Goal: Task Accomplishment & Management: Manage account settings

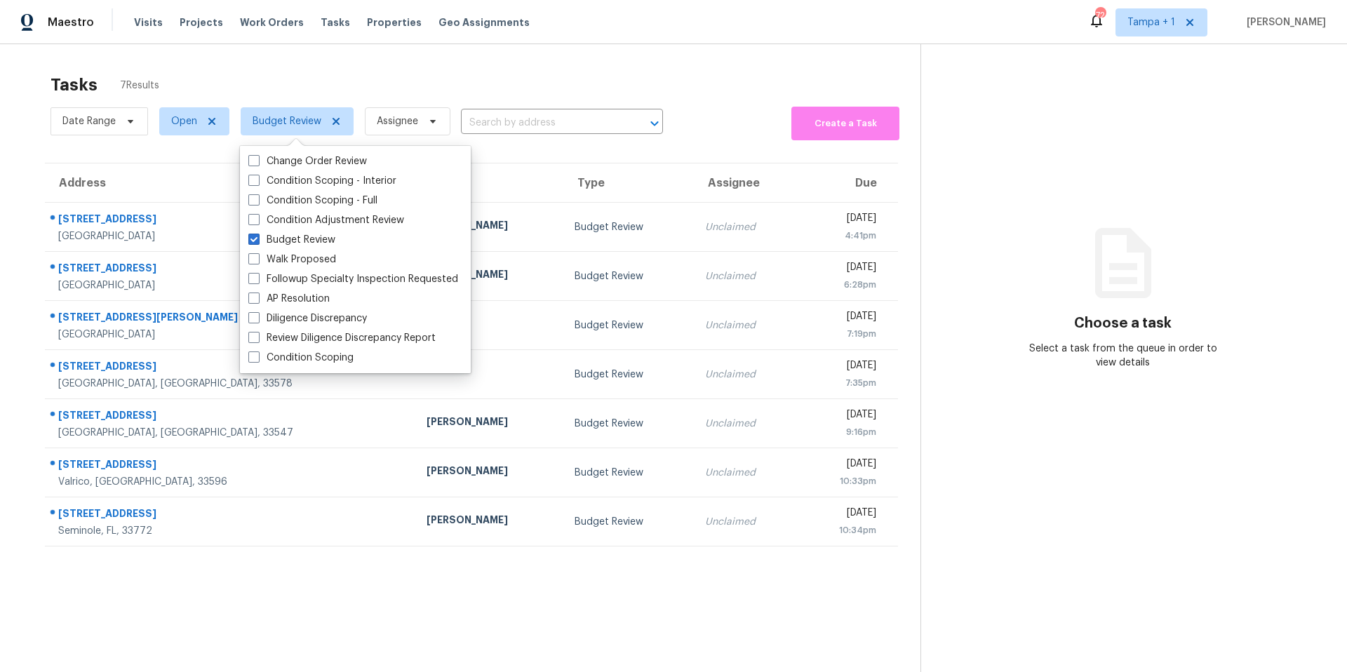
click at [535, 91] on div "Tasks 7 Results" at bounding box center [486, 85] width 870 height 36
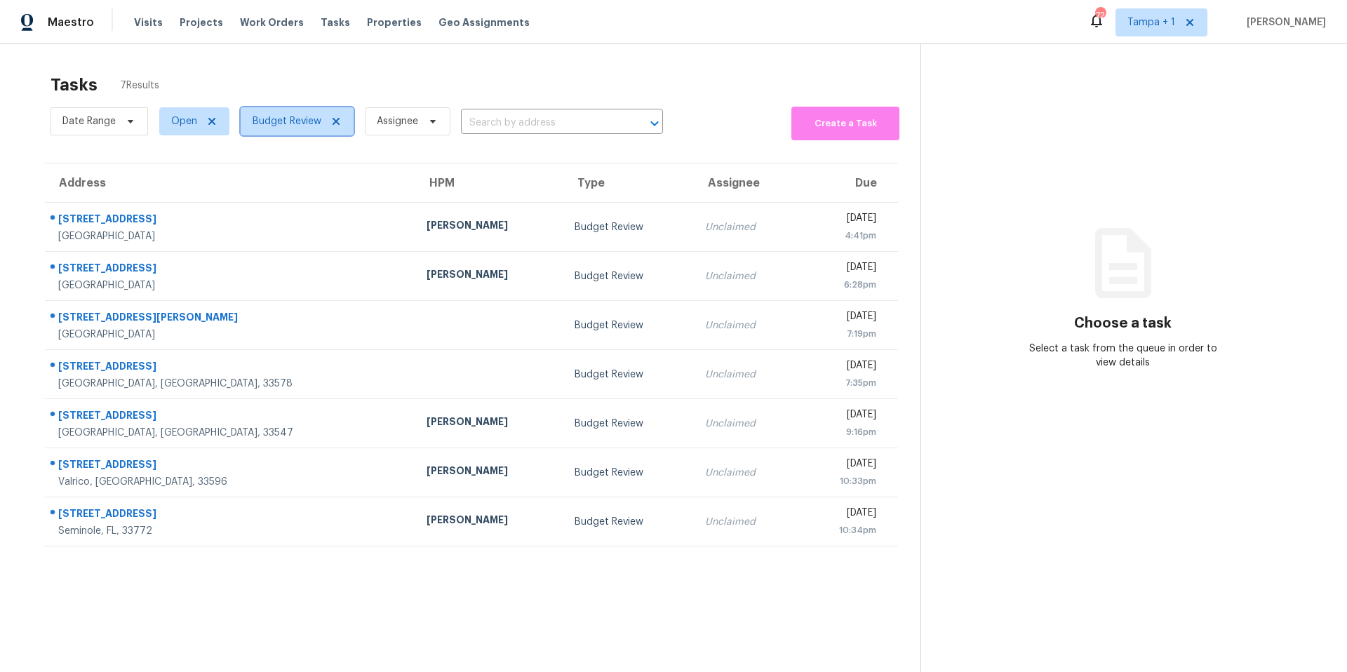
click at [275, 130] on span "Budget Review" at bounding box center [297, 121] width 113 height 28
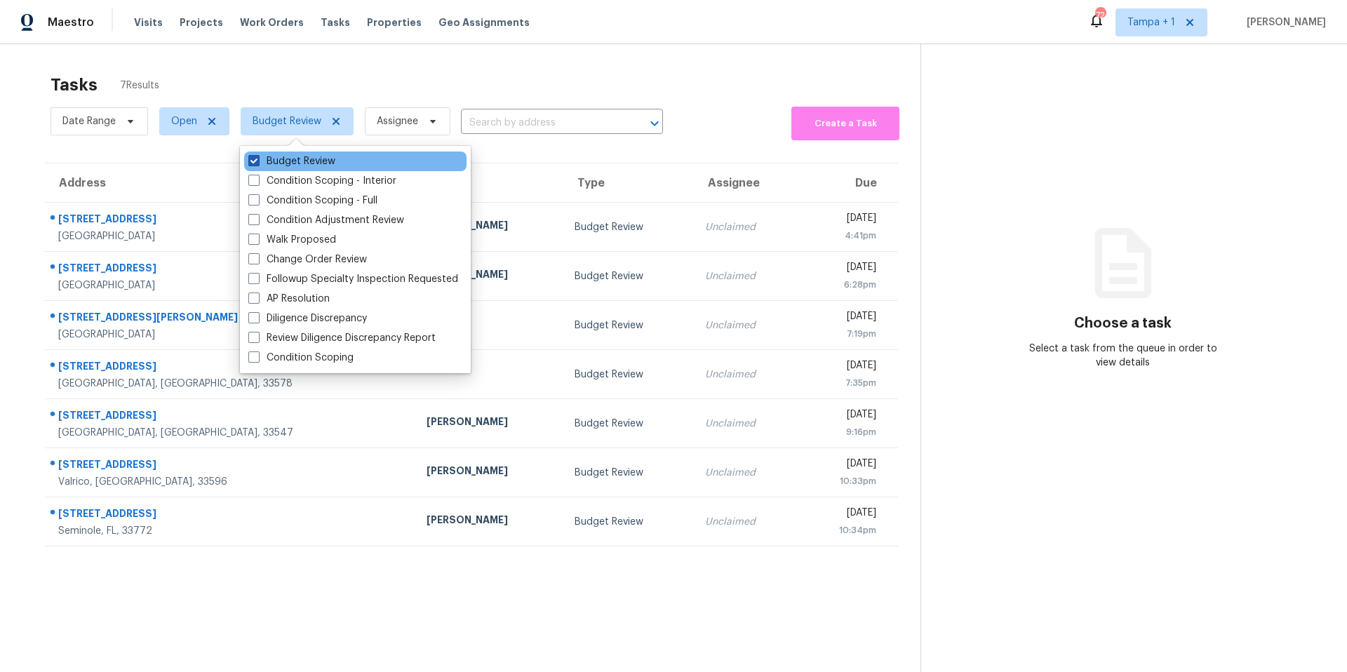
click at [276, 163] on label "Budget Review" at bounding box center [291, 161] width 87 height 14
click at [257, 163] on input "Budget Review" at bounding box center [252, 158] width 9 height 9
checkbox input "false"
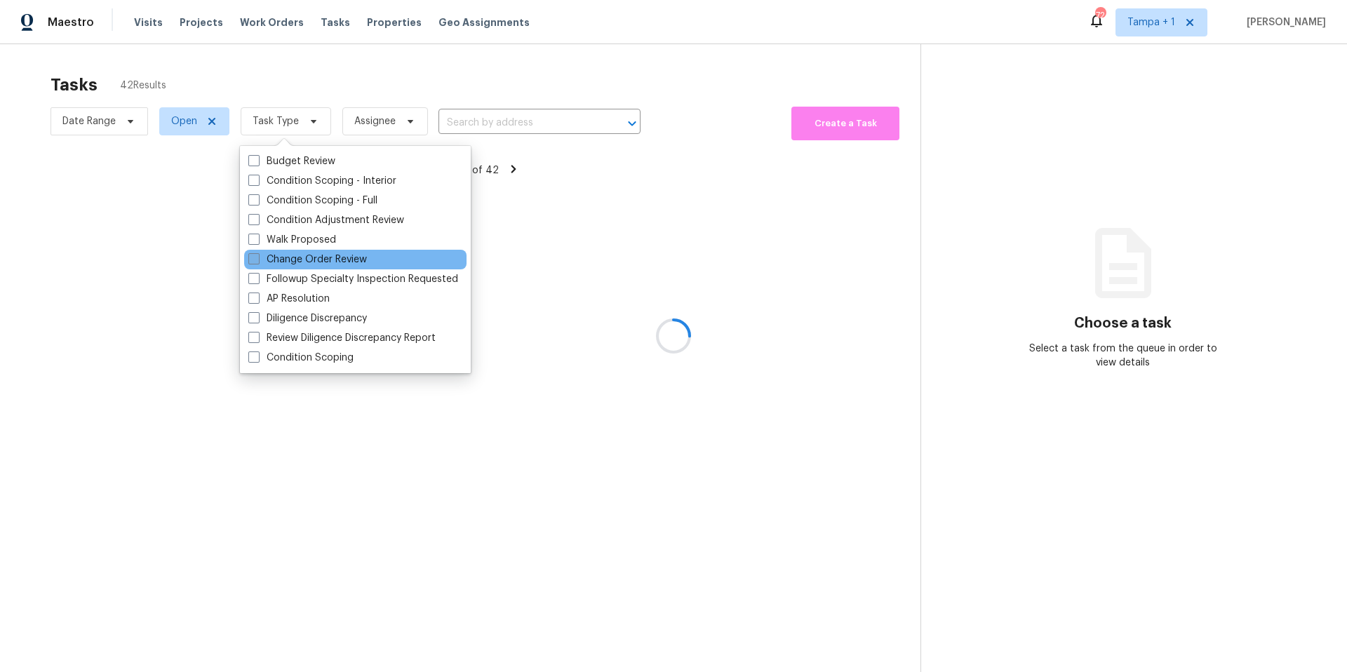
click at [299, 260] on label "Change Order Review" at bounding box center [307, 260] width 119 height 14
click at [257, 260] on input "Change Order Review" at bounding box center [252, 257] width 9 height 9
checkbox input "true"
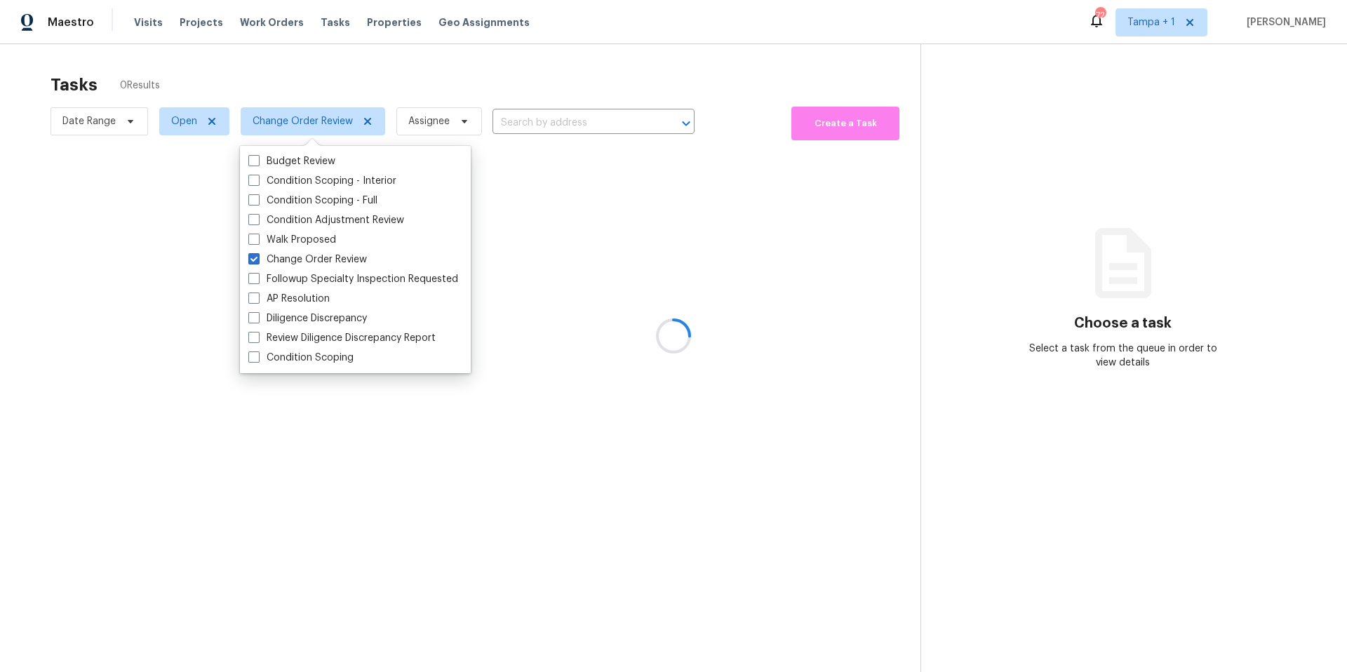
click at [417, 76] on div at bounding box center [673, 336] width 1347 height 672
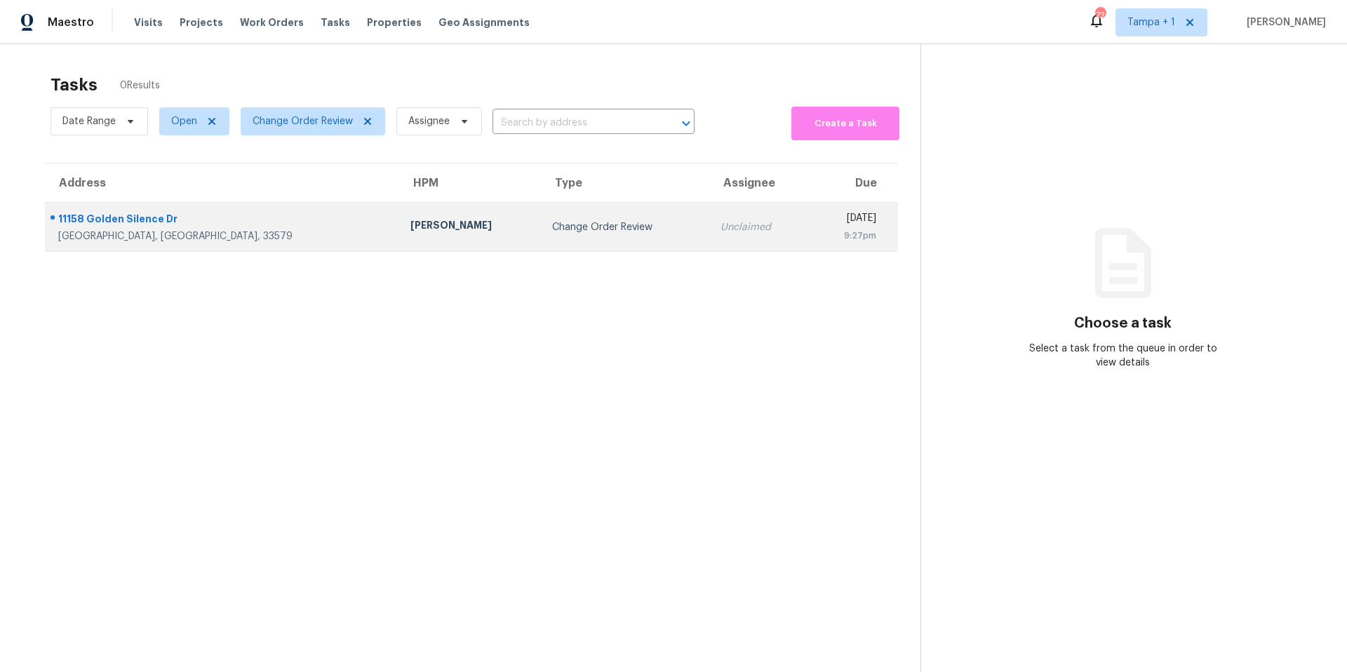
click at [410, 227] on div "[PERSON_NAME]" at bounding box center [469, 227] width 119 height 18
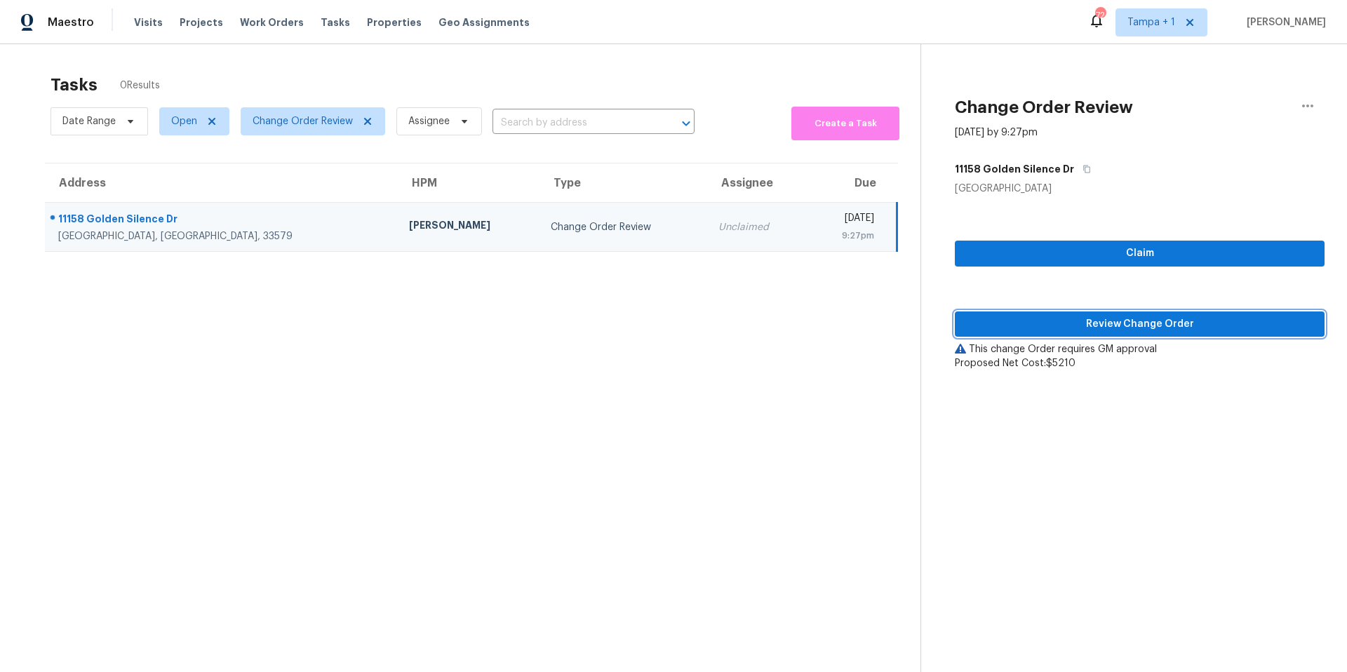
click at [1095, 316] on span "Review Change Order" at bounding box center [1139, 325] width 347 height 18
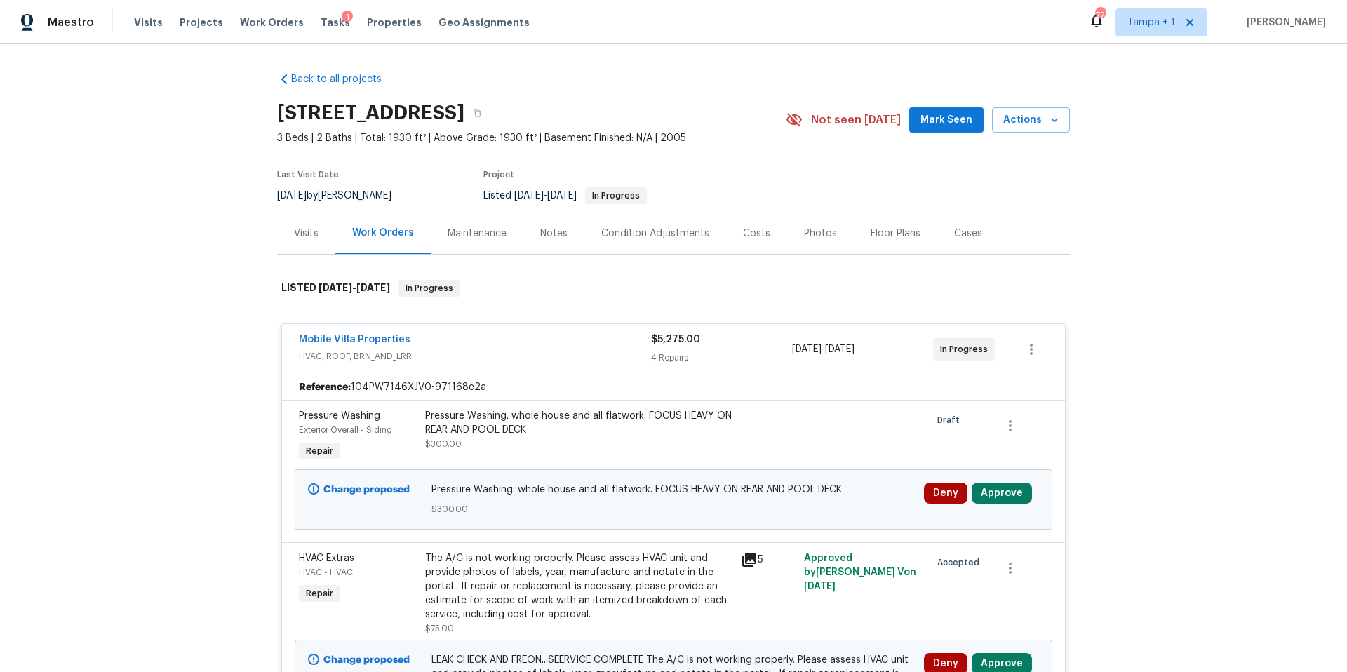
click at [994, 480] on div "Deny Approve" at bounding box center [981, 500] width 123 height 42
click at [998, 486] on button "Approve" at bounding box center [1002, 493] width 60 height 21
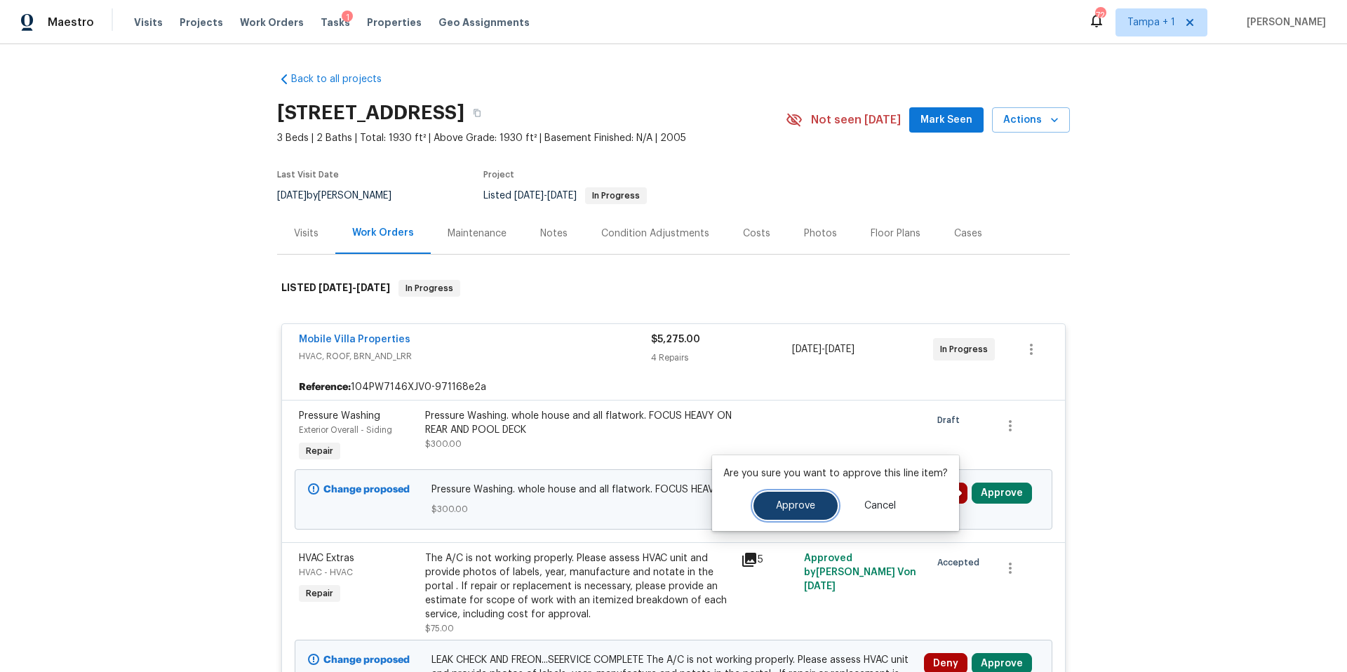
click at [768, 492] on button "Approve" at bounding box center [796, 506] width 84 height 28
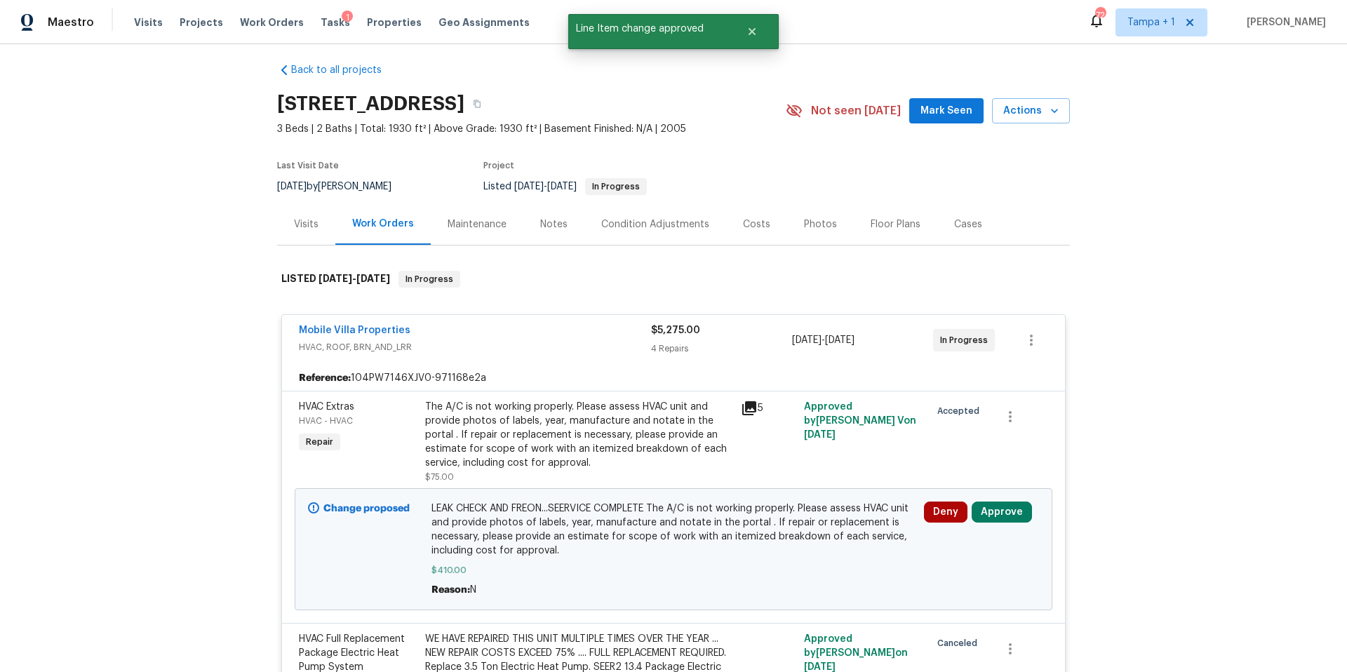
scroll to position [23, 0]
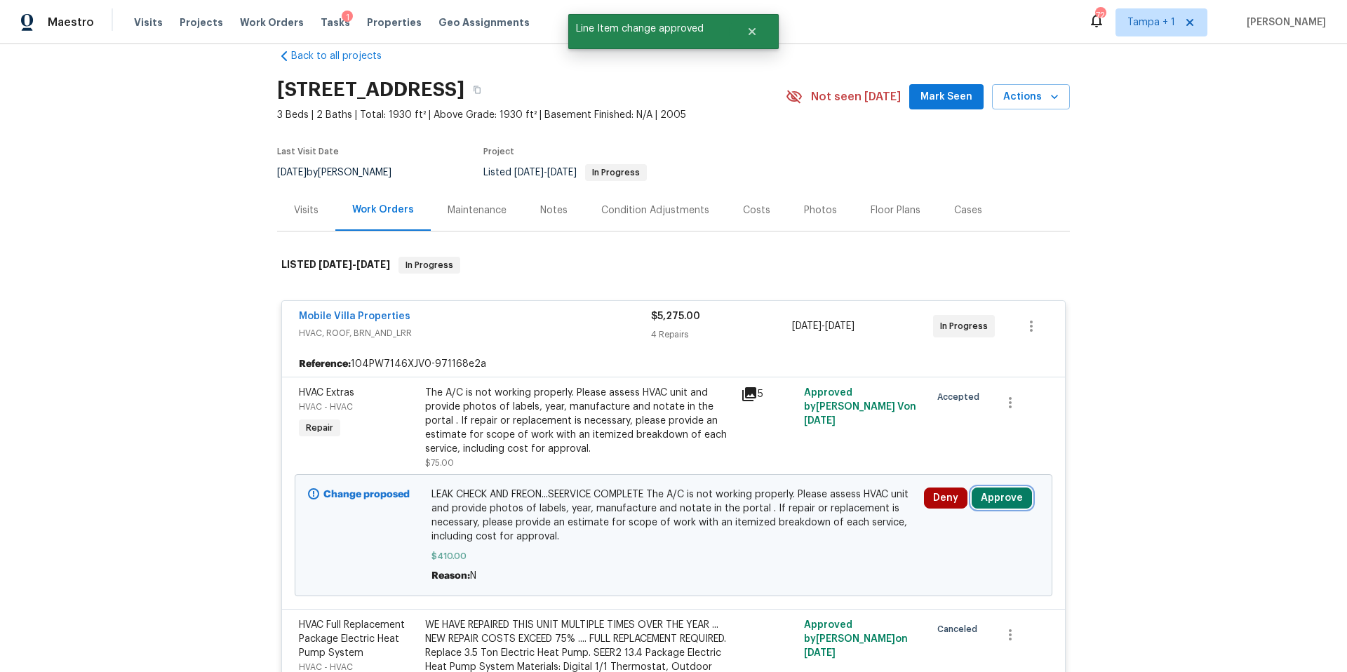
click at [1005, 493] on button "Approve" at bounding box center [1002, 498] width 60 height 21
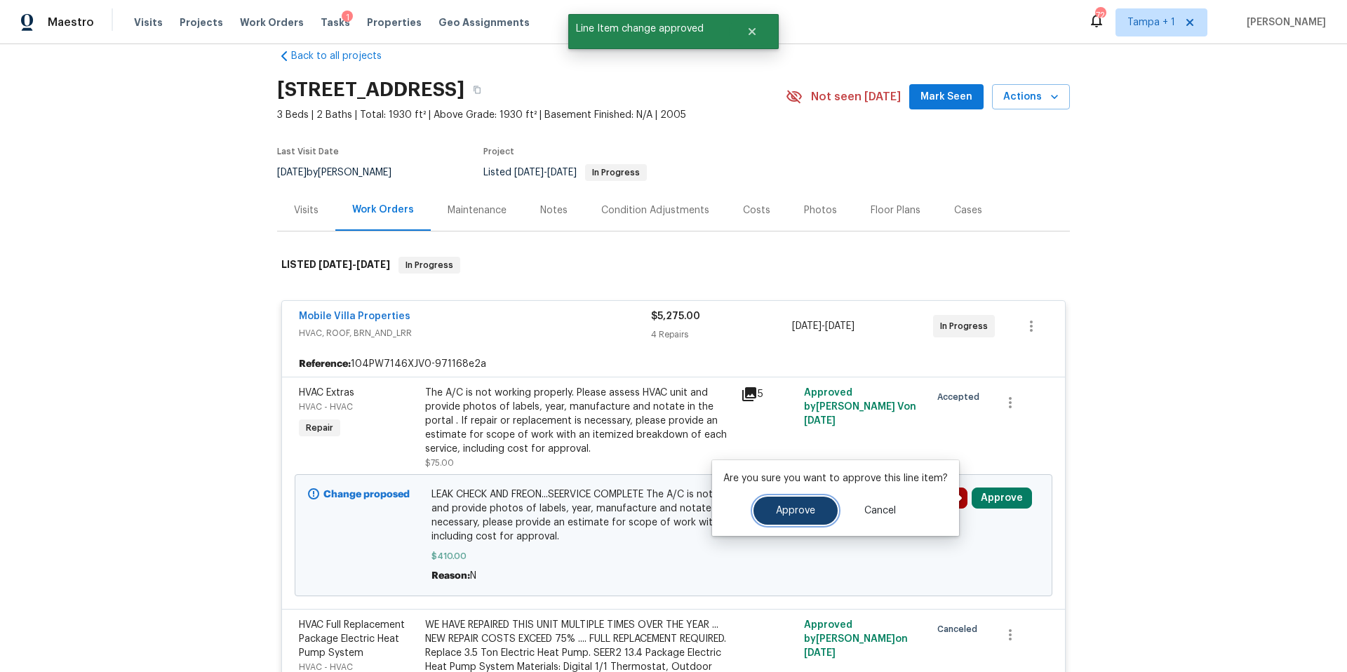
click at [809, 508] on span "Approve" at bounding box center [795, 511] width 39 height 11
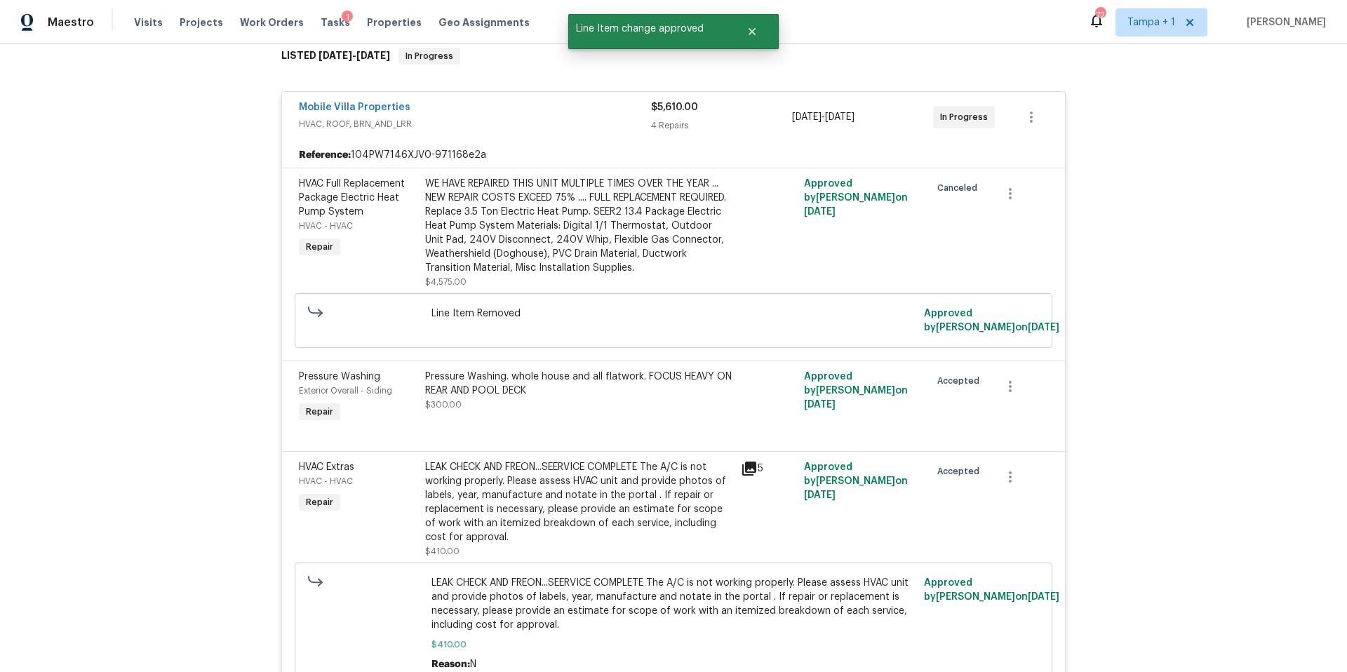
scroll to position [0, 0]
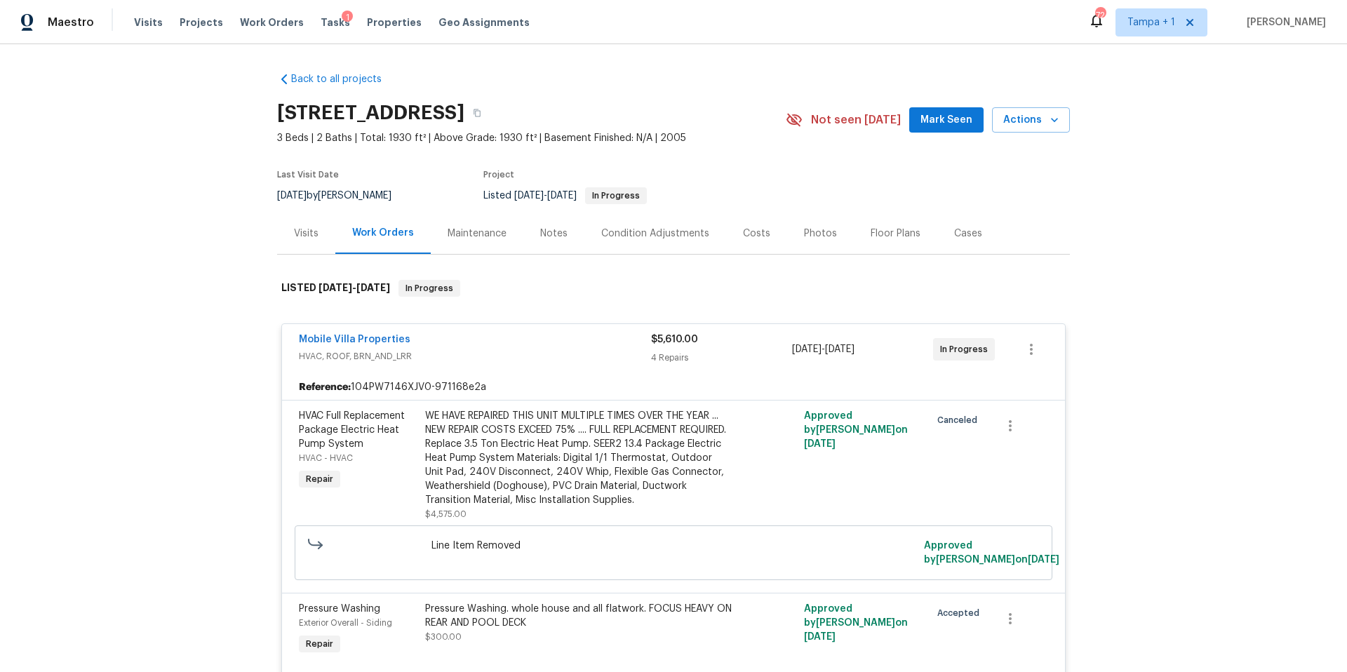
click at [787, 230] on div "Photos" at bounding box center [820, 233] width 67 height 41
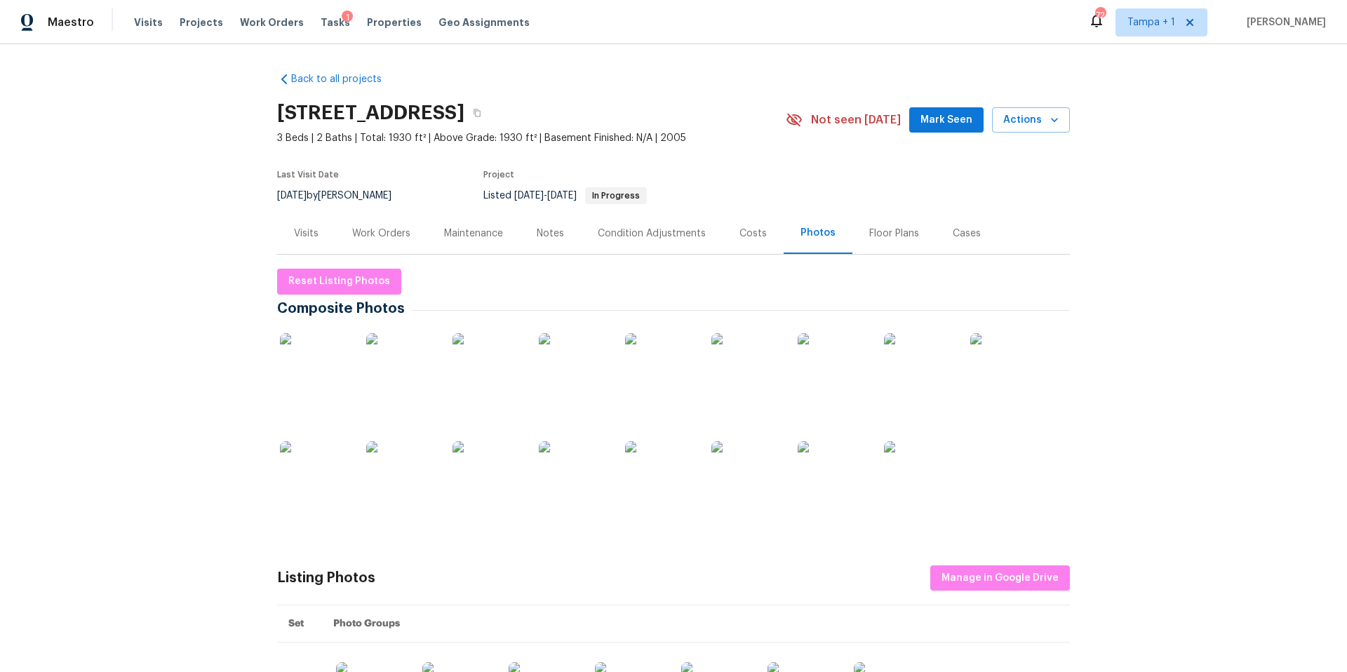
click at [315, 11] on div "Visits Projects Work Orders Tasks 1 Properties Geo Assignments" at bounding box center [340, 22] width 413 height 28
click at [321, 23] on span "Tasks" at bounding box center [335, 23] width 29 height 10
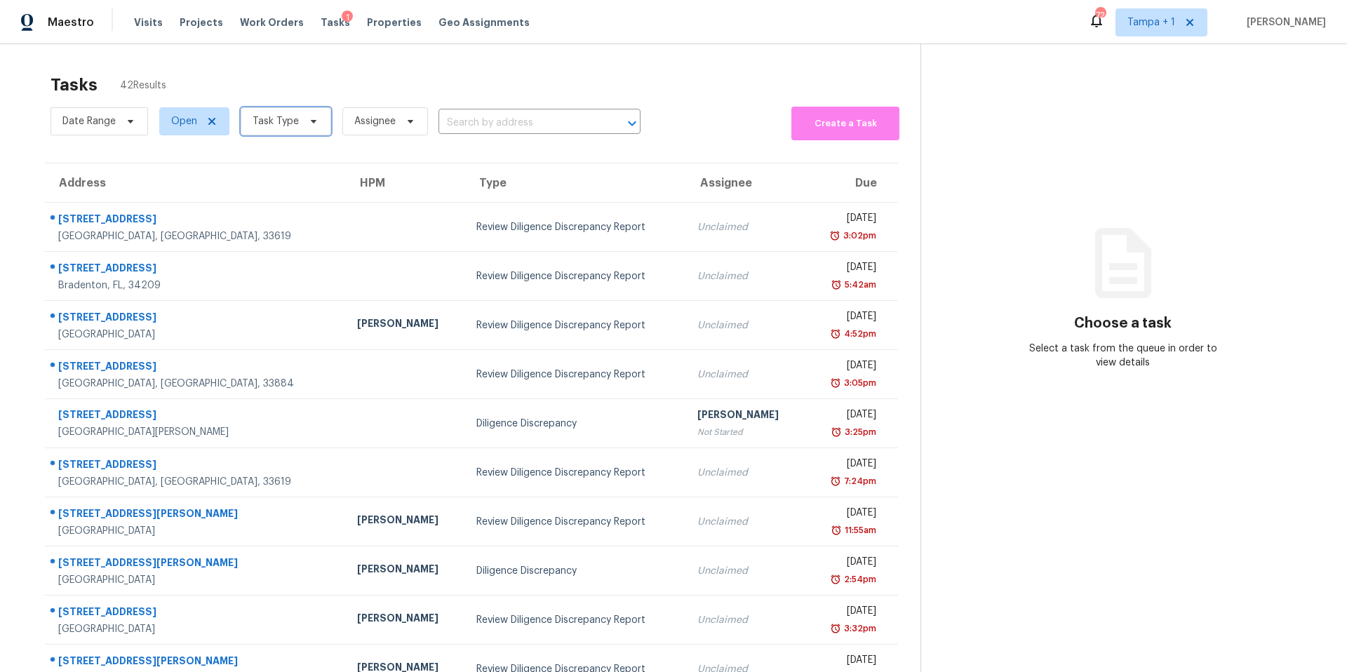
click at [261, 121] on span "Task Type" at bounding box center [276, 121] width 46 height 14
click at [262, 121] on span "Task Type" at bounding box center [276, 121] width 46 height 14
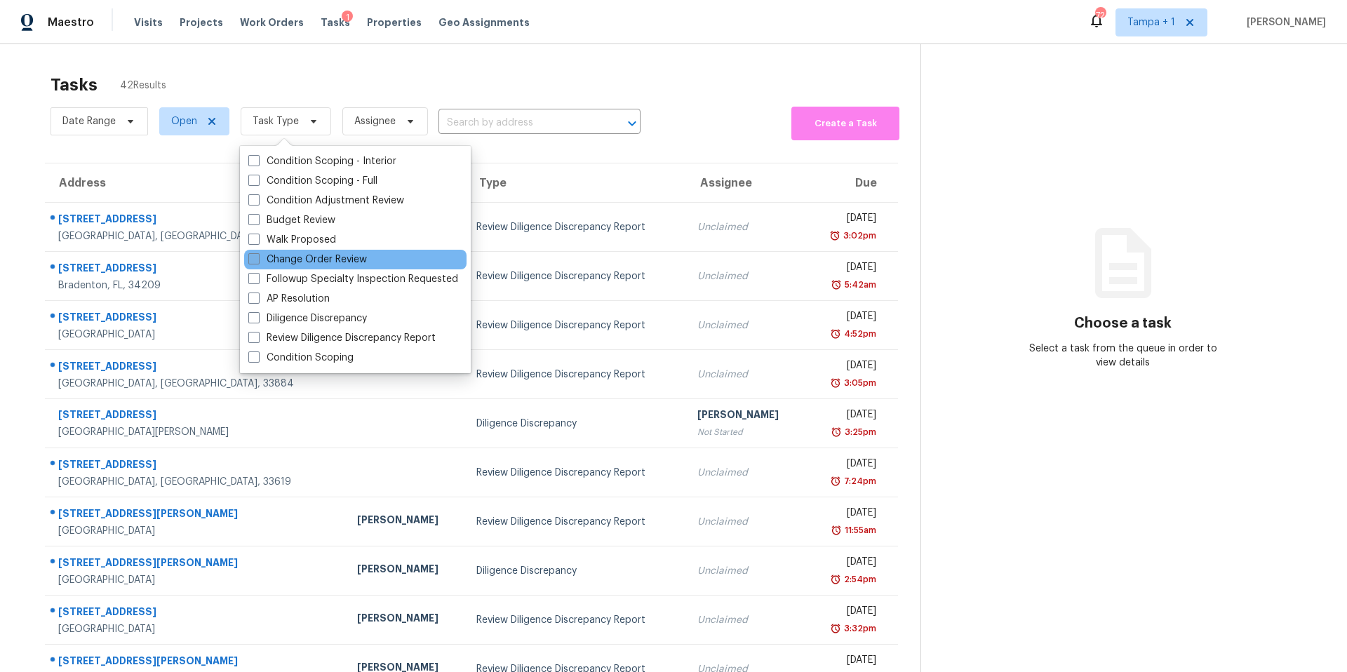
click at [274, 253] on label "Change Order Review" at bounding box center [307, 260] width 119 height 14
click at [257, 253] on input "Change Order Review" at bounding box center [252, 257] width 9 height 9
checkbox input "true"
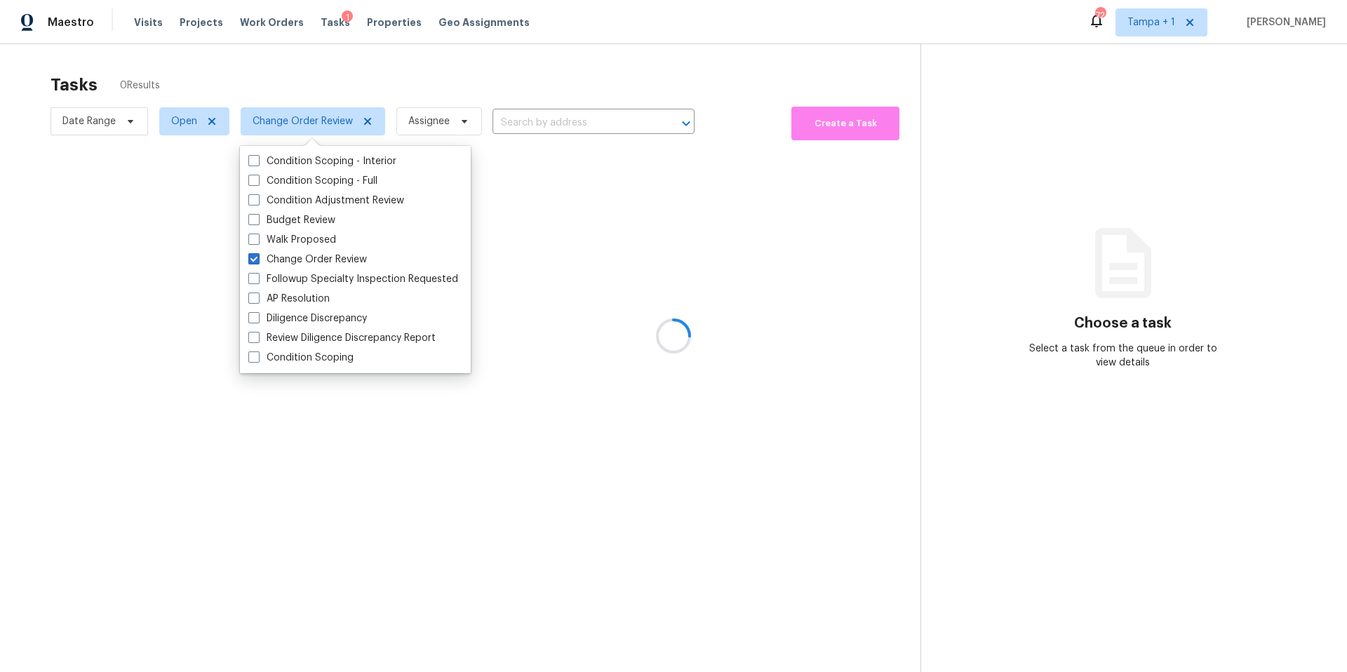
click at [450, 79] on div at bounding box center [673, 336] width 1347 height 672
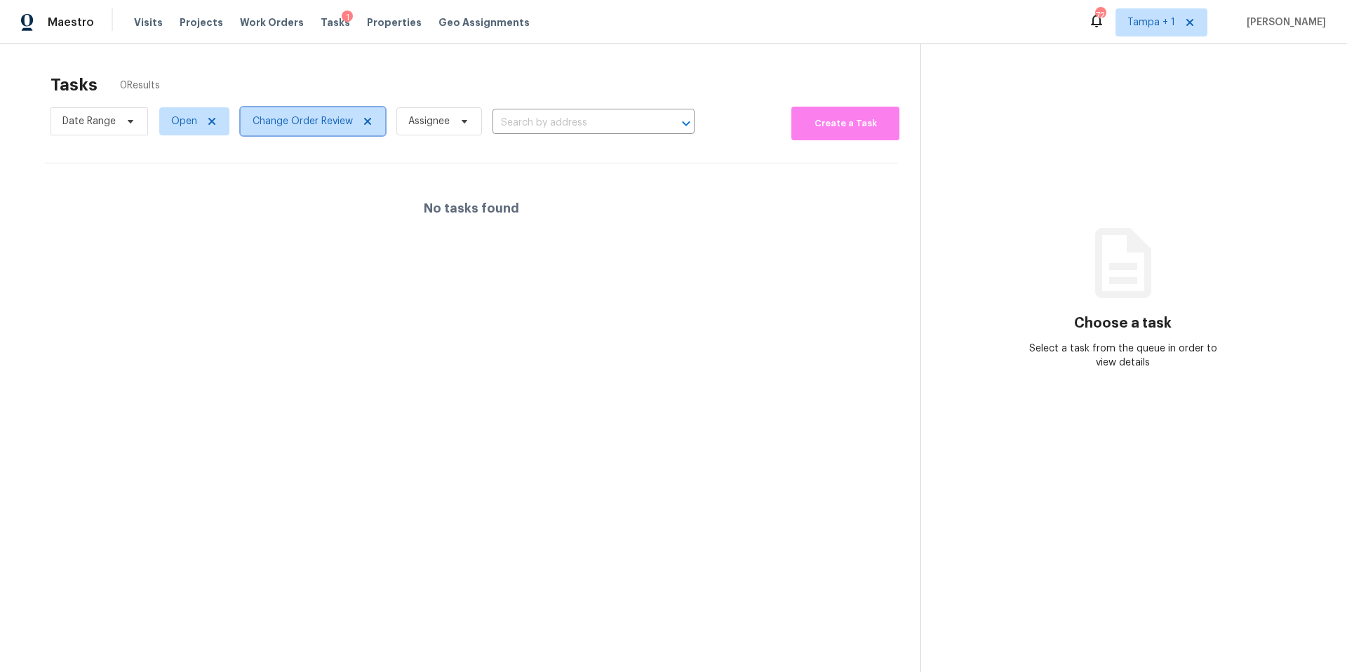
click at [288, 121] on span "Change Order Review" at bounding box center [303, 121] width 100 height 14
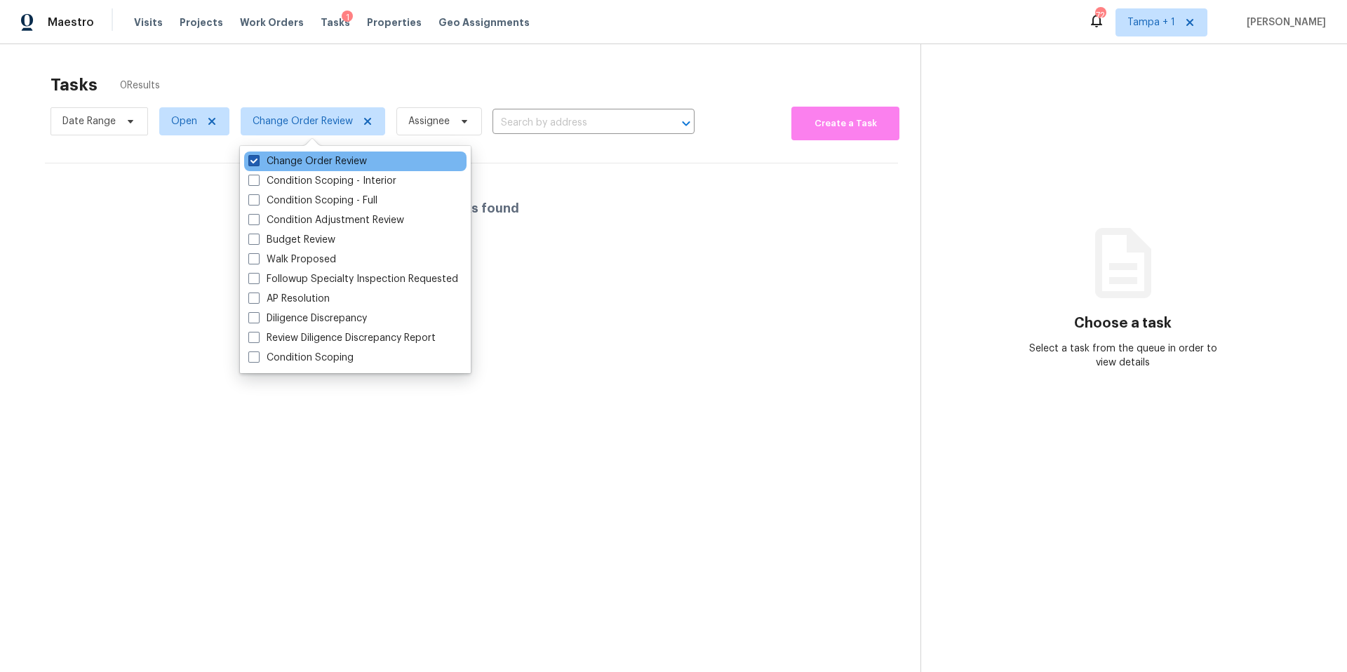
click at [265, 165] on label "Change Order Review" at bounding box center [307, 161] width 119 height 14
click at [257, 163] on input "Change Order Review" at bounding box center [252, 158] width 9 height 9
checkbox input "false"
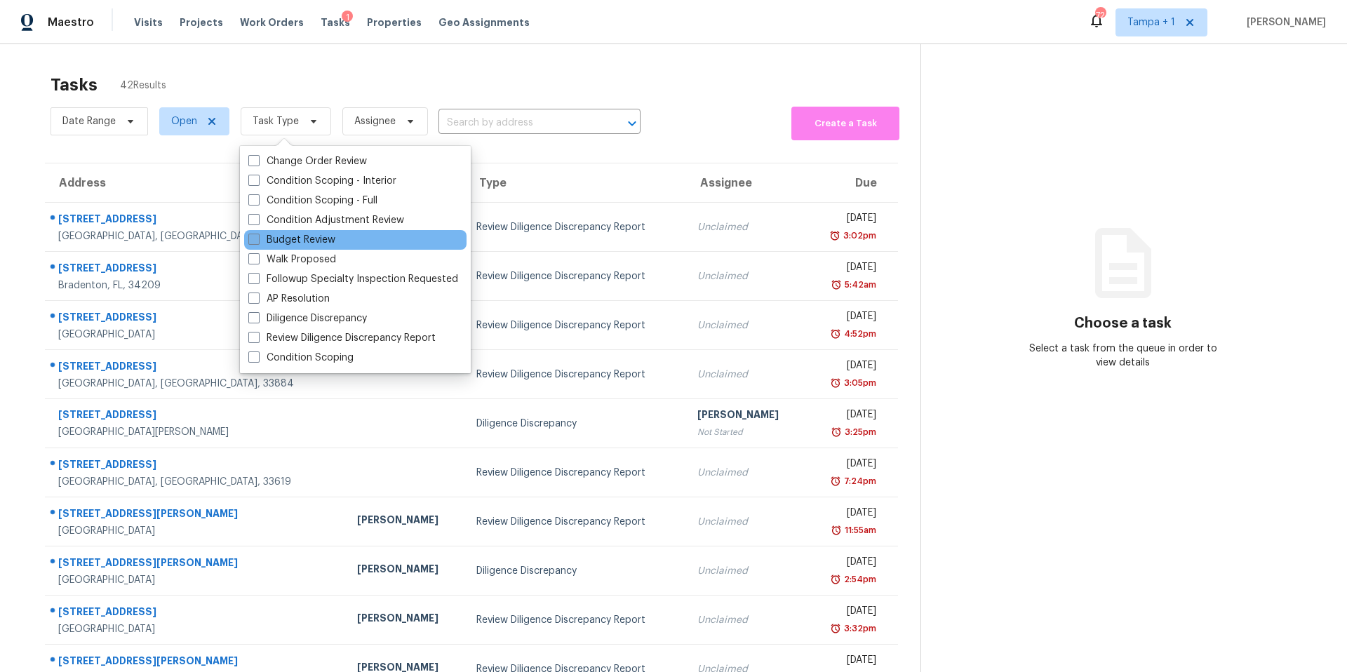
click at [301, 233] on label "Budget Review" at bounding box center [291, 240] width 87 height 14
click at [257, 233] on input "Budget Review" at bounding box center [252, 237] width 9 height 9
checkbox input "true"
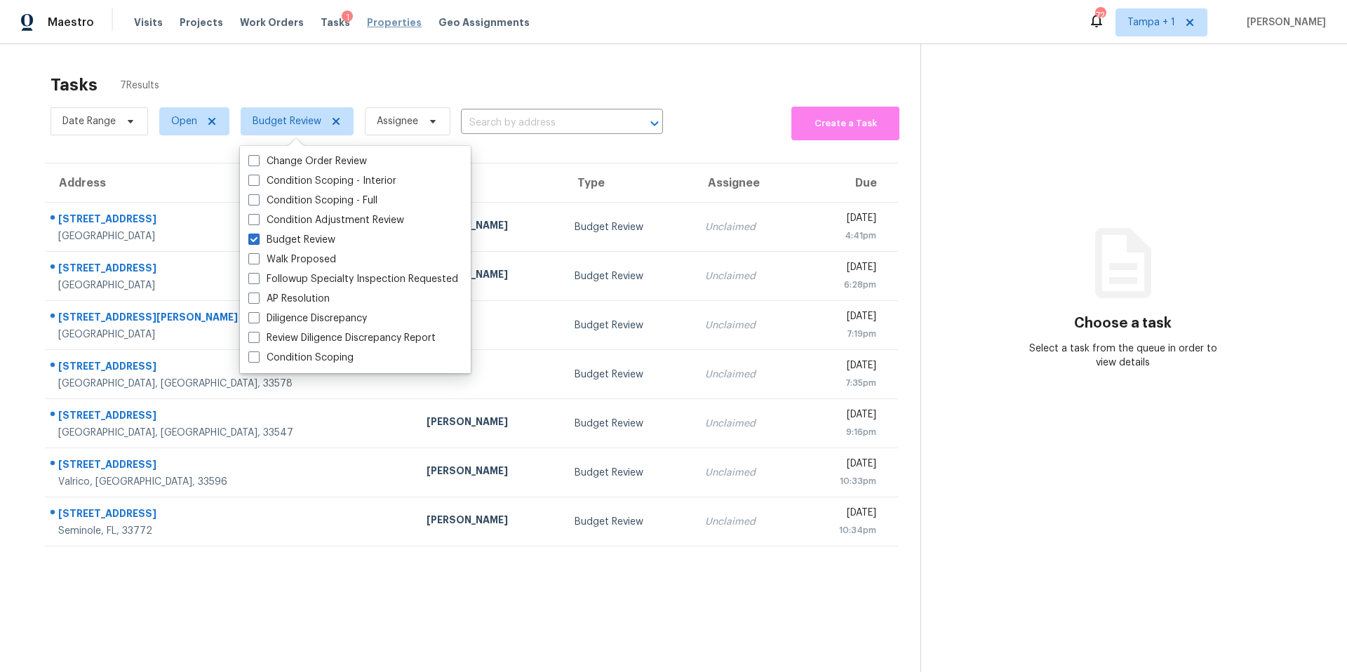
click at [378, 22] on span "Properties" at bounding box center [394, 22] width 55 height 14
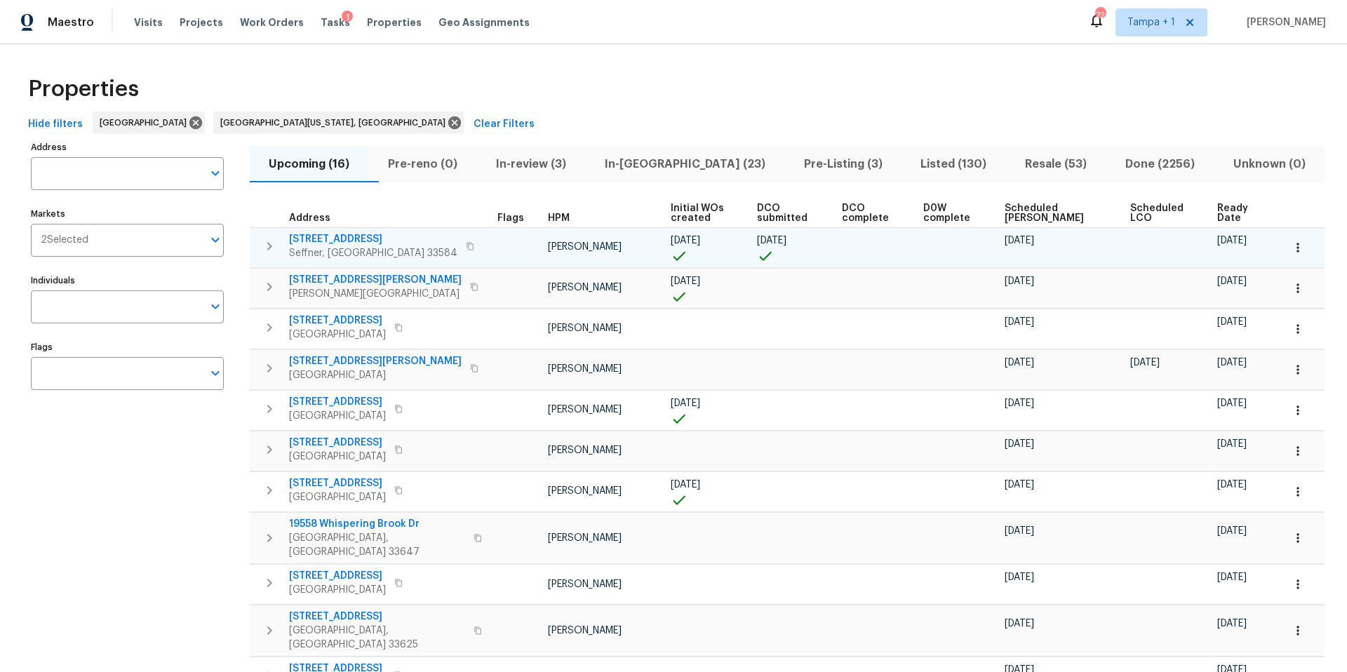
click at [280, 243] on button "button" at bounding box center [269, 246] width 28 height 28
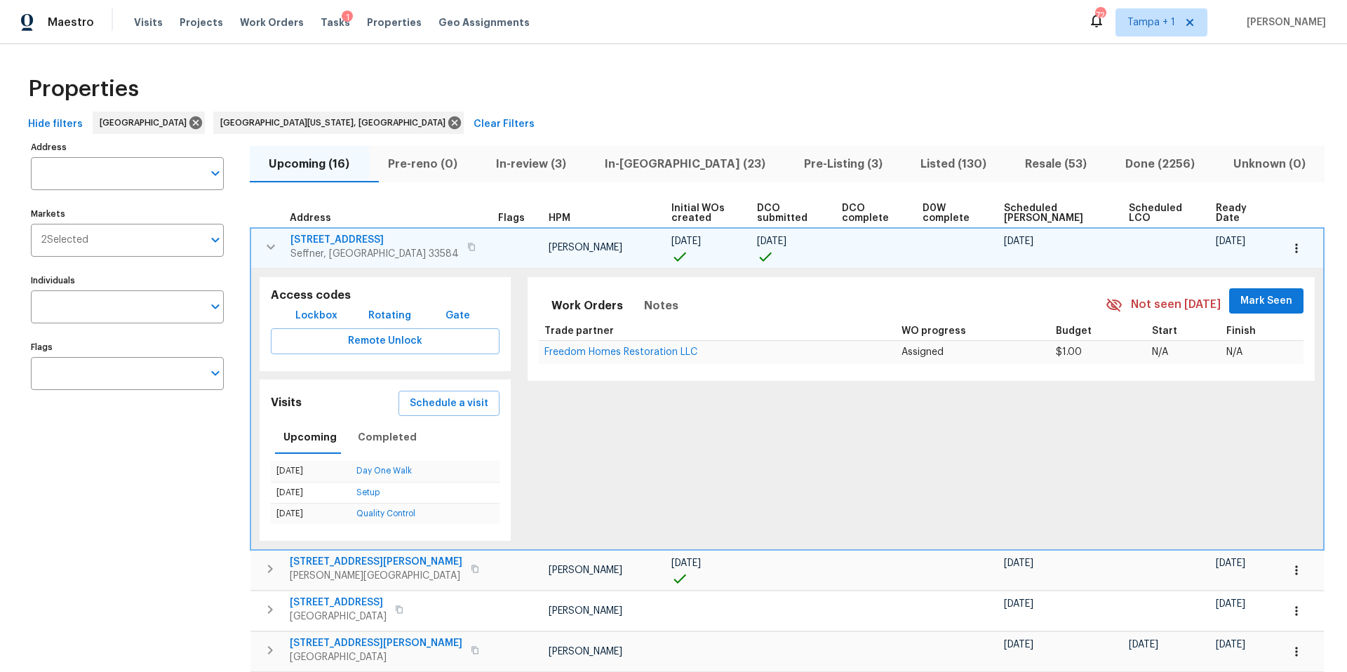
click at [318, 243] on span "2905 Forestwood Dr" at bounding box center [374, 240] width 168 height 14
click at [1219, 215] on span "Ready Date" at bounding box center [1236, 213] width 41 height 20
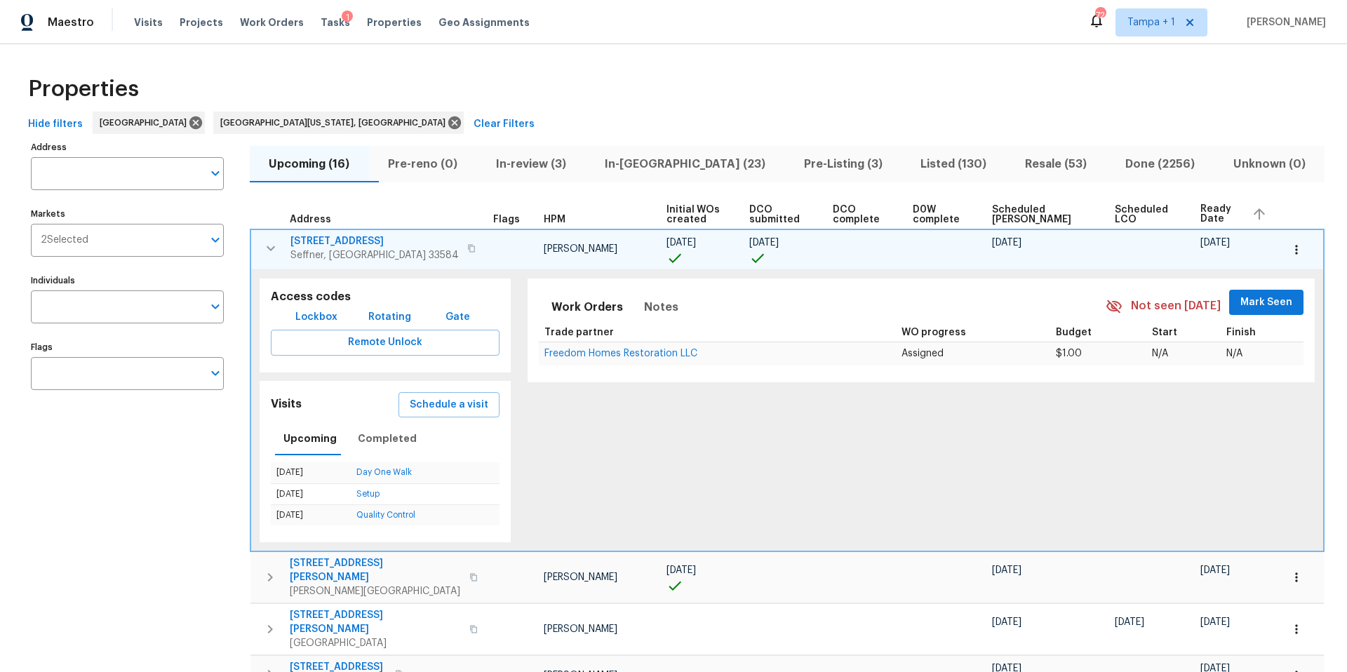
click at [283, 250] on button "button" at bounding box center [271, 248] width 28 height 28
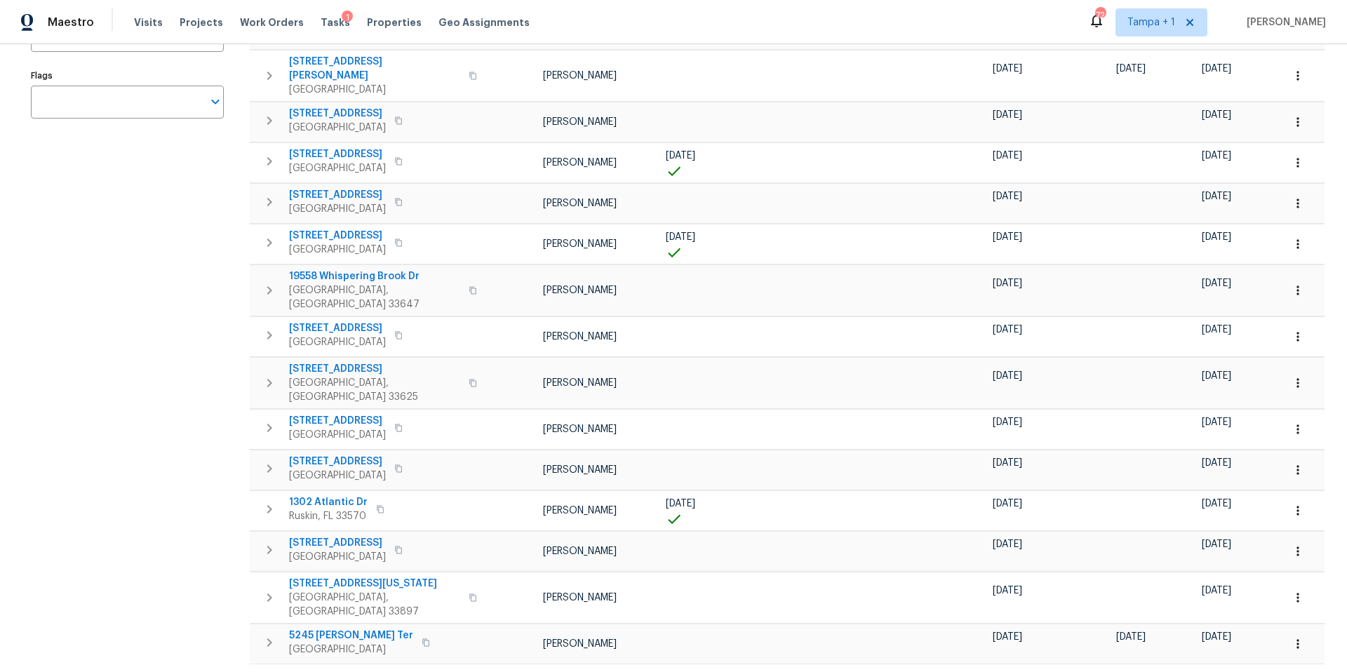
scroll to position [275, 0]
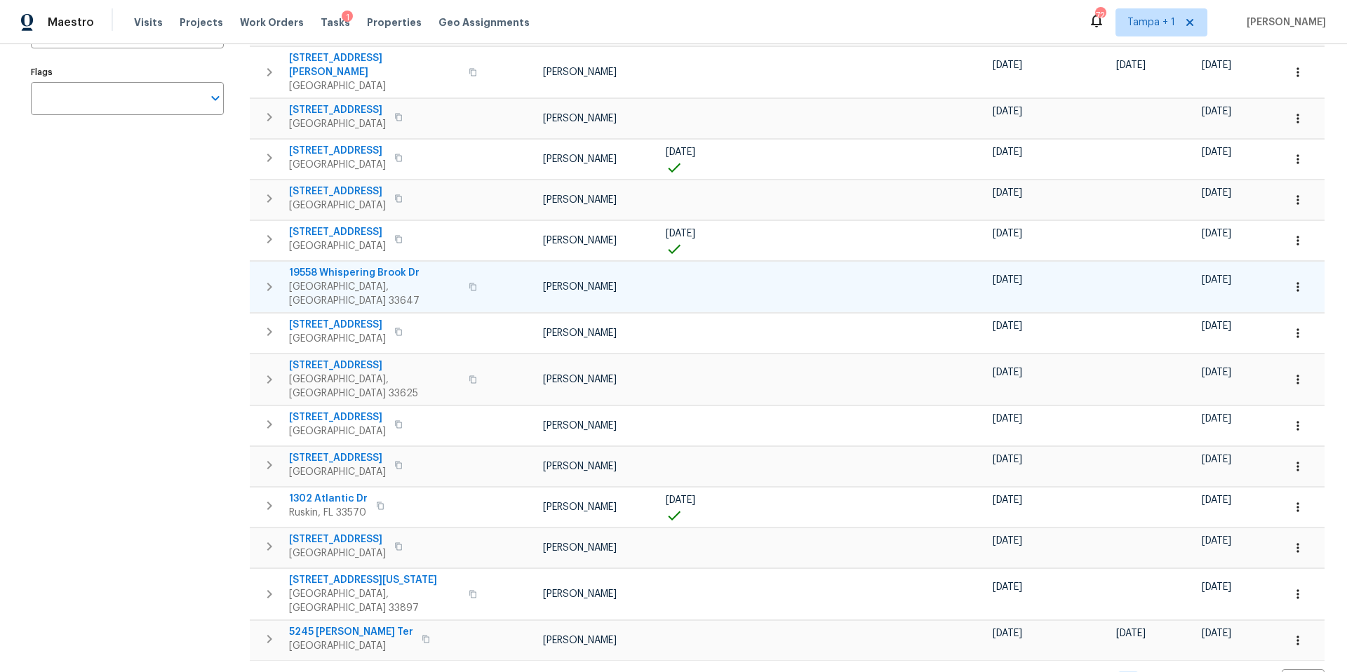
click at [469, 283] on icon "button" at bounding box center [473, 287] width 8 height 8
click at [464, 270] on button "button" at bounding box center [472, 287] width 17 height 34
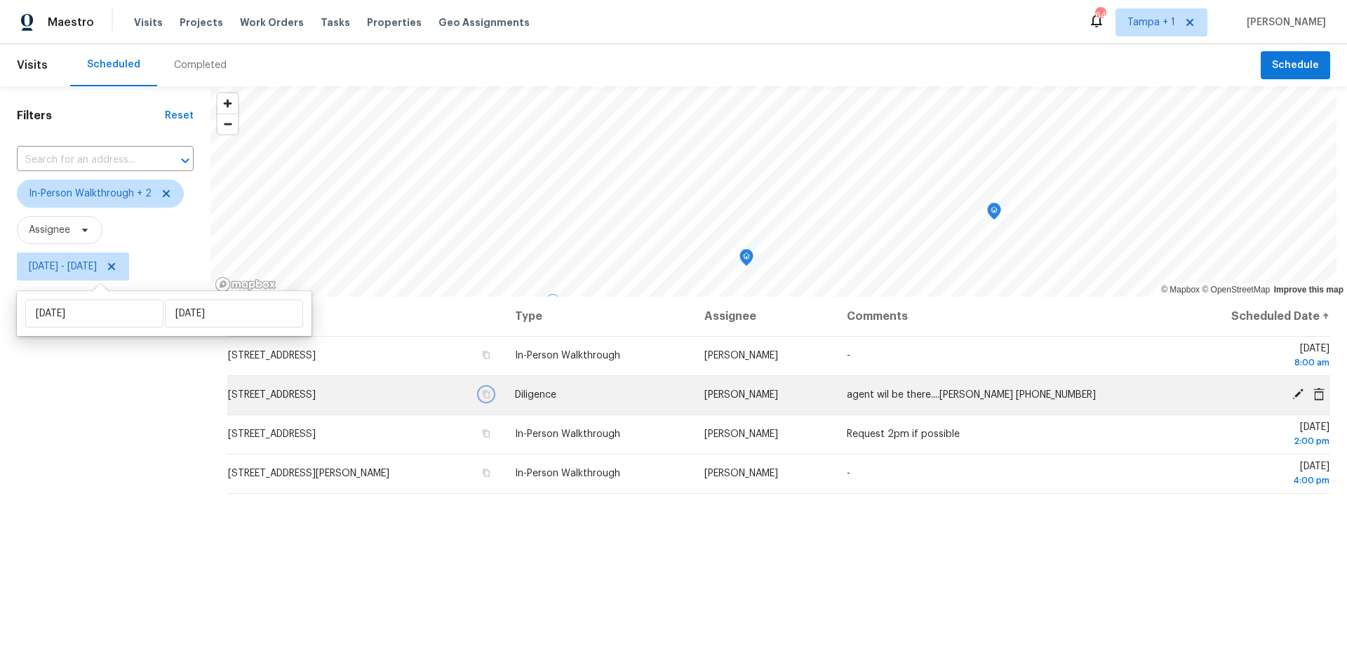
click at [493, 399] on button "button" at bounding box center [486, 394] width 13 height 13
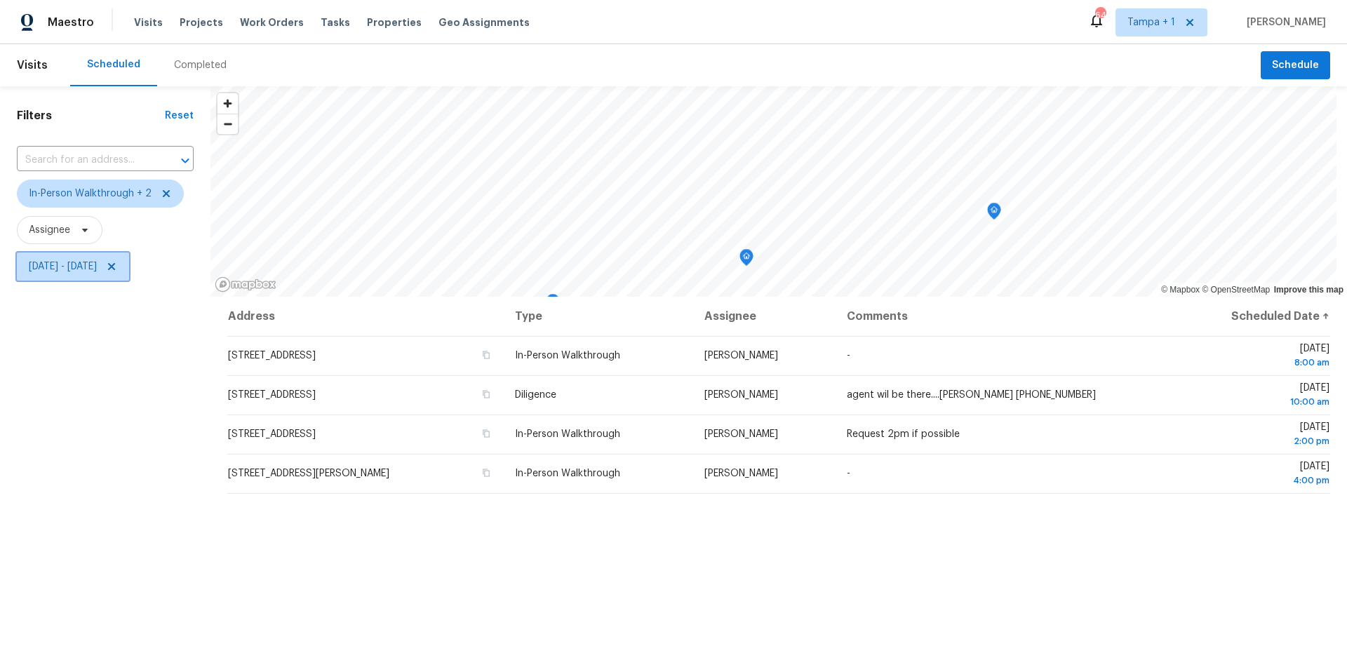
click at [72, 260] on span "[DATE] - [DATE]" at bounding box center [63, 267] width 68 height 14
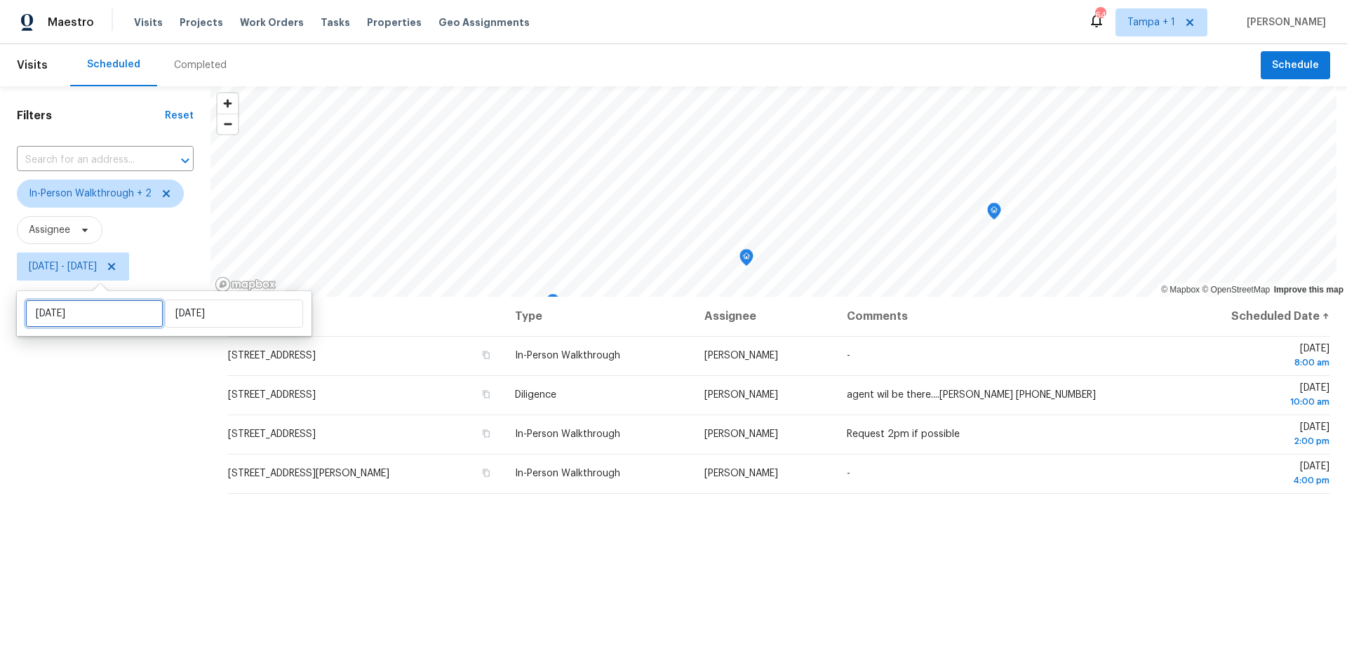
select select "7"
select select "2025"
select select "8"
select select "2025"
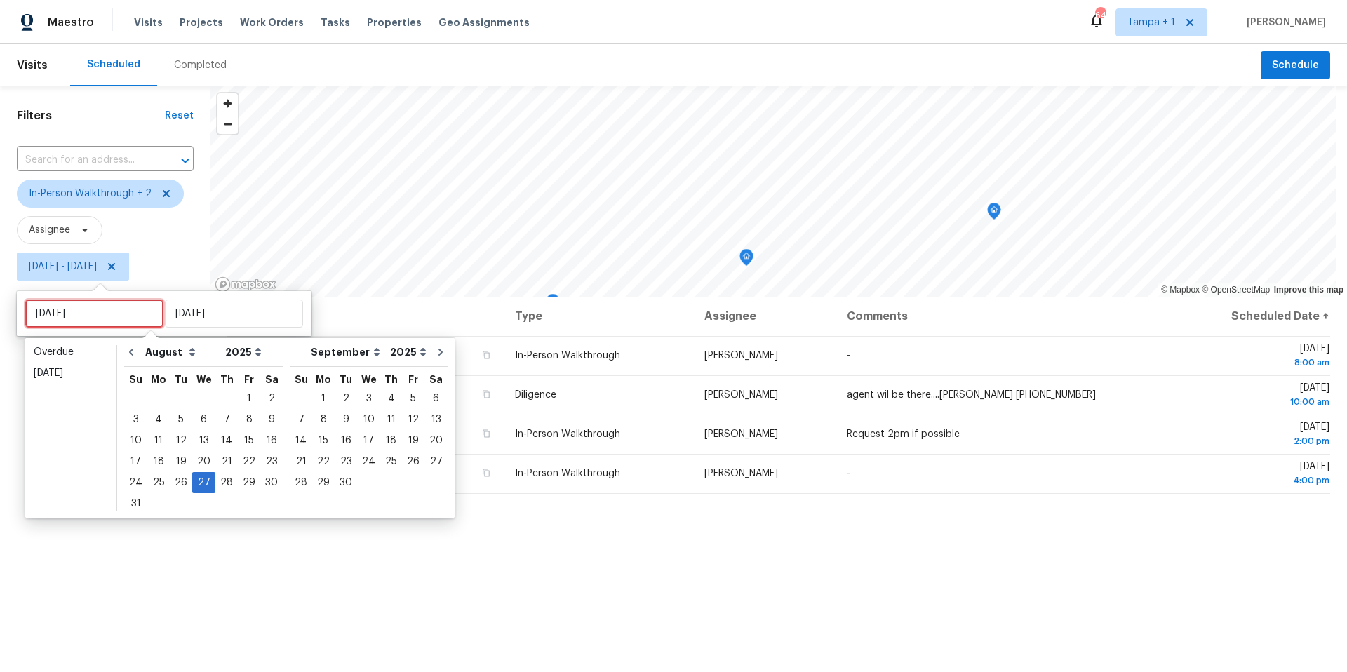
click at [98, 317] on input "[DATE]" at bounding box center [94, 314] width 138 height 28
click at [179, 486] on div "26" at bounding box center [181, 483] width 22 height 20
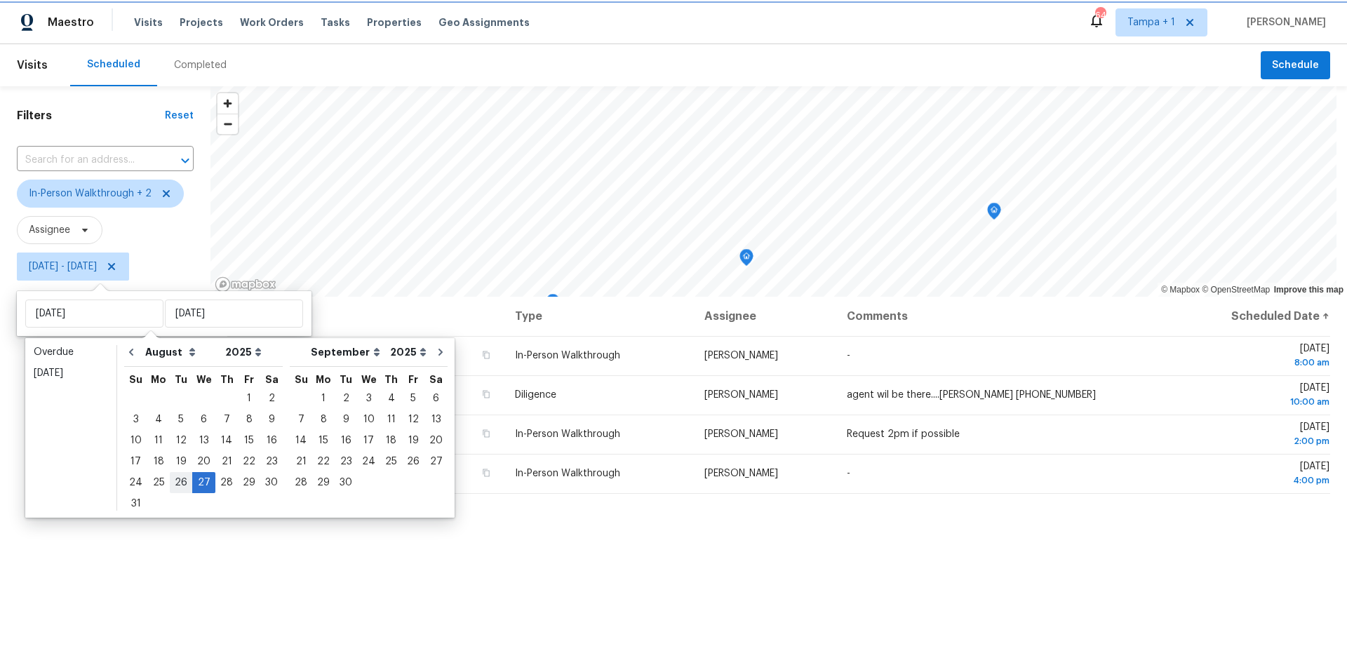
type input "[DATE]"
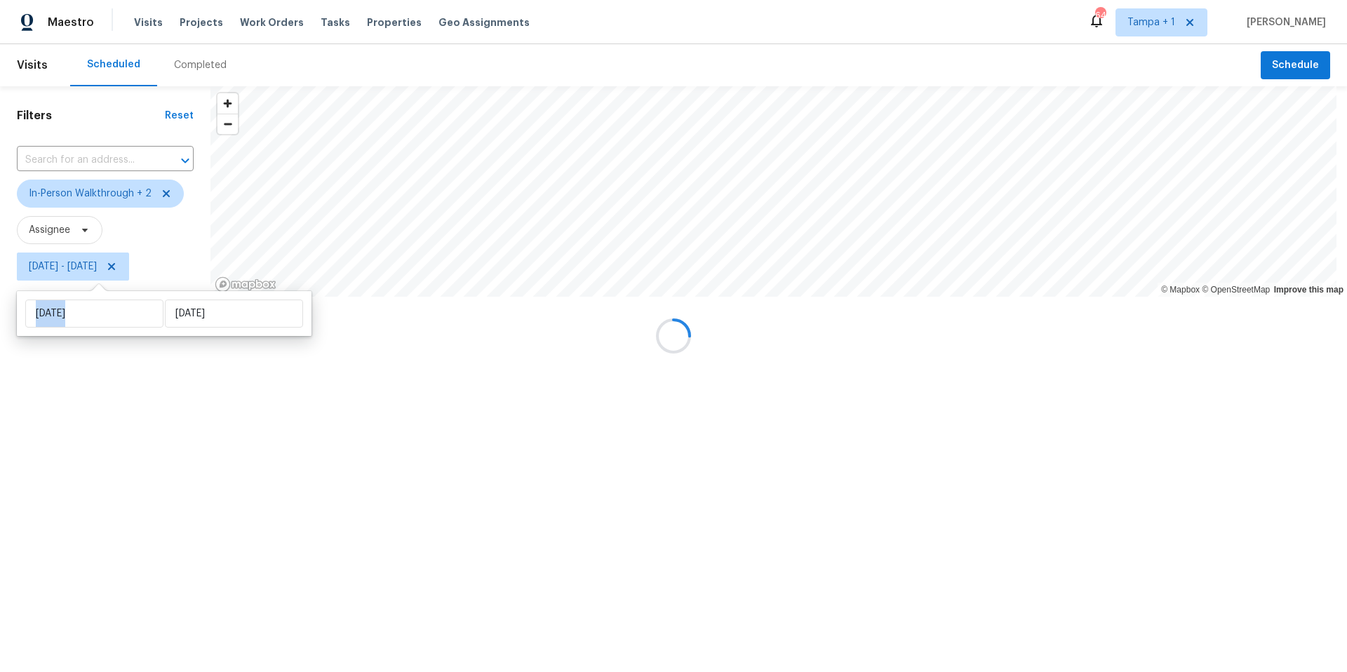
click at [179, 486] on div at bounding box center [673, 336] width 1347 height 672
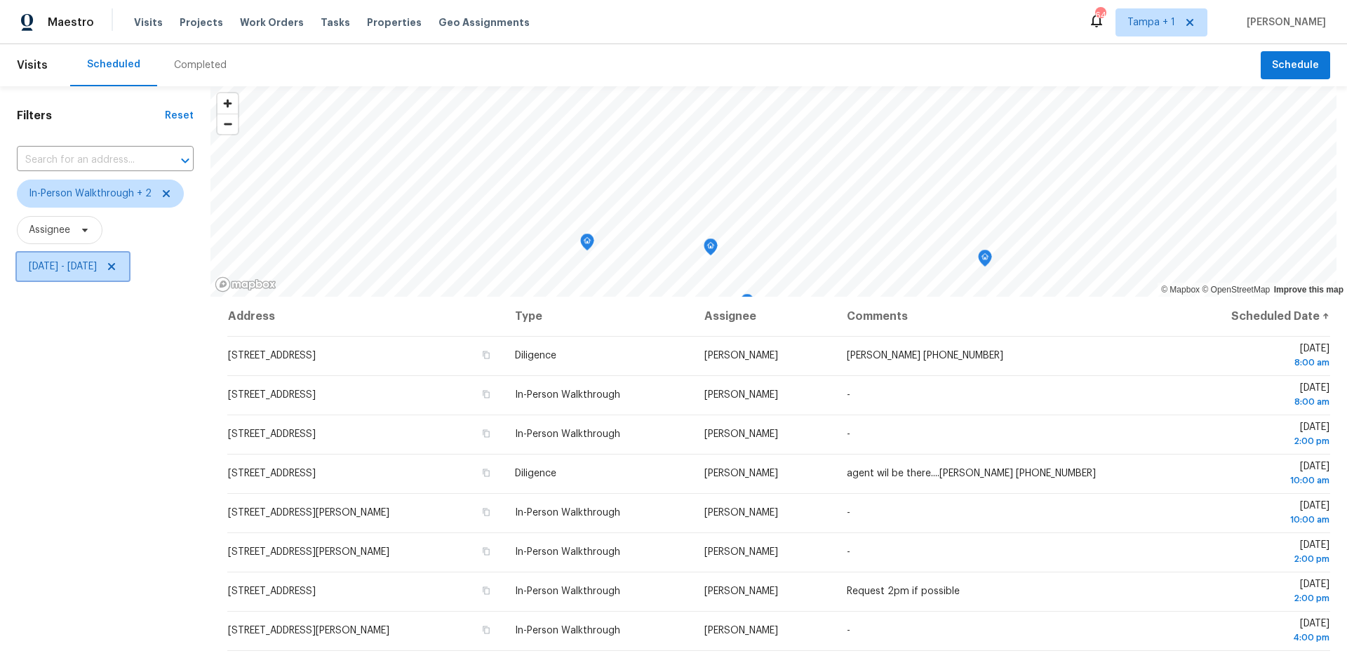
click at [93, 279] on span "[DATE] - [DATE]" at bounding box center [73, 267] width 112 height 28
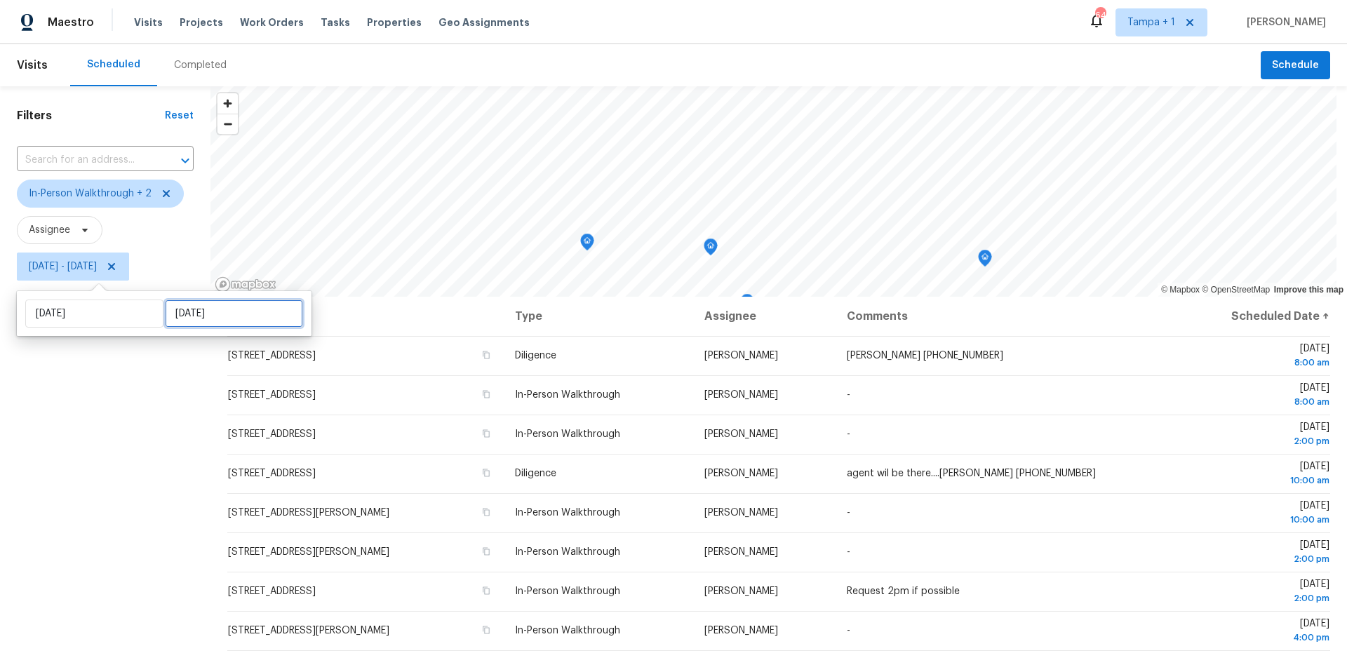
select select "7"
select select "2025"
select select "8"
select select "2025"
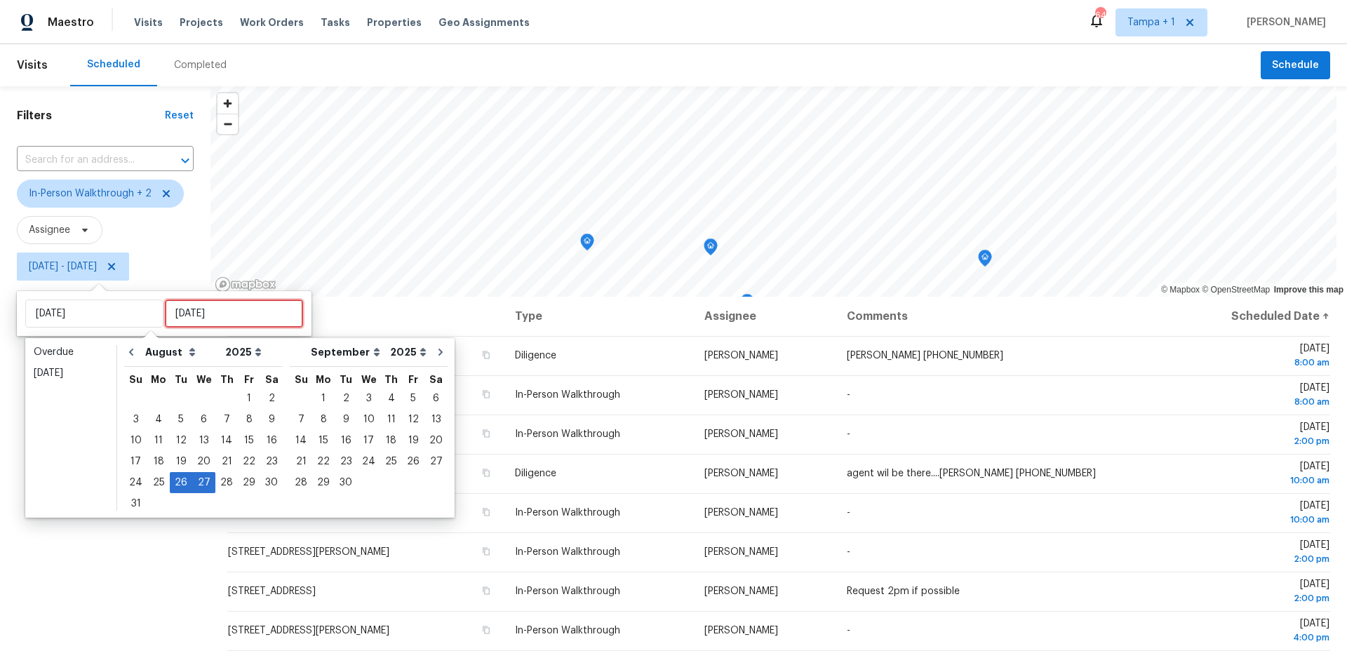
click at [165, 316] on input "[DATE]" at bounding box center [234, 314] width 138 height 28
type input "[DATE]"
click at [180, 481] on div "26" at bounding box center [181, 483] width 22 height 20
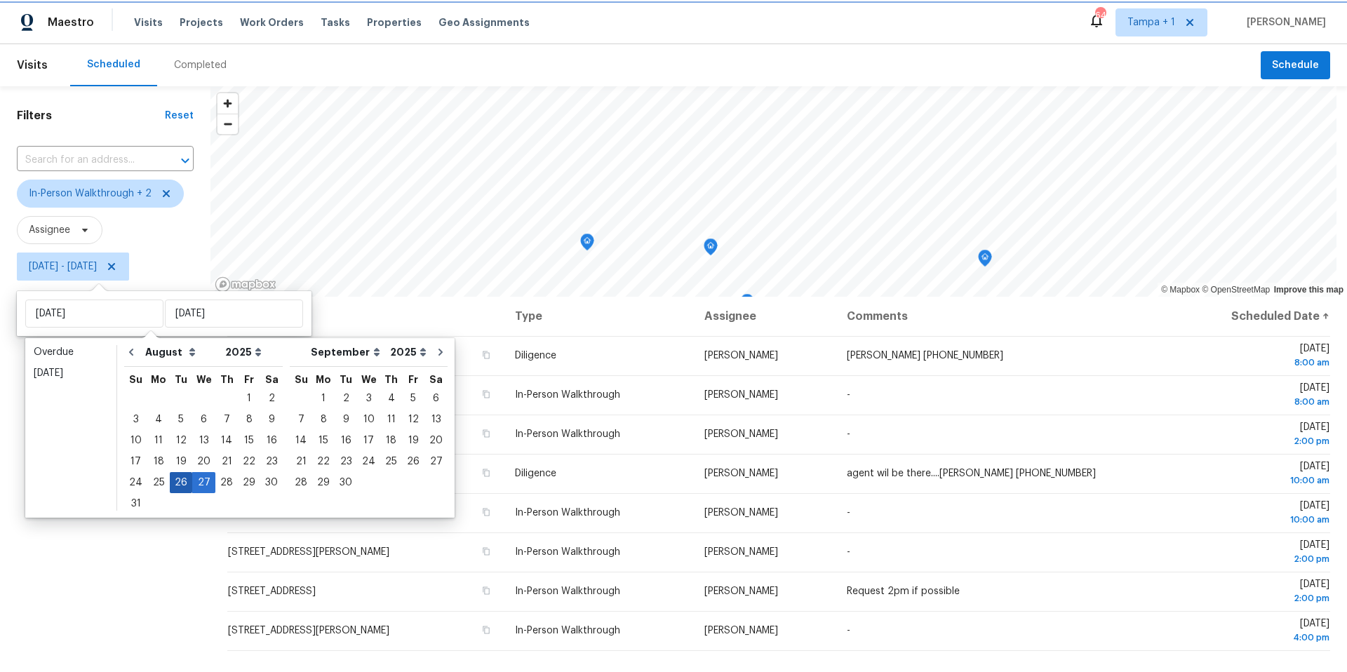
type input "[DATE]"
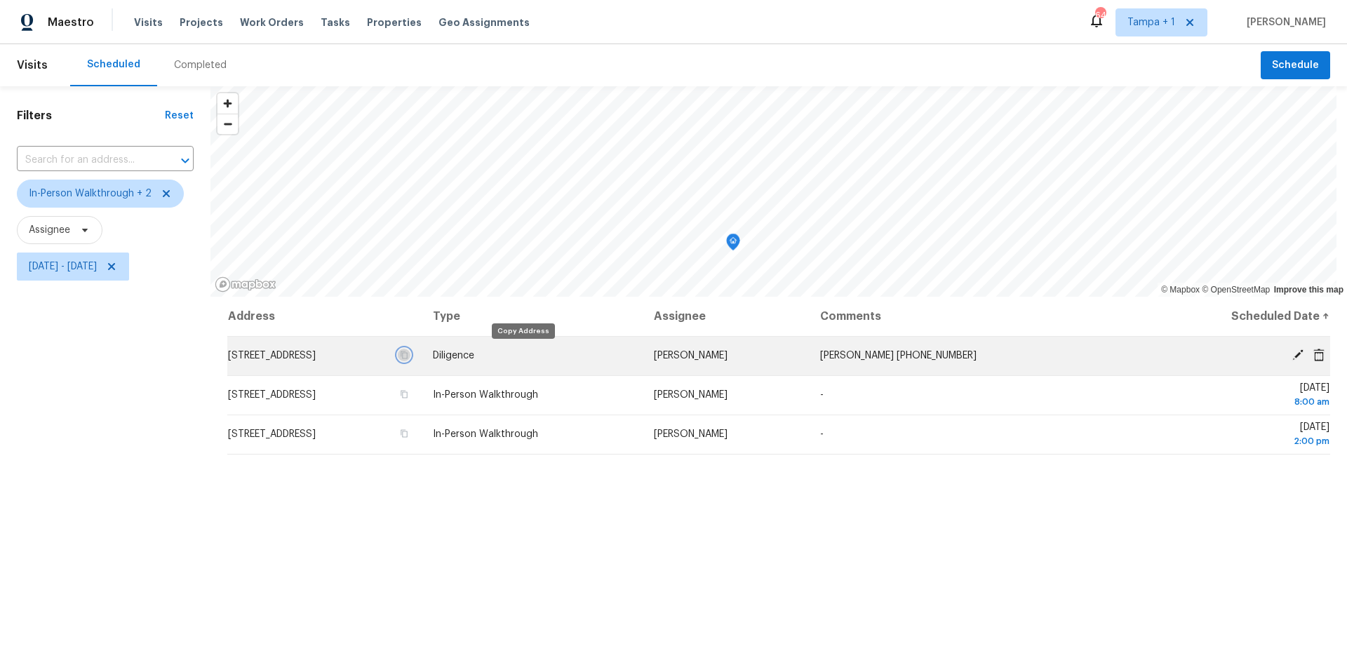
click at [408, 356] on icon "button" at bounding box center [404, 355] width 8 height 8
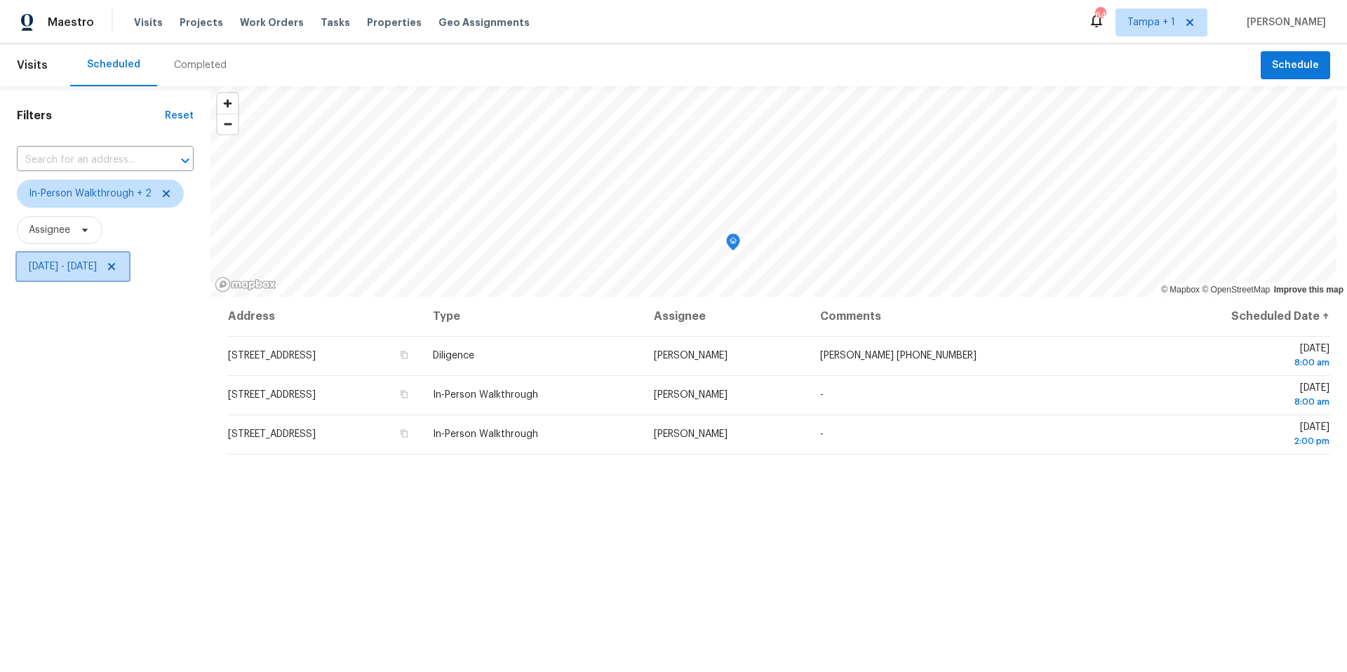
click at [93, 274] on span "[DATE] - [DATE]" at bounding box center [73, 267] width 112 height 28
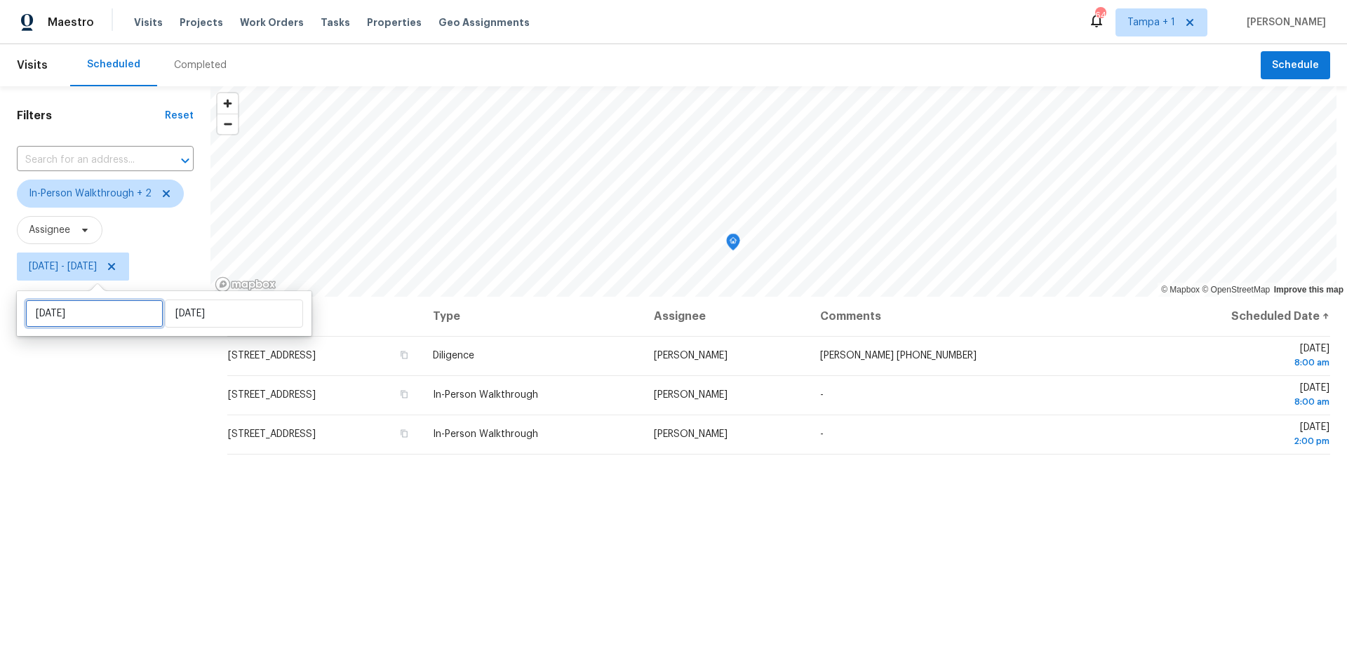
click at [99, 311] on input "[DATE]" at bounding box center [94, 314] width 138 height 28
select select "7"
select select "2025"
select select "8"
select select "2025"
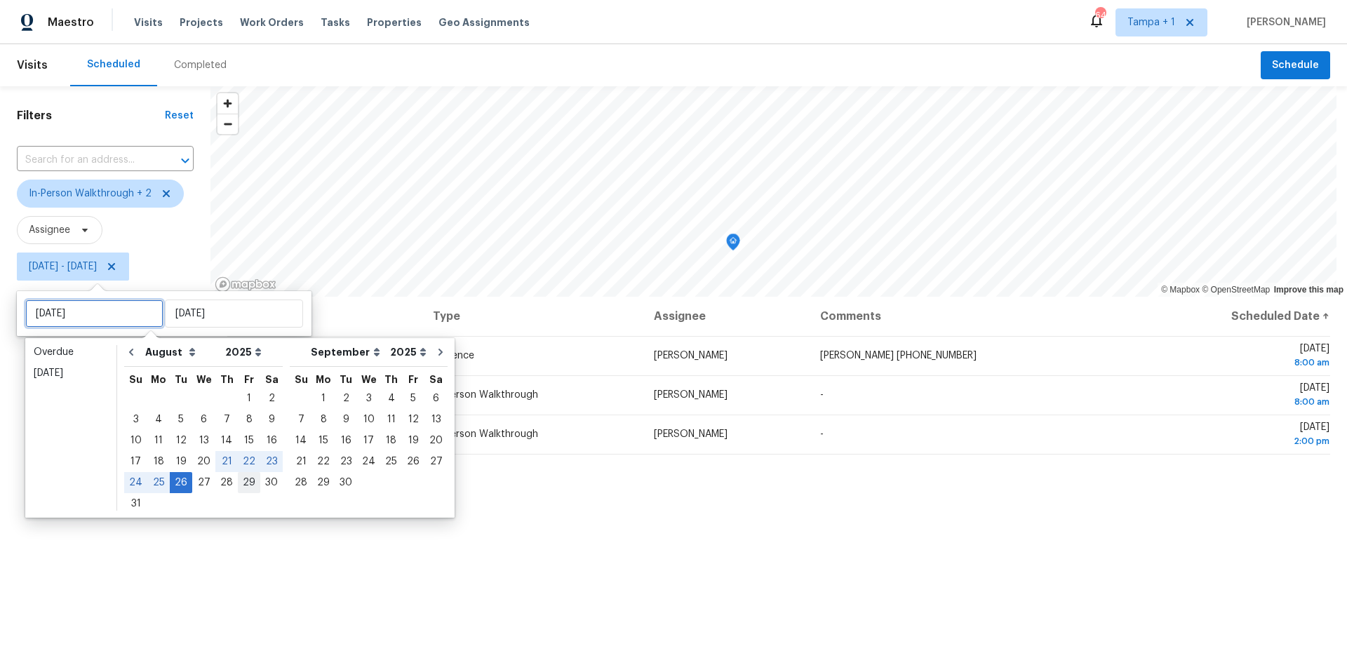
type input "[DATE]"
click at [222, 481] on div "28" at bounding box center [226, 483] width 22 height 20
type input "[DATE]"
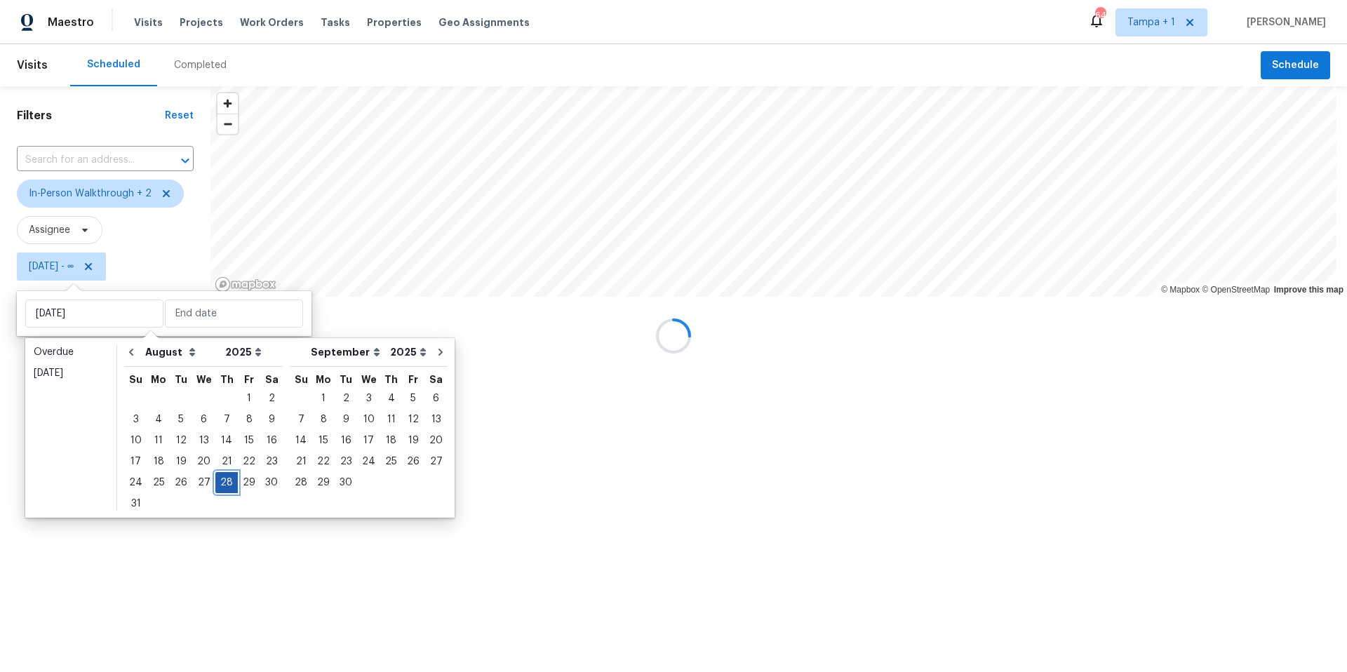
click at [222, 481] on div "28" at bounding box center [226, 483] width 22 height 20
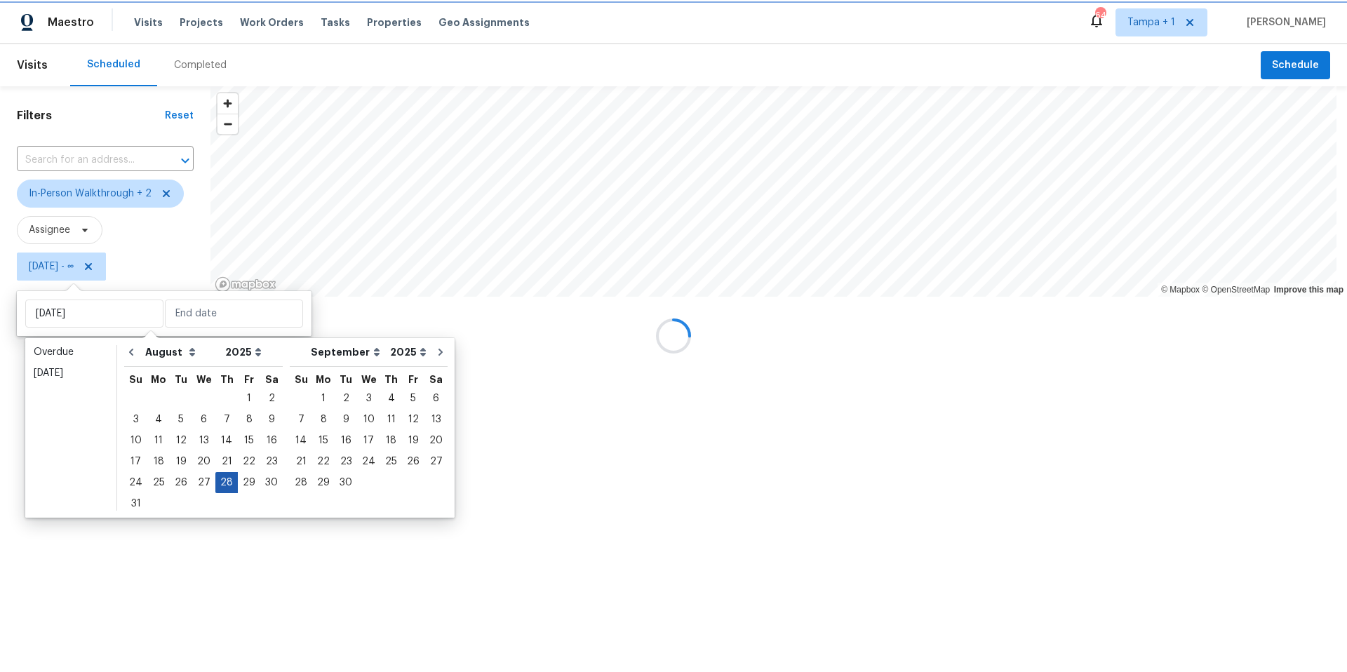
type input "[DATE]"
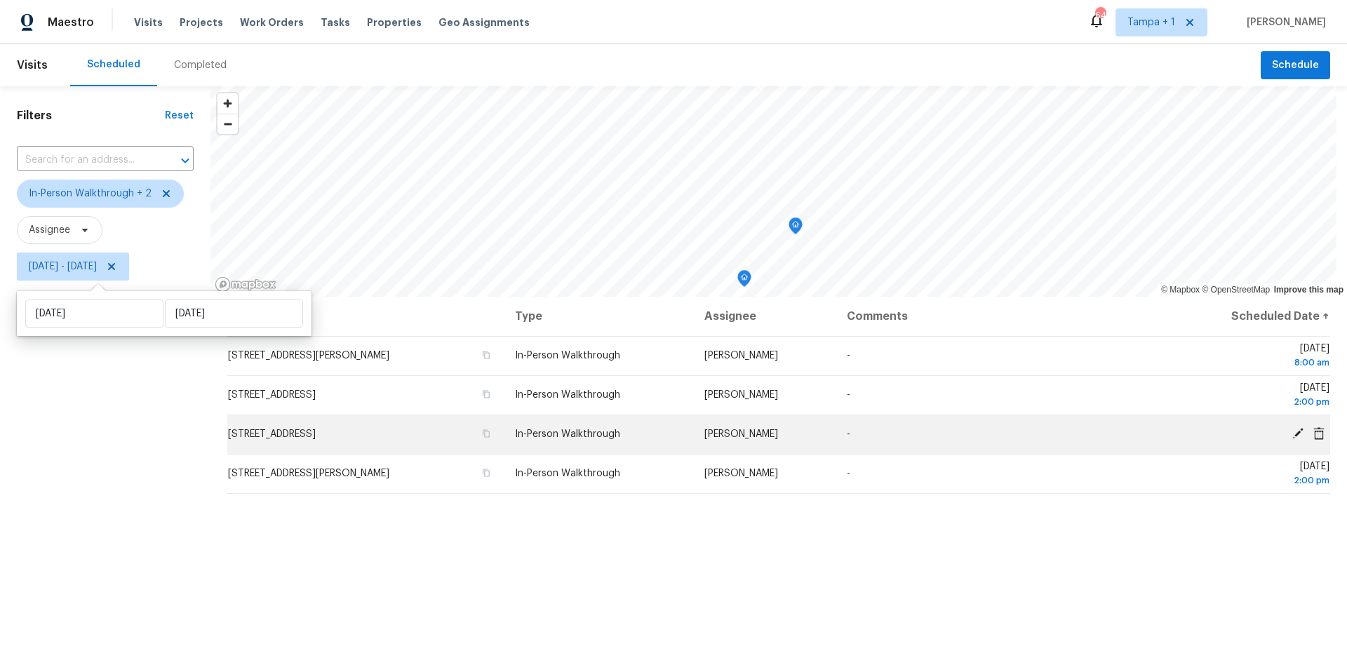
click at [1292, 437] on icon at bounding box center [1297, 433] width 11 height 11
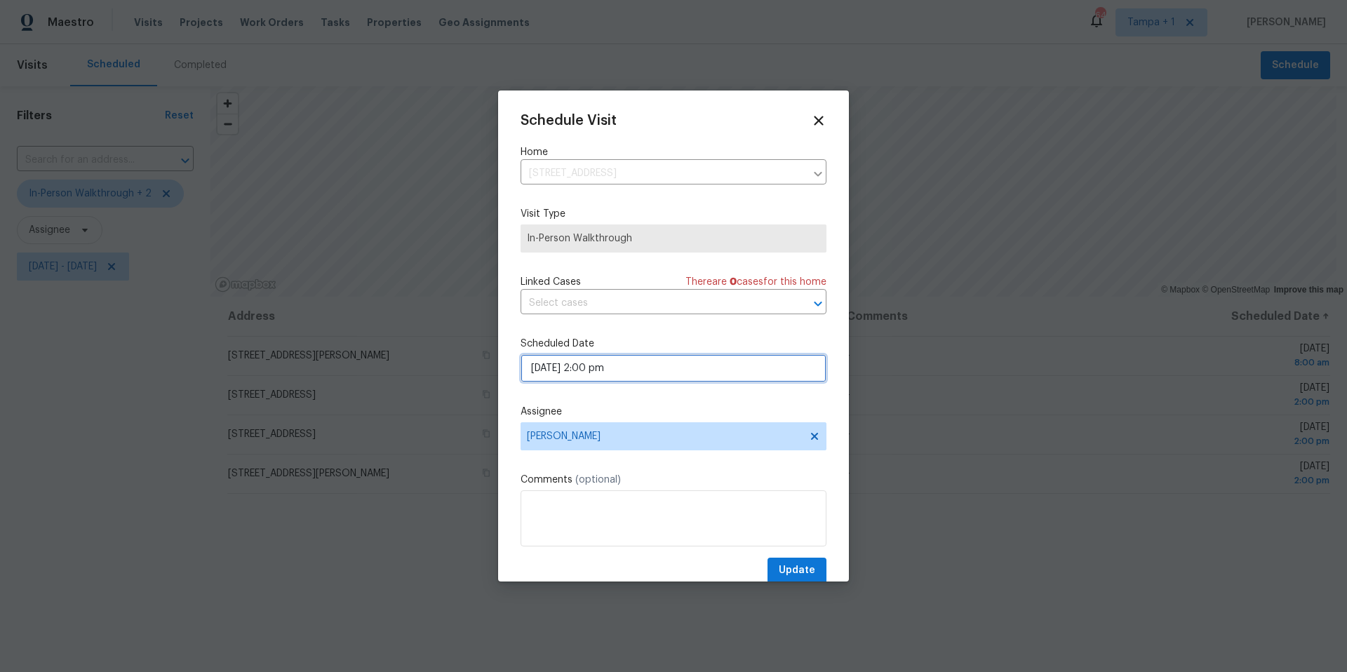
click at [596, 364] on input "[DATE] 2:00 pm" at bounding box center [674, 368] width 306 height 28
select select "pm"
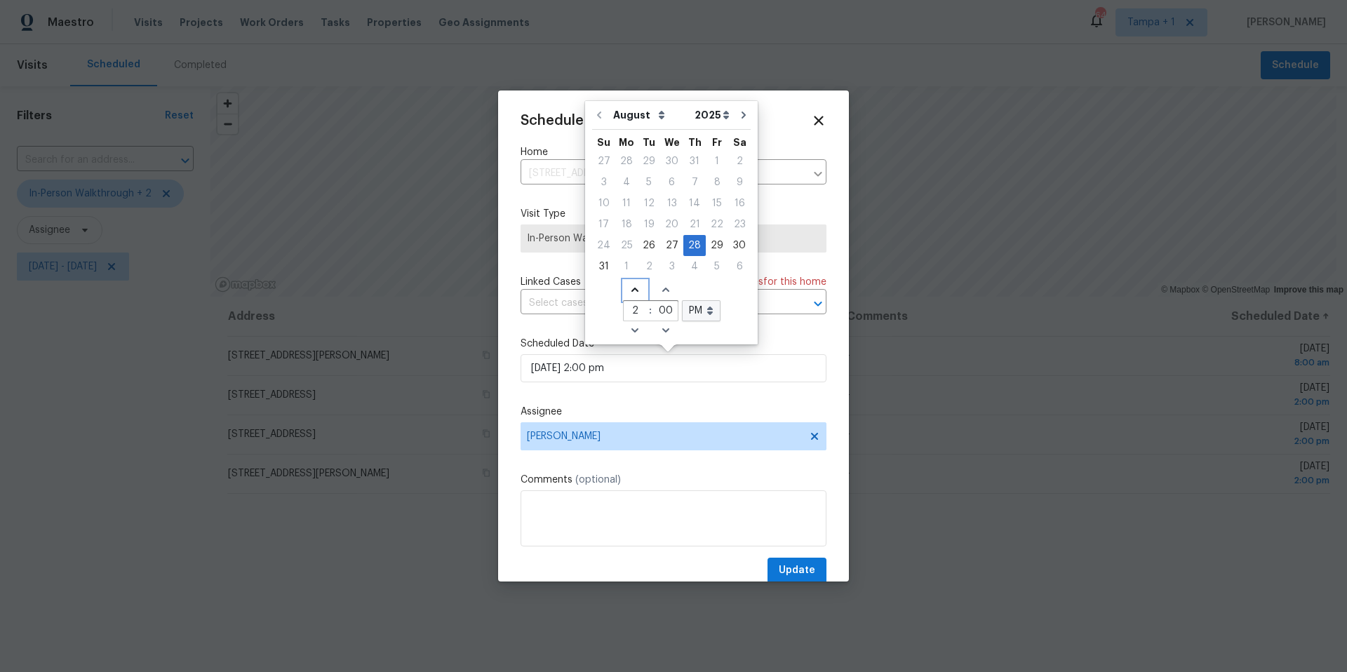
click at [630, 287] on icon "Increase hours (12hr clock)" at bounding box center [634, 289] width 11 height 11
type input "[DATE] 3:00 pm"
type input "3"
click at [630, 287] on icon "Increase hours (12hr clock)" at bounding box center [634, 289] width 11 height 11
type input "[DATE] 4:00 pm"
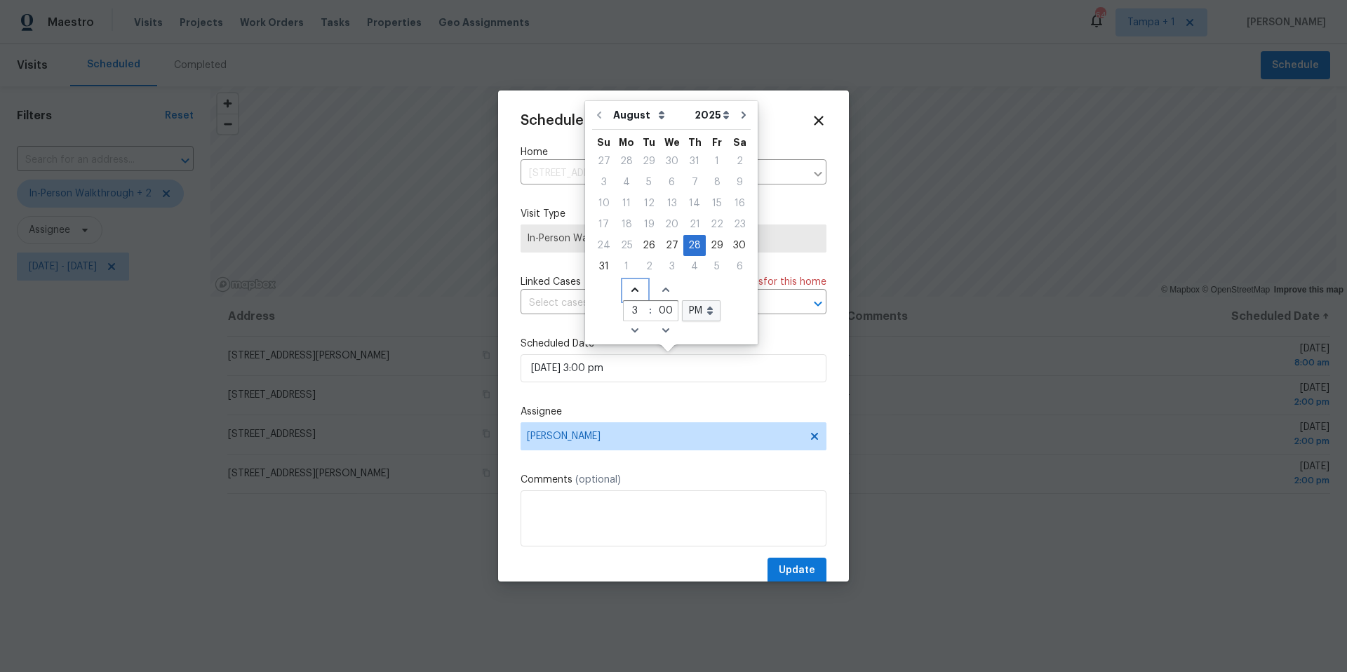
type input "4"
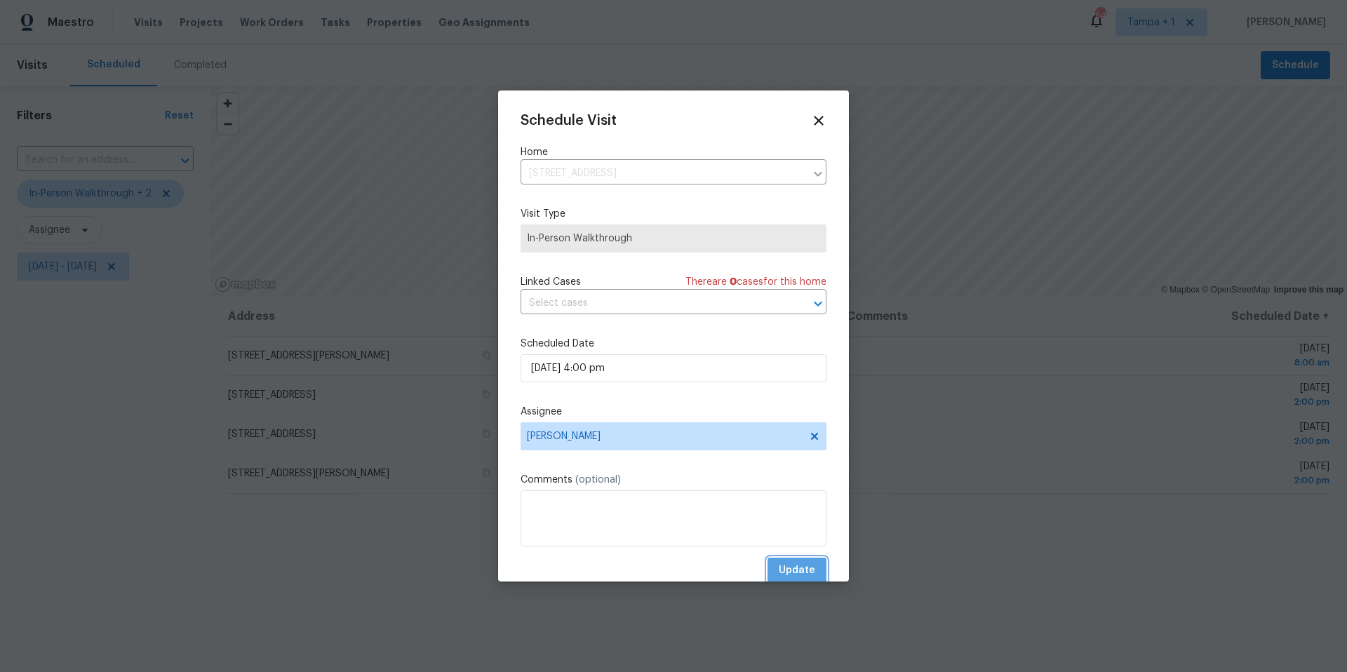
click at [779, 569] on span "Update" at bounding box center [797, 571] width 36 height 18
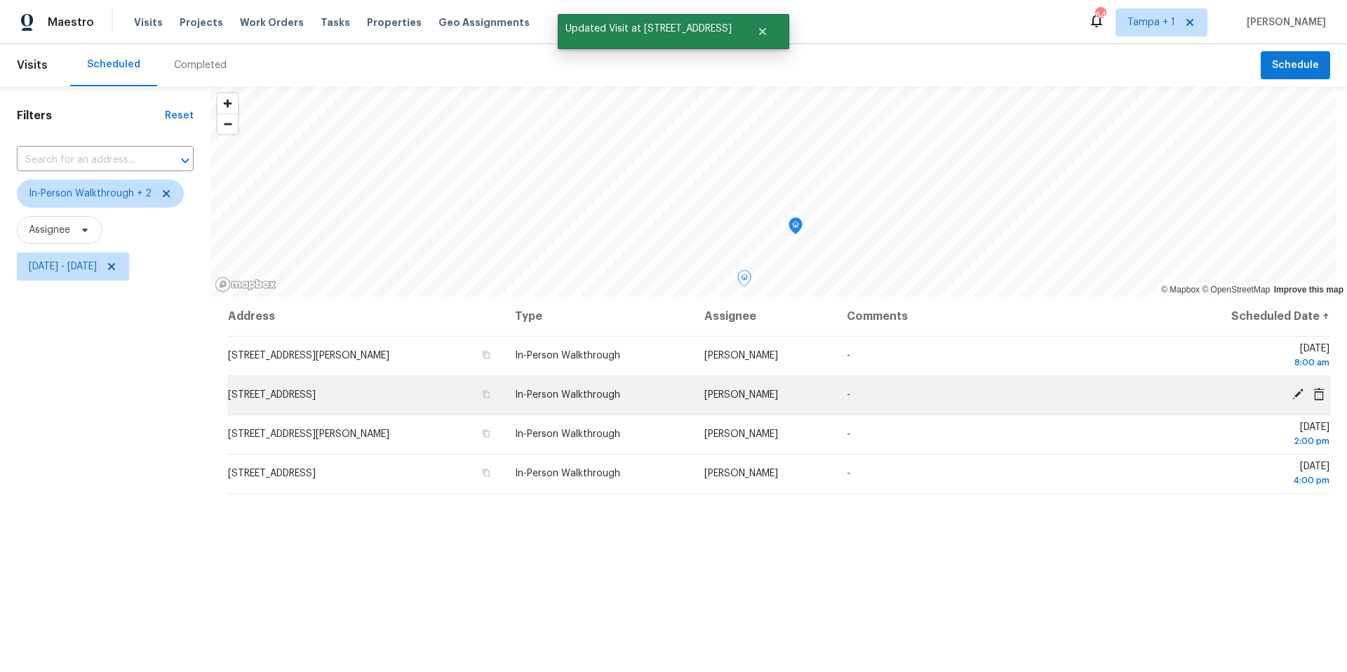
click at [1292, 394] on icon at bounding box center [1298, 394] width 13 height 13
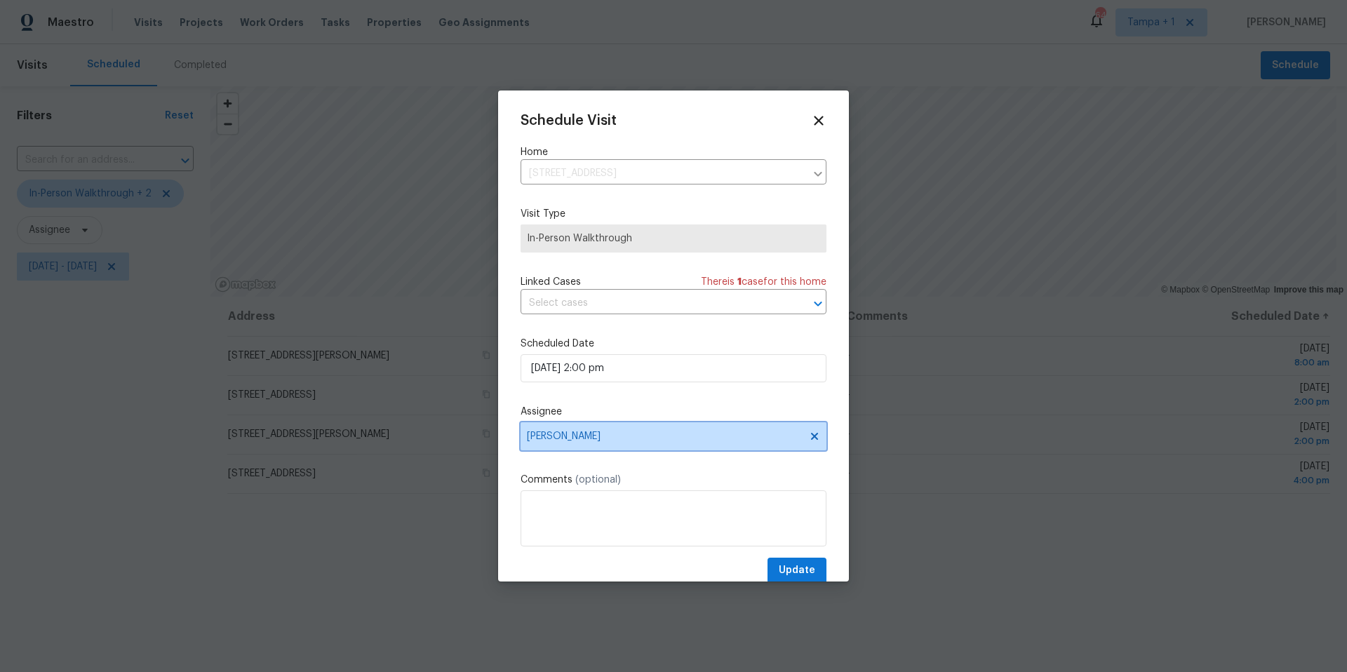
click at [538, 433] on span "[PERSON_NAME]" at bounding box center [664, 436] width 275 height 11
type input "nao"
click at [566, 518] on div "[PERSON_NAME]" at bounding box center [566, 514] width 74 height 14
click at [790, 576] on span "Update" at bounding box center [797, 571] width 36 height 18
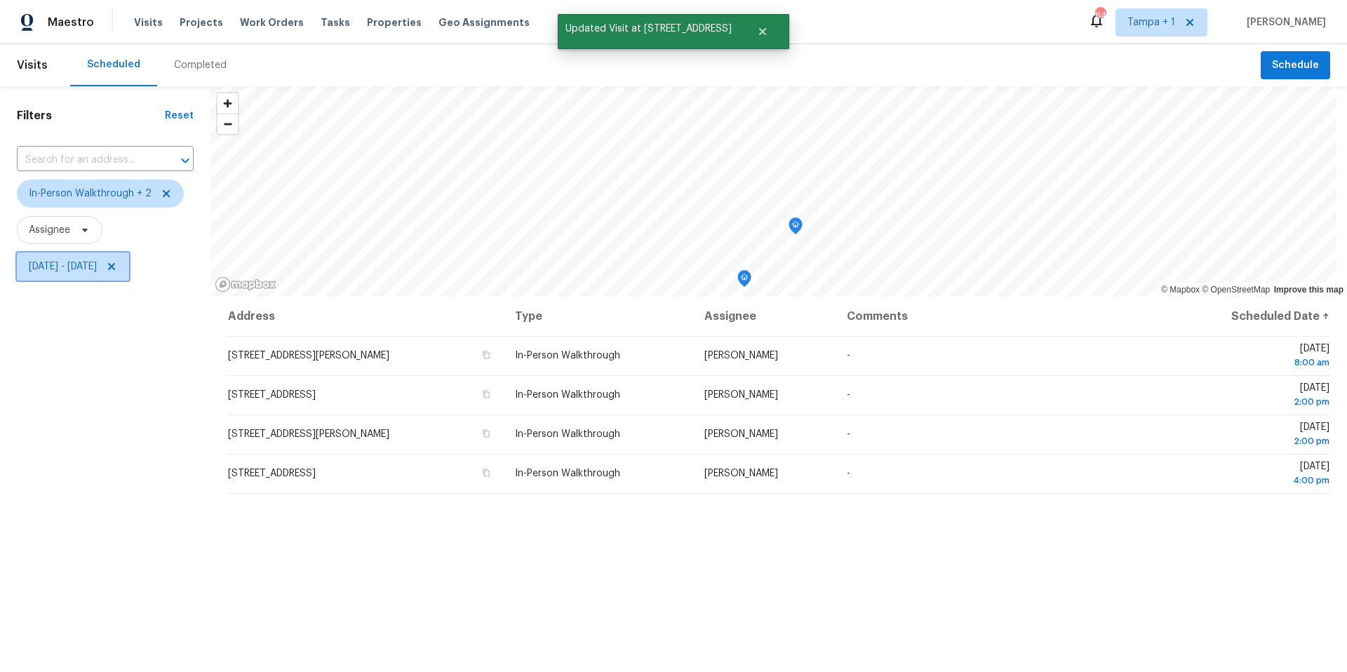
click at [64, 256] on span "[DATE] - [DATE]" at bounding box center [73, 267] width 112 height 28
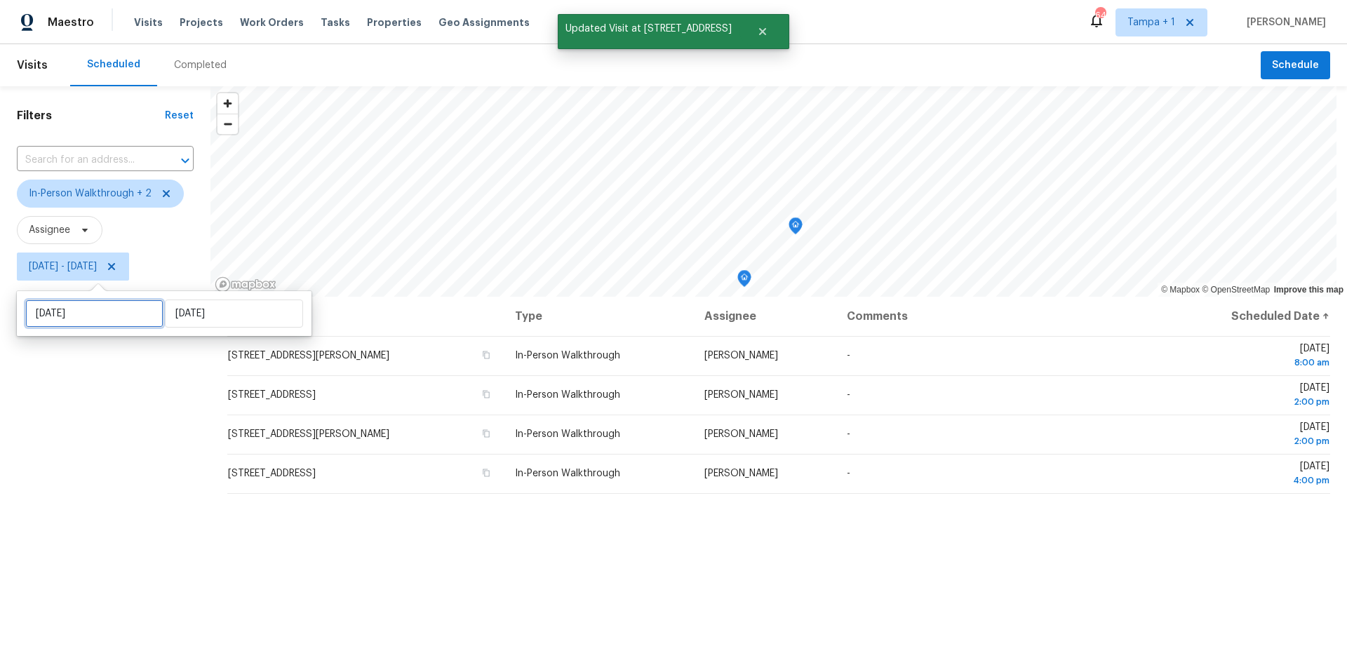
click at [69, 319] on input "[DATE]" at bounding box center [94, 314] width 138 height 28
select select "7"
select select "2025"
select select "8"
select select "2025"
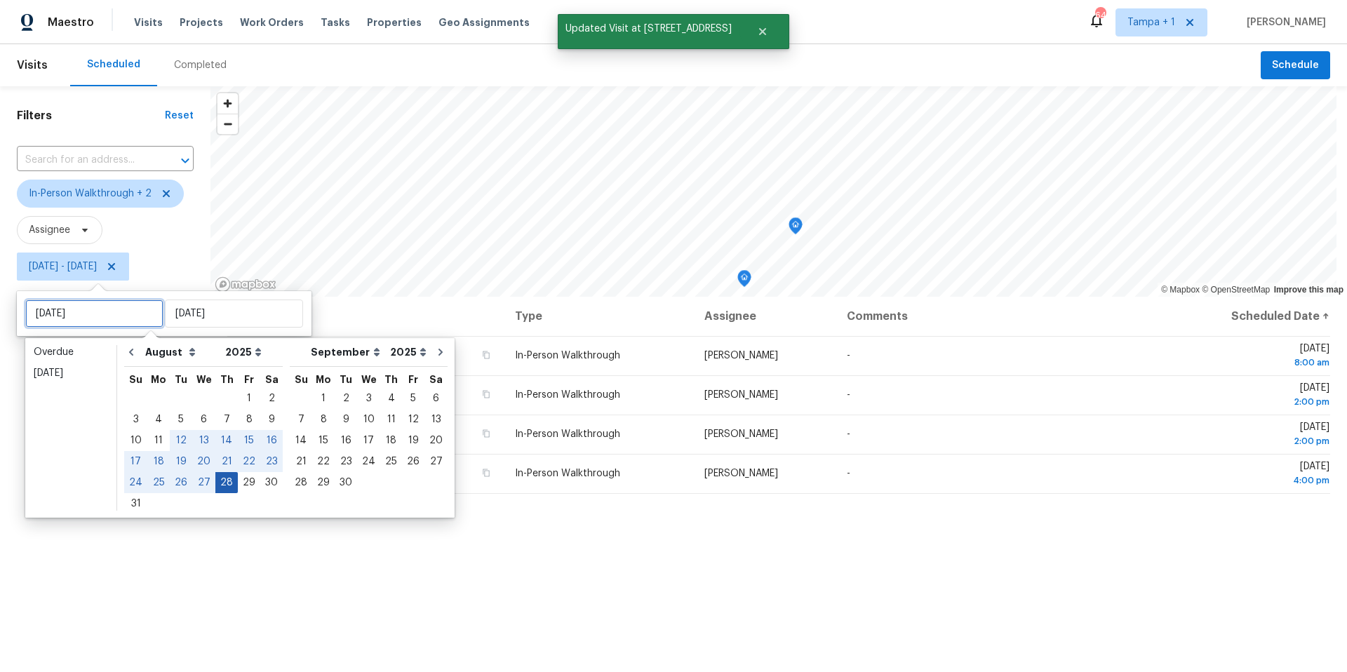
type input "[DATE]"
click at [239, 483] on div "29" at bounding box center [249, 483] width 22 height 20
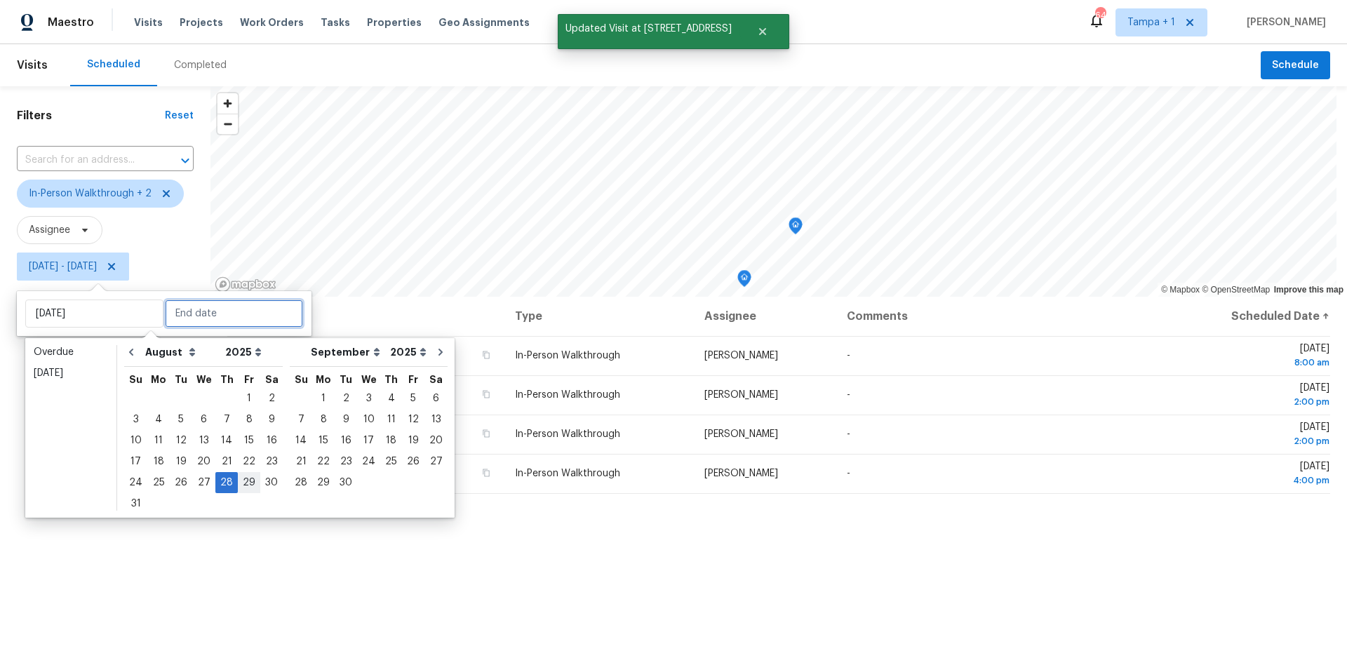
type input "[DATE]"
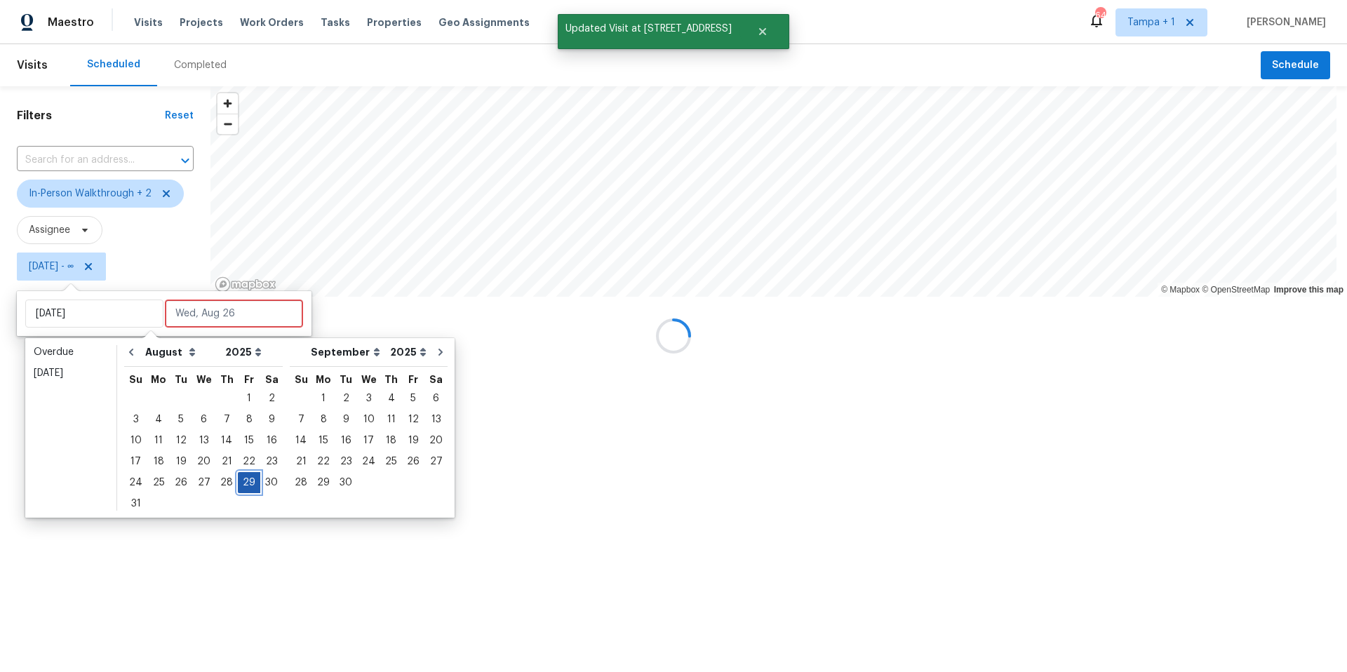
click at [239, 483] on div "29" at bounding box center [249, 483] width 22 height 20
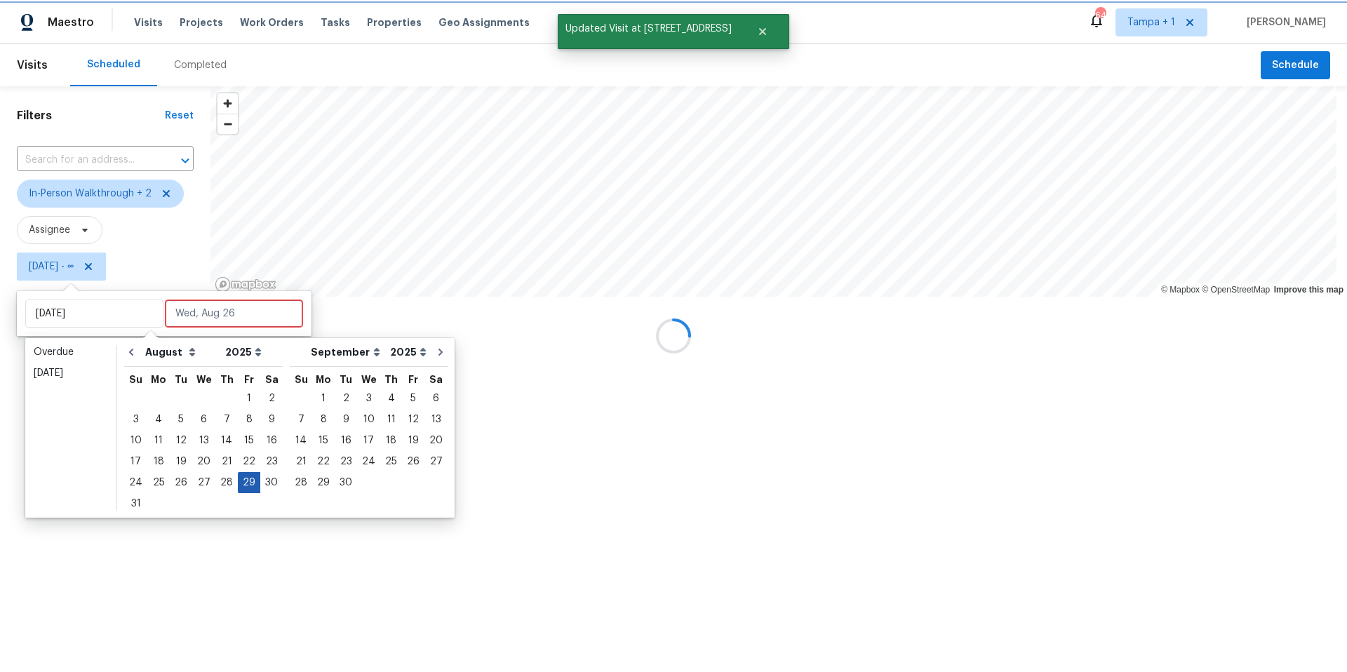
type input "[DATE]"
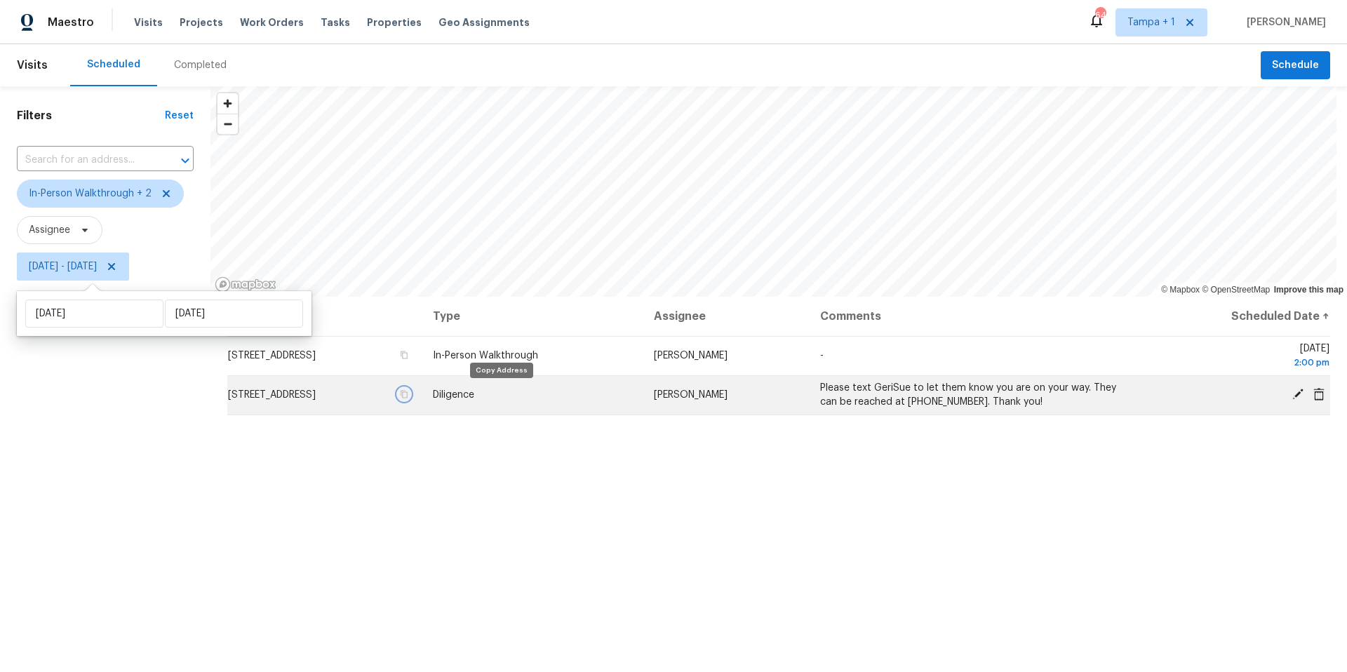
click at [408, 394] on icon "button" at bounding box center [404, 395] width 7 height 8
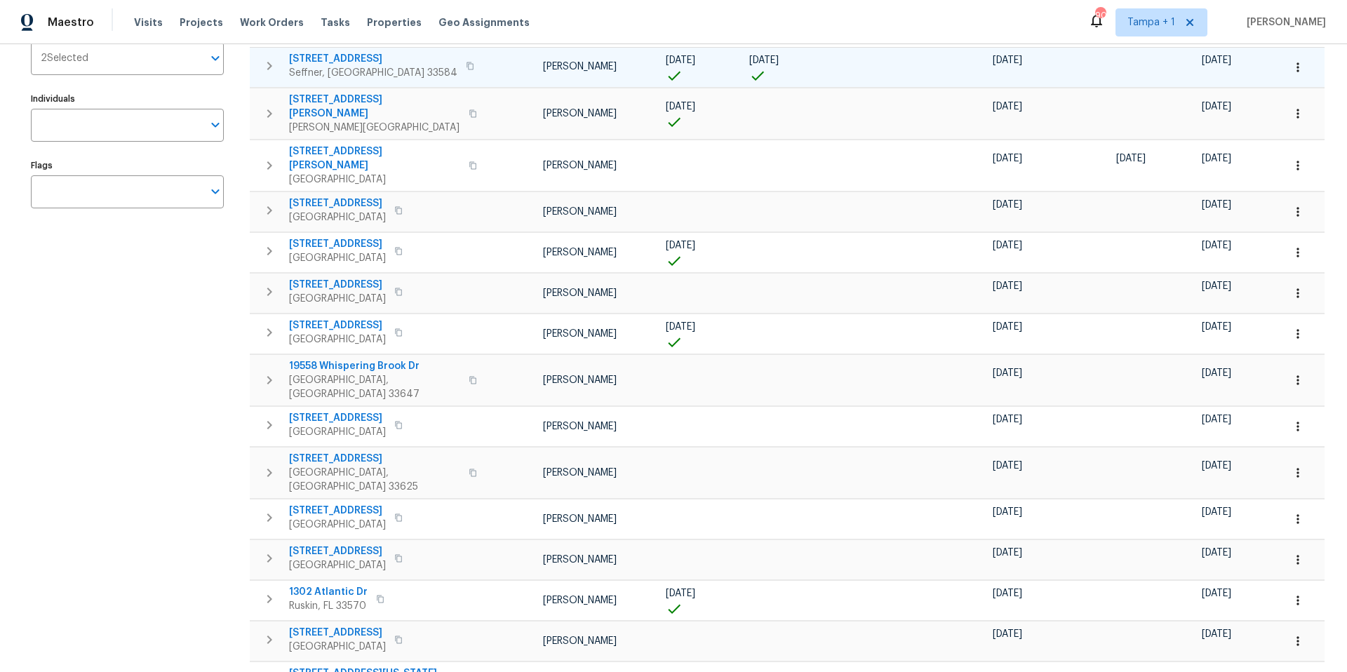
scroll to position [239, 0]
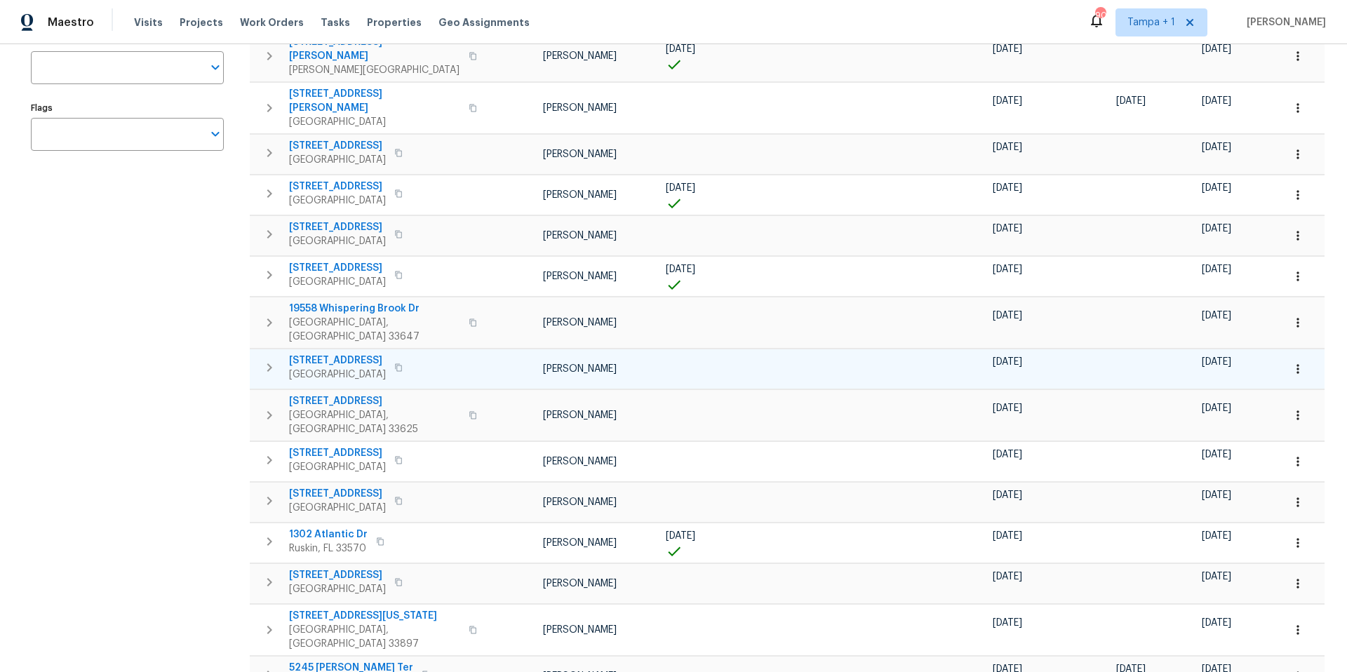
click at [394, 363] on icon "button" at bounding box center [398, 367] width 8 height 8
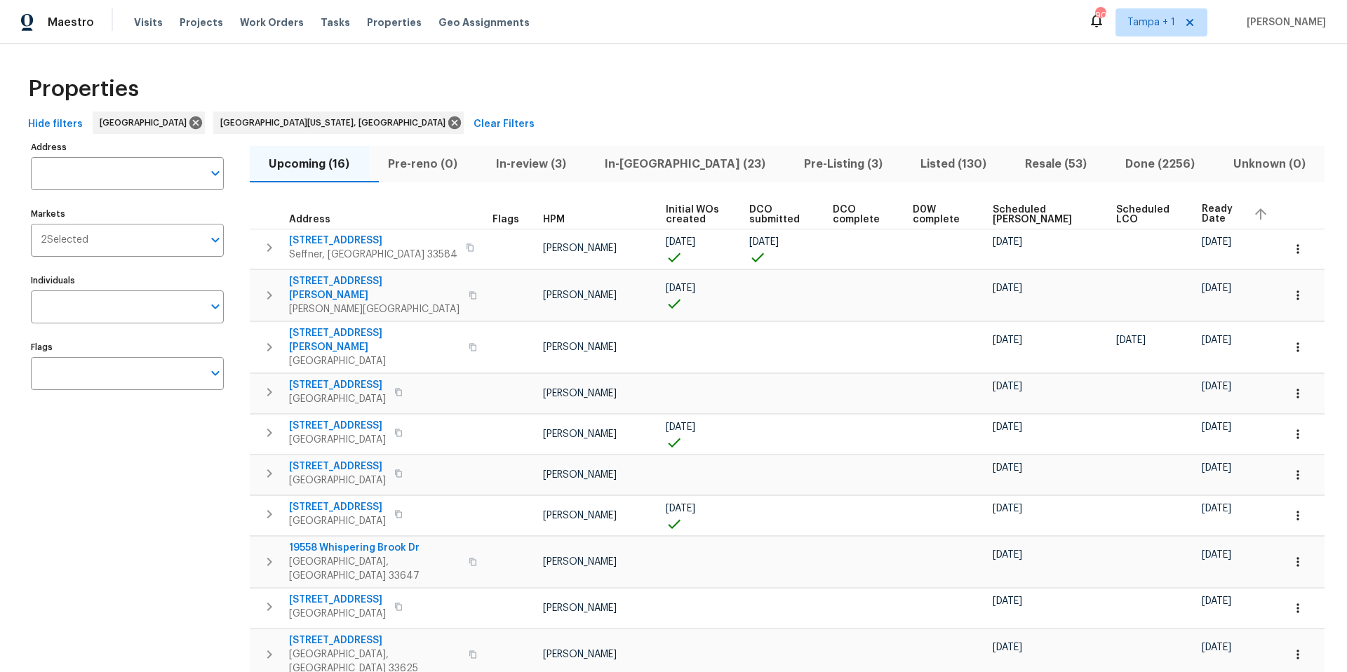
click at [565, 157] on span "In-review (3)" at bounding box center [532, 164] width 92 height 20
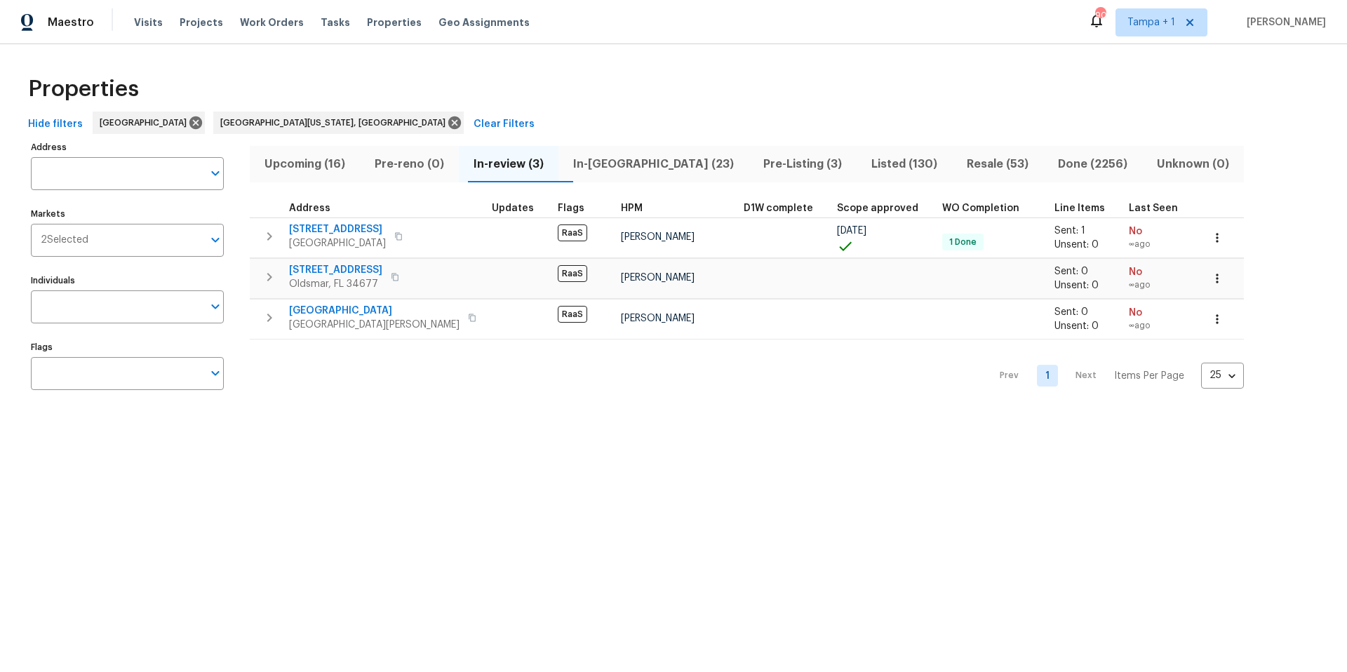
click at [640, 163] on span "In-reno (23)" at bounding box center [653, 164] width 173 height 20
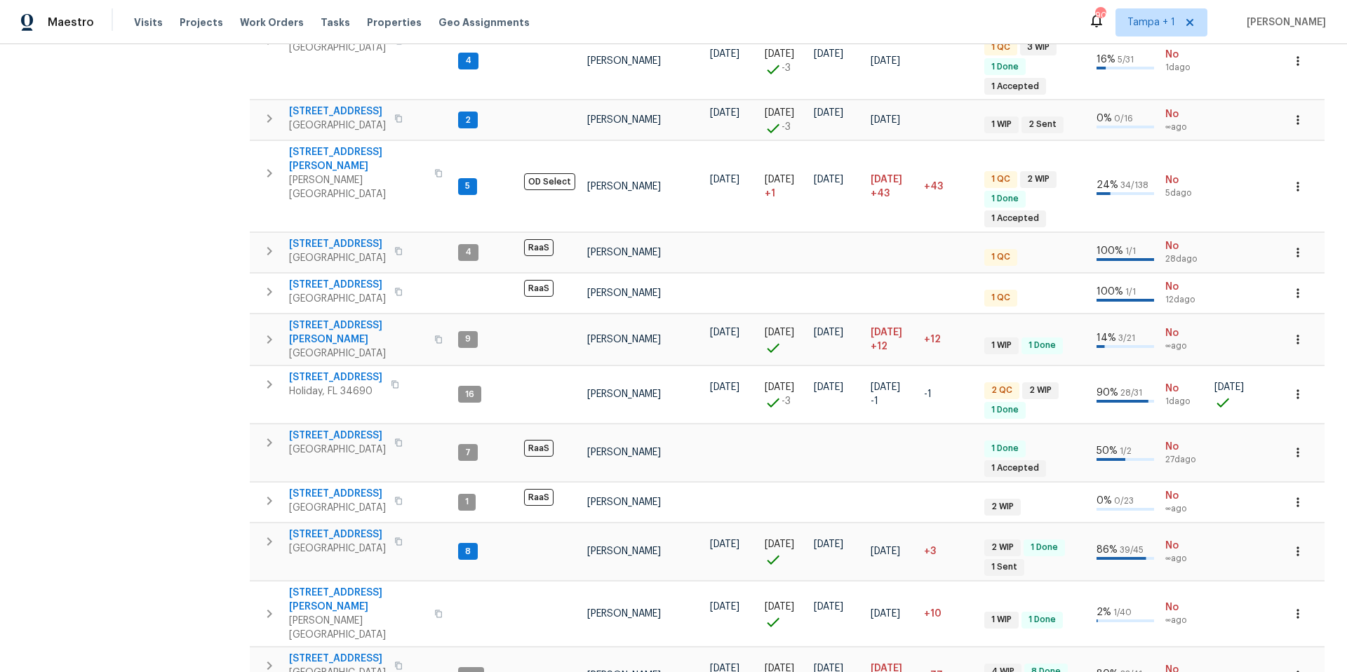
scroll to position [782, 0]
click at [321, 20] on span "Tasks" at bounding box center [335, 23] width 29 height 10
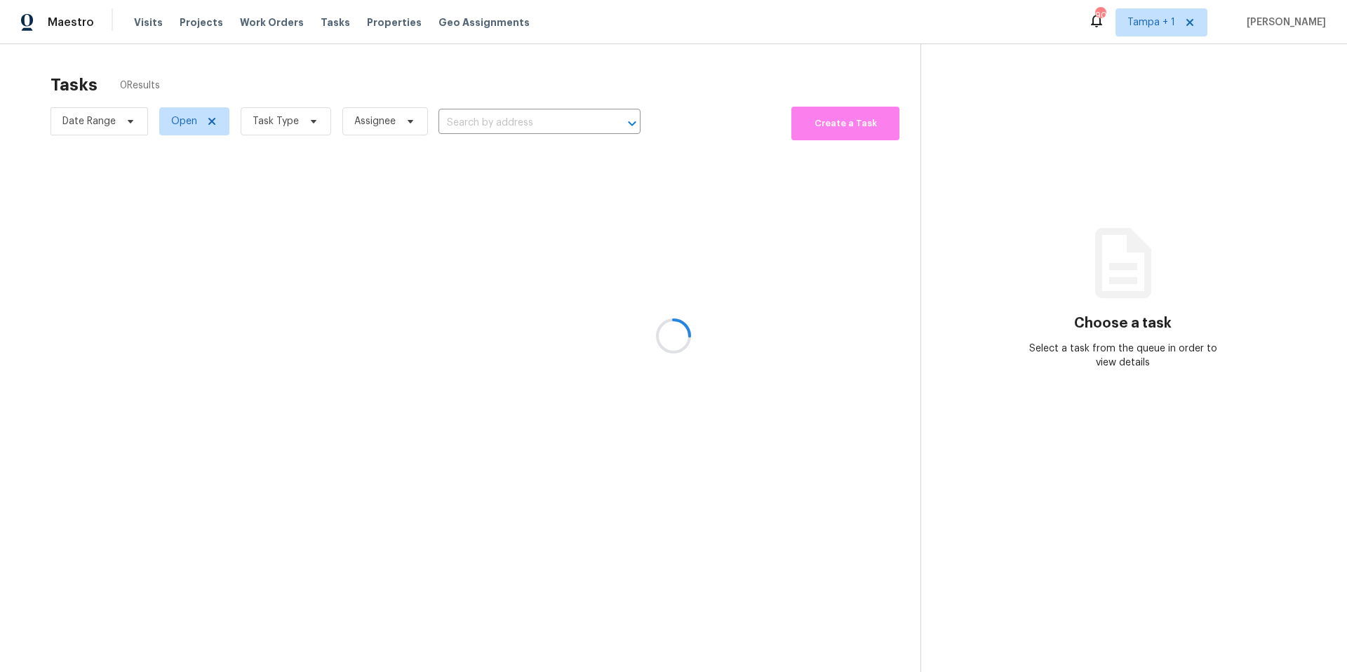
click at [277, 112] on div at bounding box center [673, 336] width 1347 height 672
click at [276, 115] on div at bounding box center [673, 336] width 1347 height 672
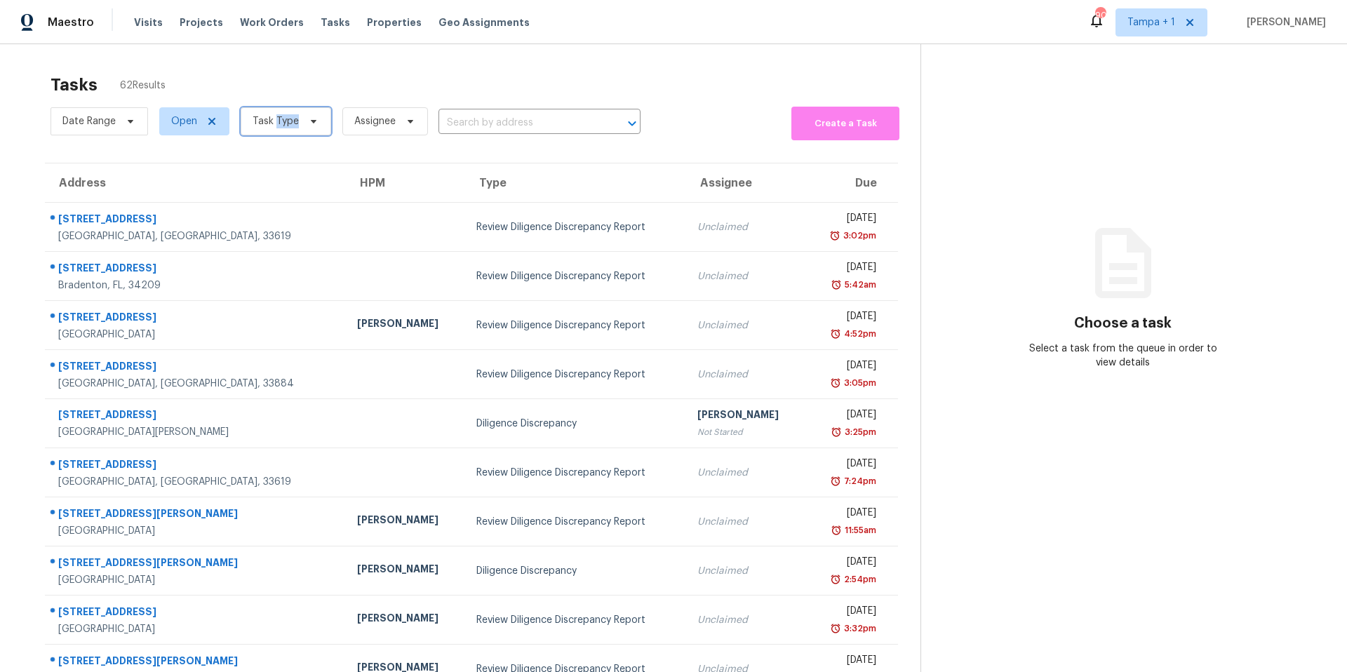
click at [276, 115] on span "Task Type" at bounding box center [276, 121] width 46 height 14
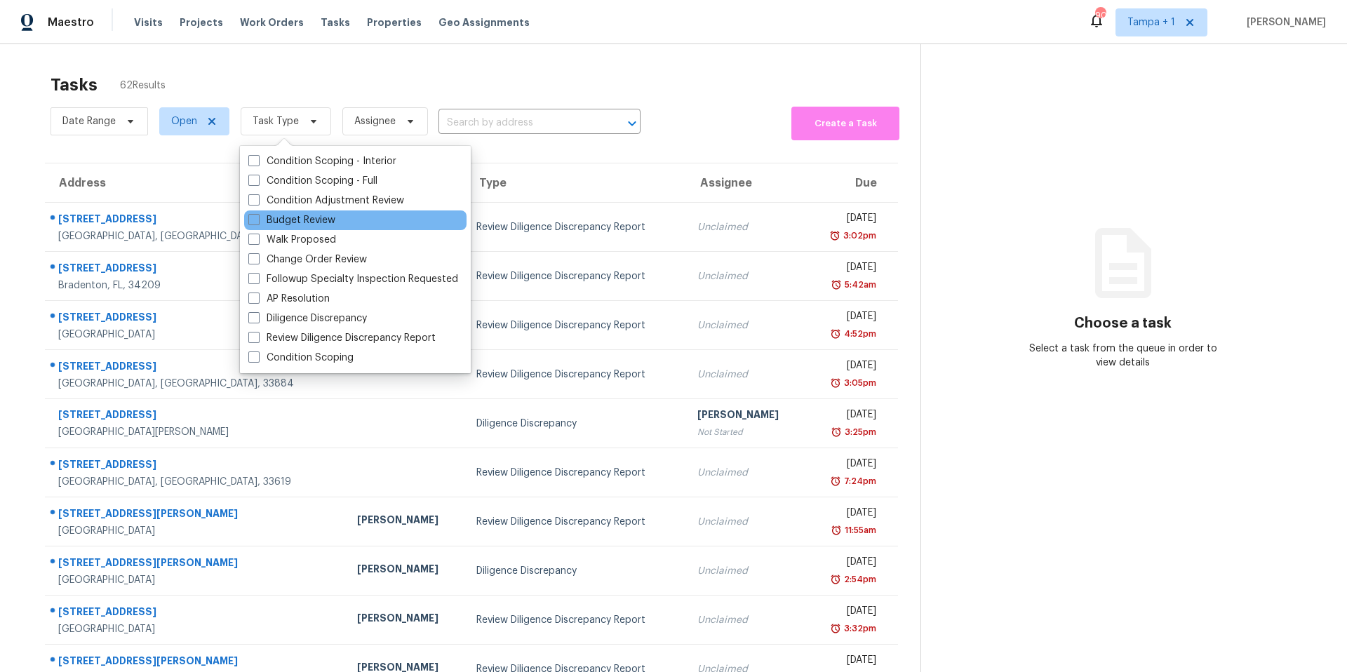
click at [269, 212] on div "Budget Review" at bounding box center [355, 220] width 222 height 20
click at [265, 218] on label "Budget Review" at bounding box center [291, 220] width 87 height 14
click at [257, 218] on input "Budget Review" at bounding box center [252, 217] width 9 height 9
checkbox input "true"
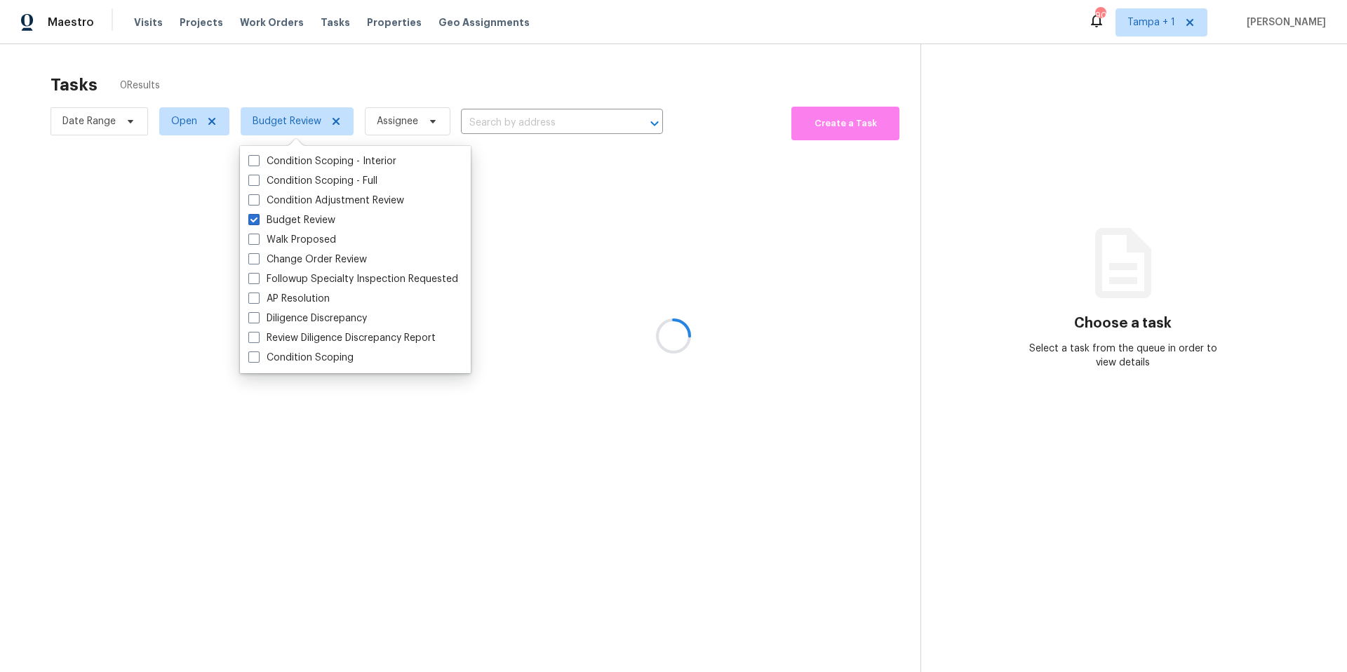
click at [297, 64] on div at bounding box center [673, 336] width 1347 height 672
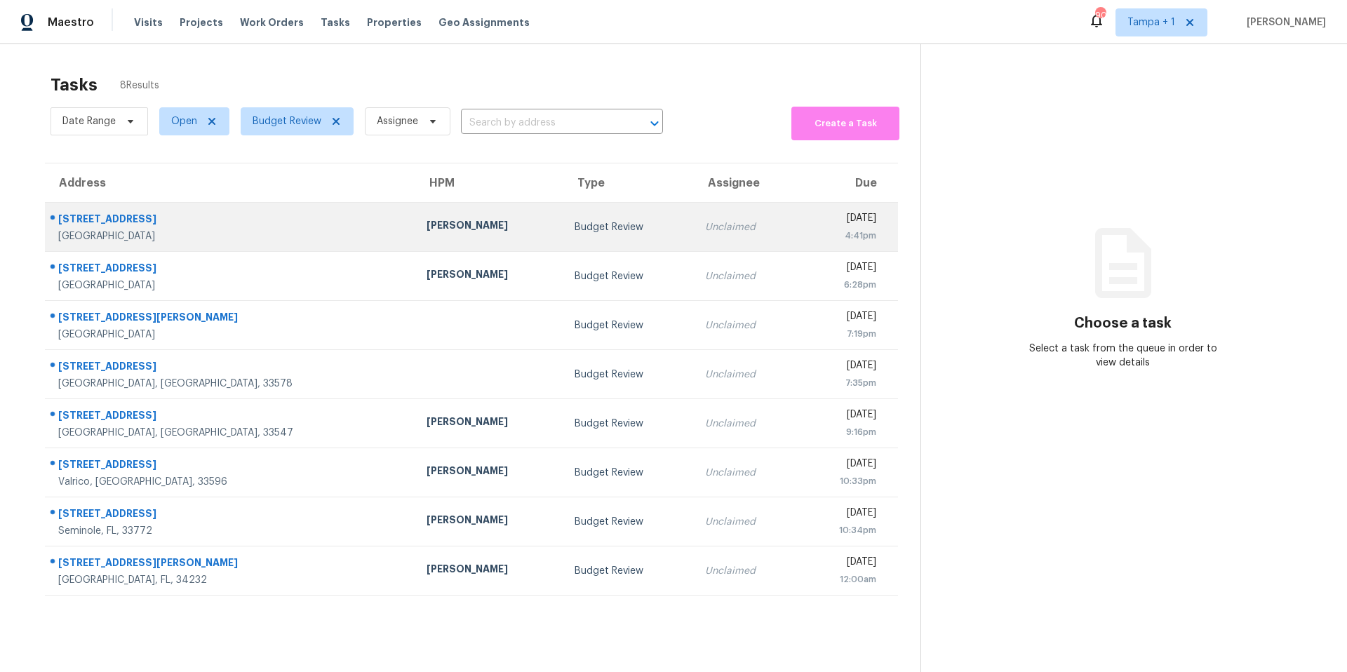
click at [415, 217] on td "[PERSON_NAME]" at bounding box center [489, 227] width 148 height 49
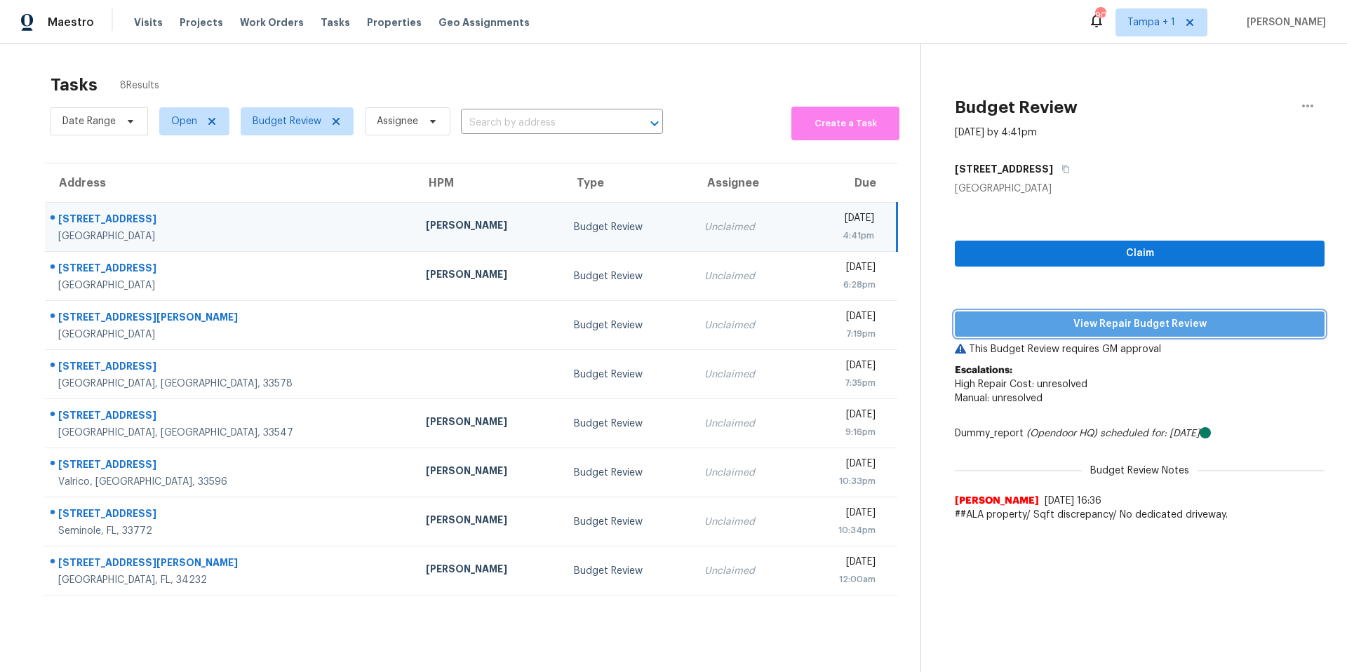
click at [1097, 318] on span "View Repair Budget Review" at bounding box center [1139, 325] width 347 height 18
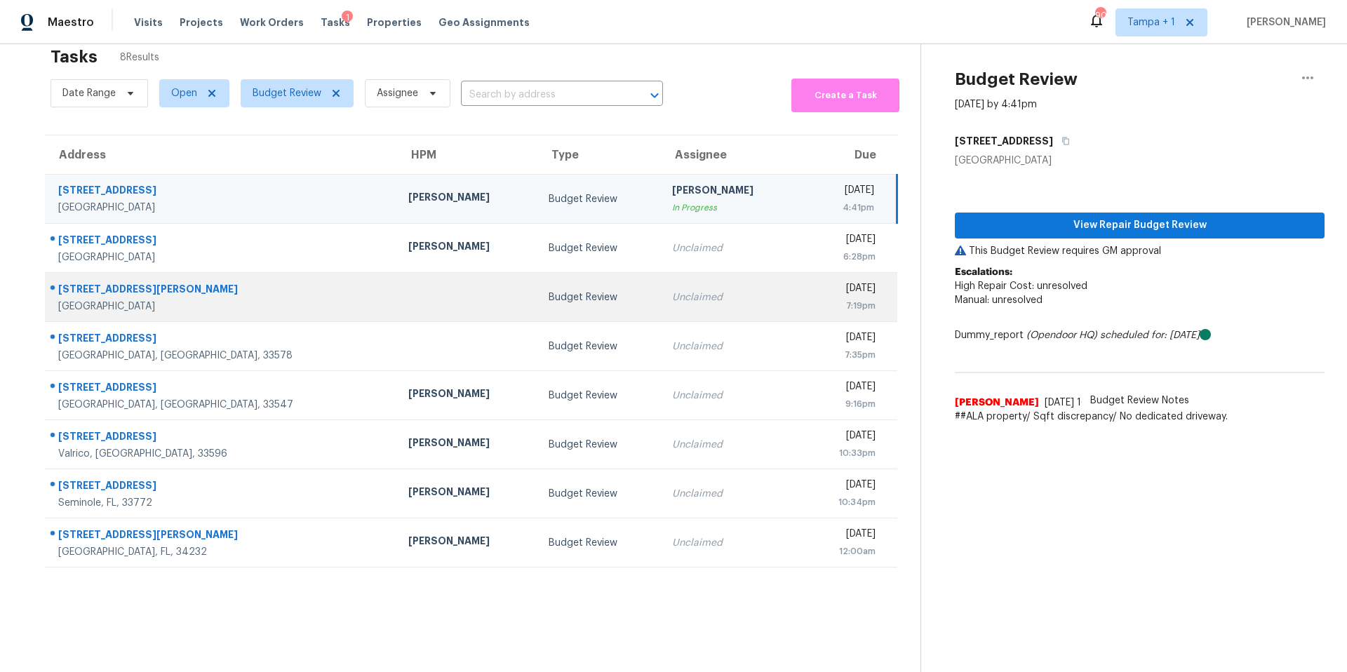
scroll to position [55, 0]
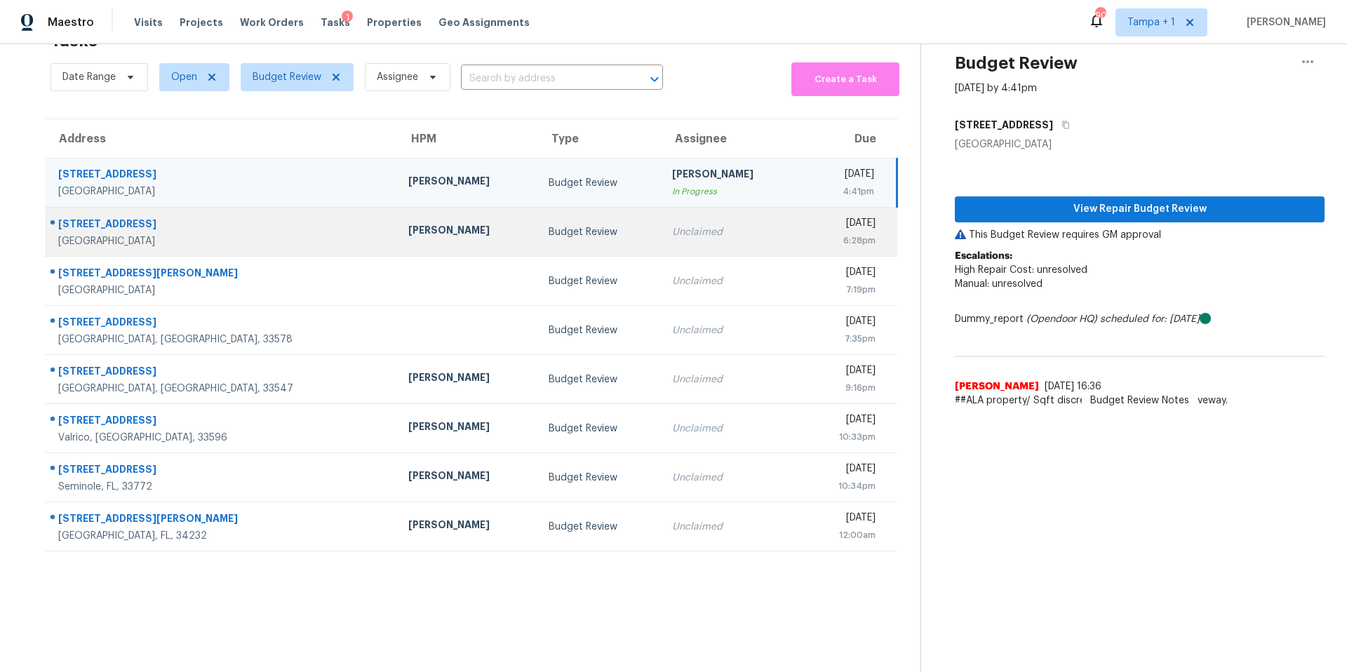
click at [408, 227] on div "[PERSON_NAME]" at bounding box center [467, 232] width 119 height 18
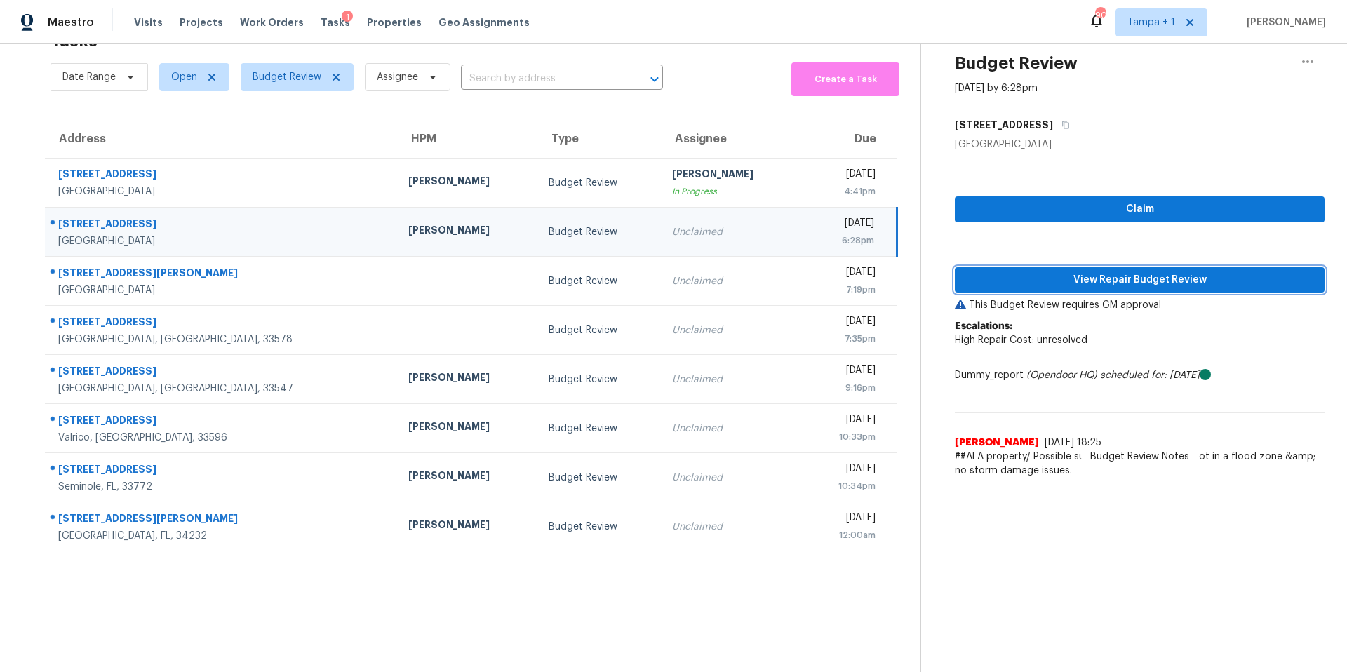
click at [1078, 272] on span "View Repair Budget Review" at bounding box center [1139, 281] width 347 height 18
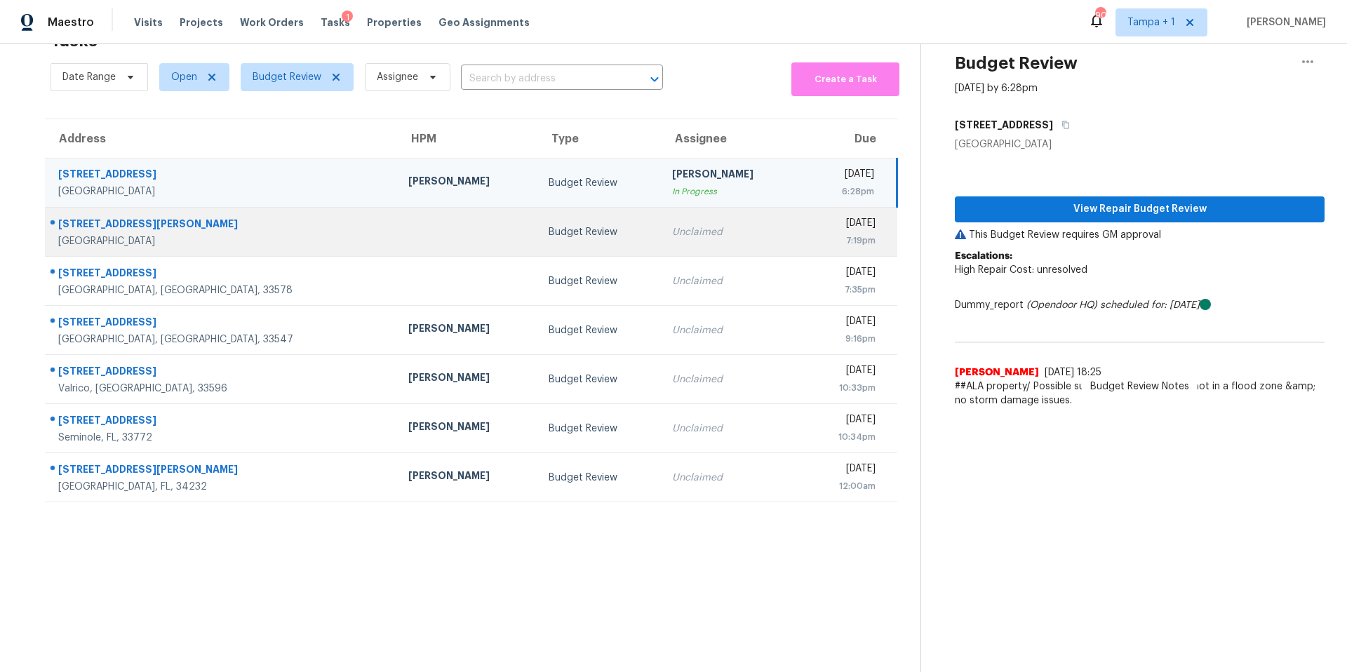
click at [397, 225] on td at bounding box center [467, 232] width 141 height 49
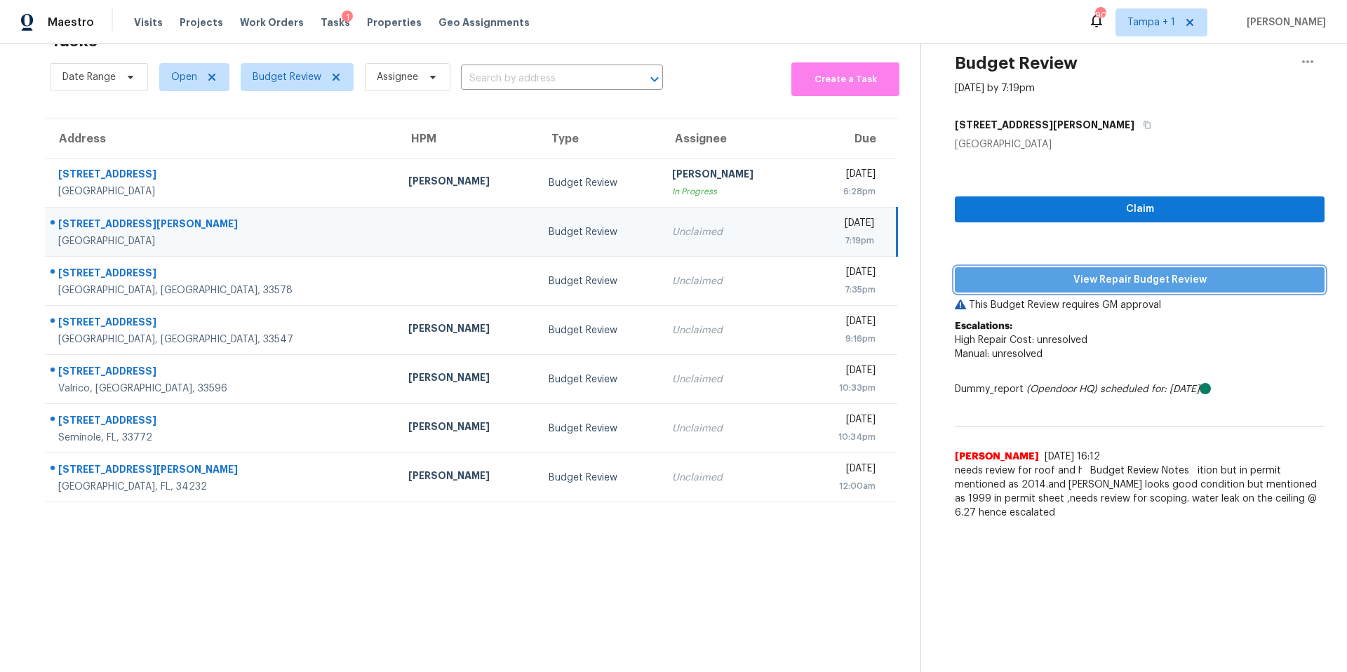
click at [1038, 272] on span "View Repair Budget Review" at bounding box center [1139, 281] width 347 height 18
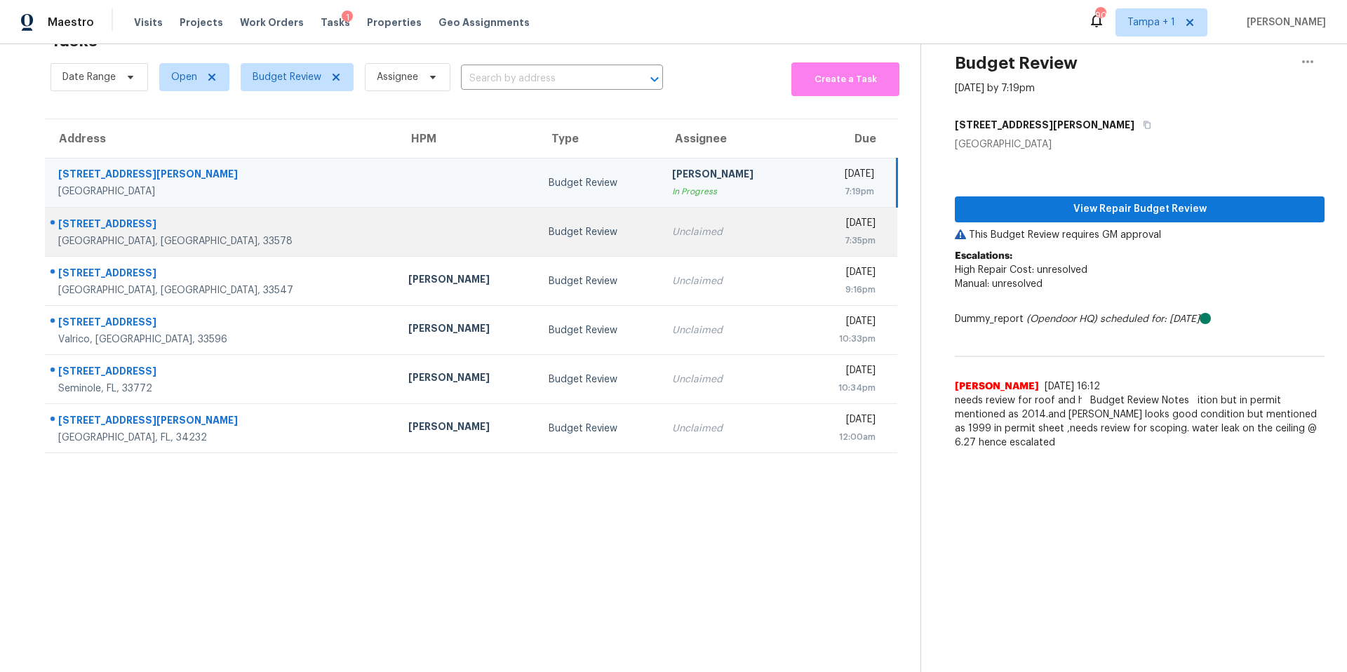
click at [397, 227] on td at bounding box center [467, 232] width 141 height 49
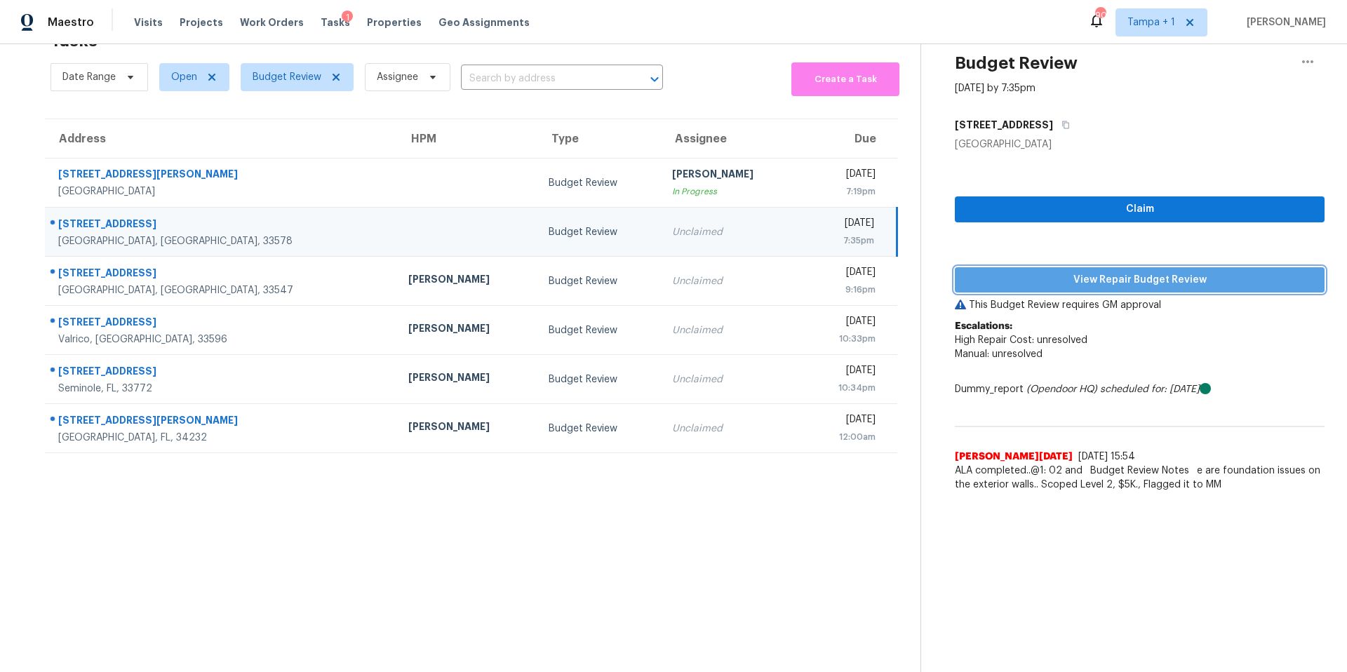
click at [1146, 272] on span "View Repair Budget Review" at bounding box center [1139, 281] width 347 height 18
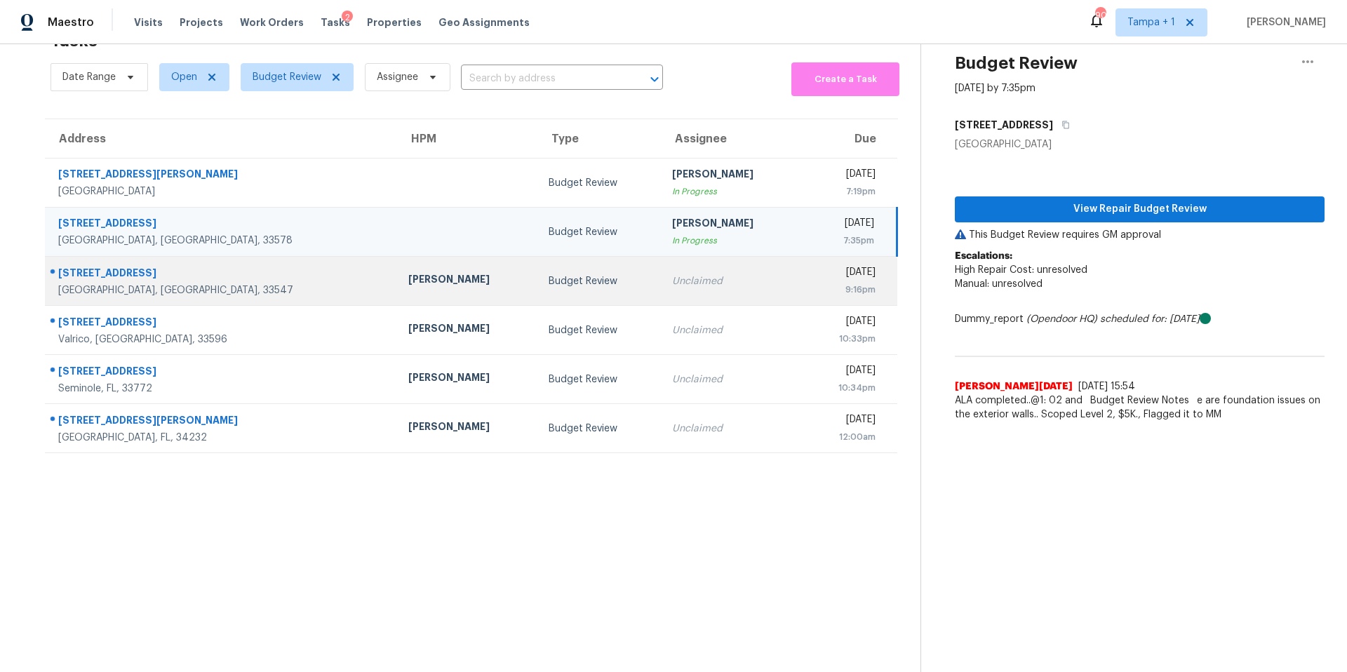
click at [408, 272] on div "[PERSON_NAME]" at bounding box center [467, 281] width 119 height 18
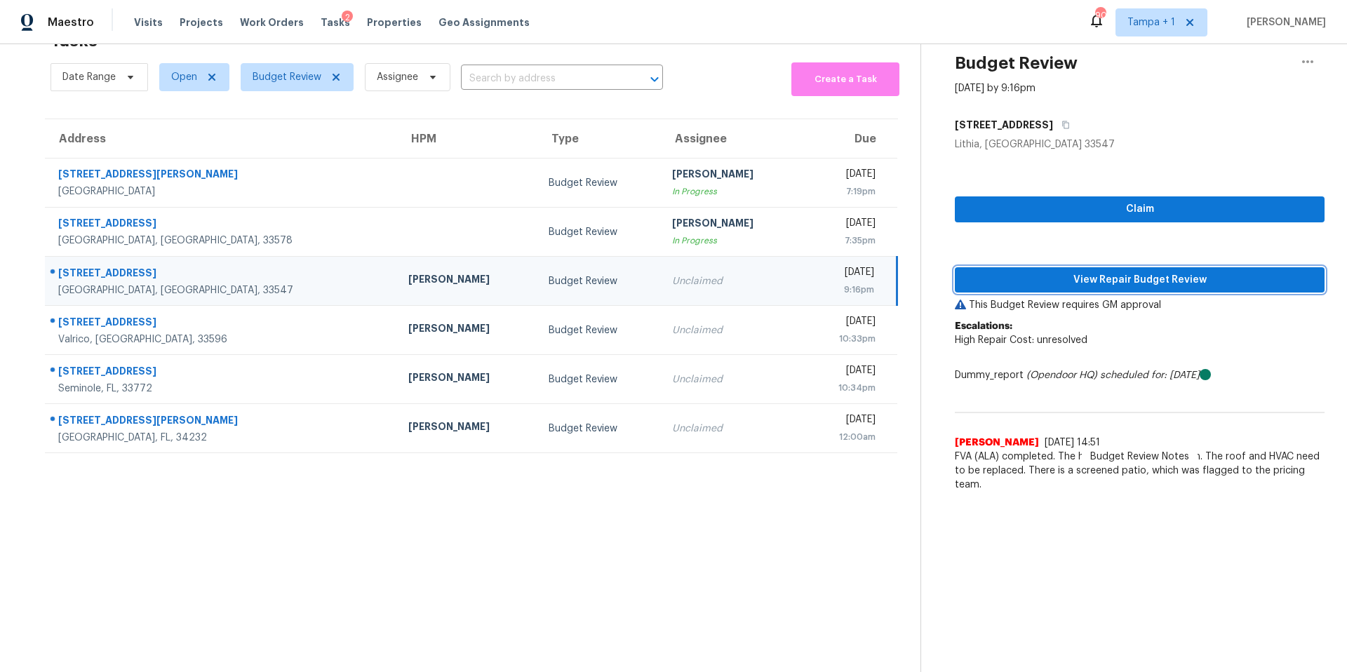
click at [1085, 272] on span "View Repair Budget Review" at bounding box center [1139, 281] width 347 height 18
